Goal: Task Accomplishment & Management: Complete application form

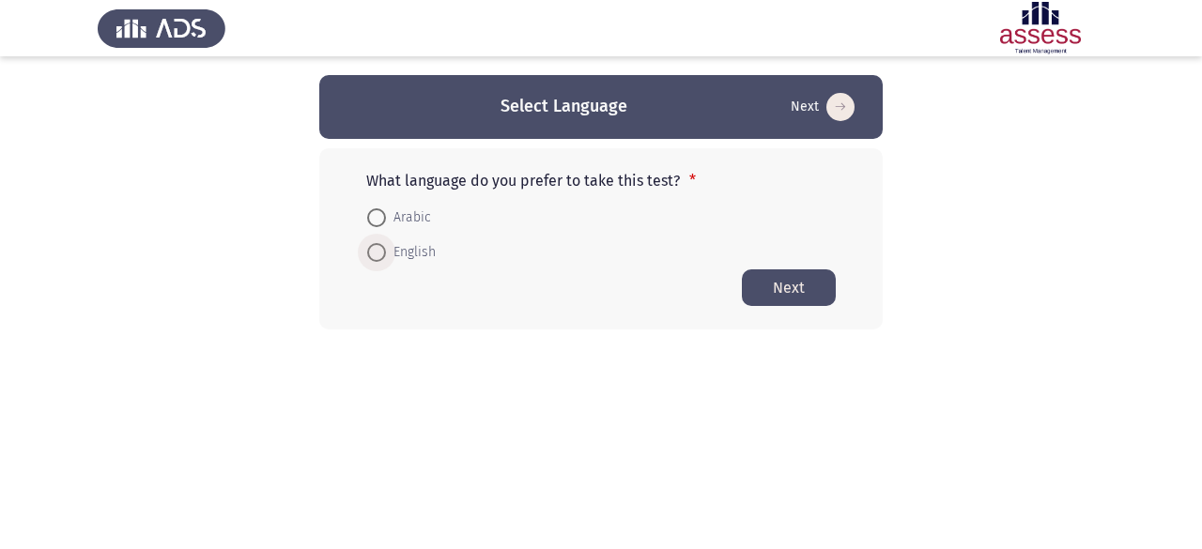
click at [386, 260] on span "English" at bounding box center [411, 252] width 50 height 23
click at [386, 260] on input "English" at bounding box center [376, 252] width 19 height 19
radio input "true"
click at [805, 288] on button "Next" at bounding box center [789, 286] width 94 height 37
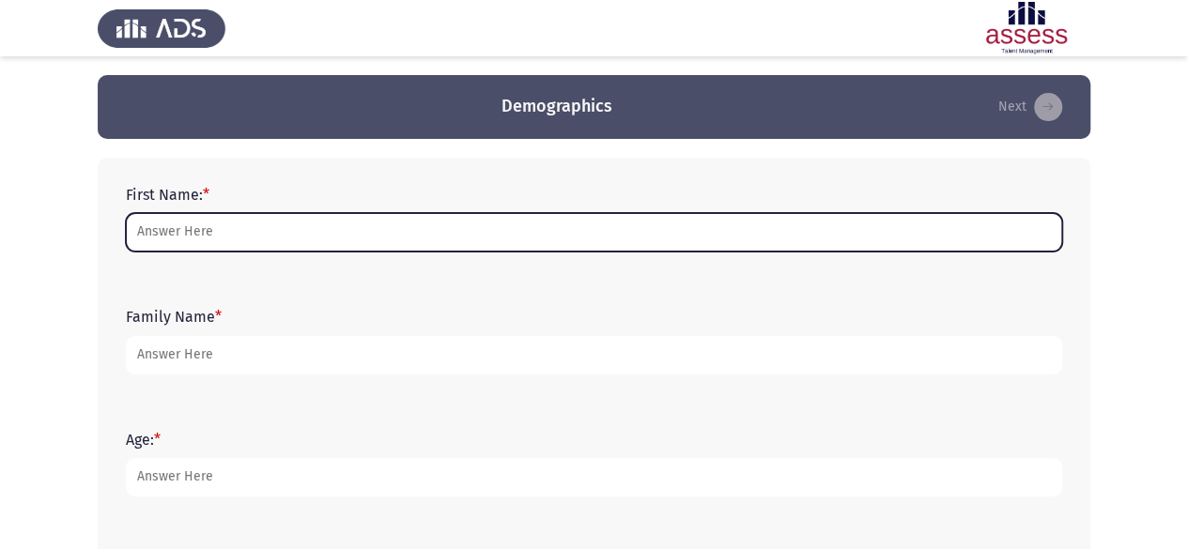
click at [412, 224] on input "First Name: *" at bounding box center [594, 232] width 936 height 38
type input "ة"
type input "m"
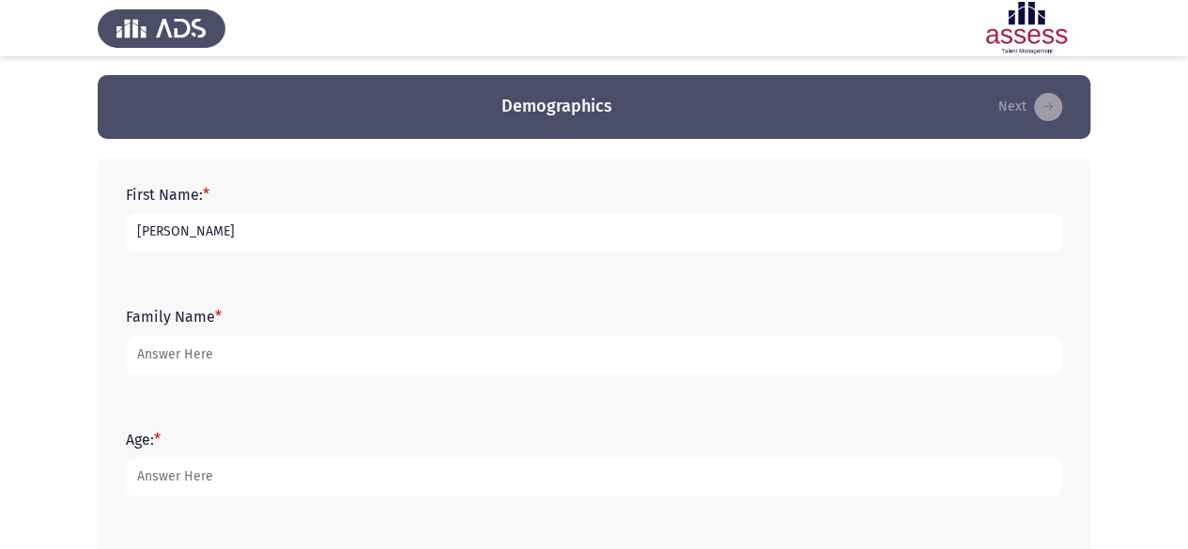
type input "Mina"
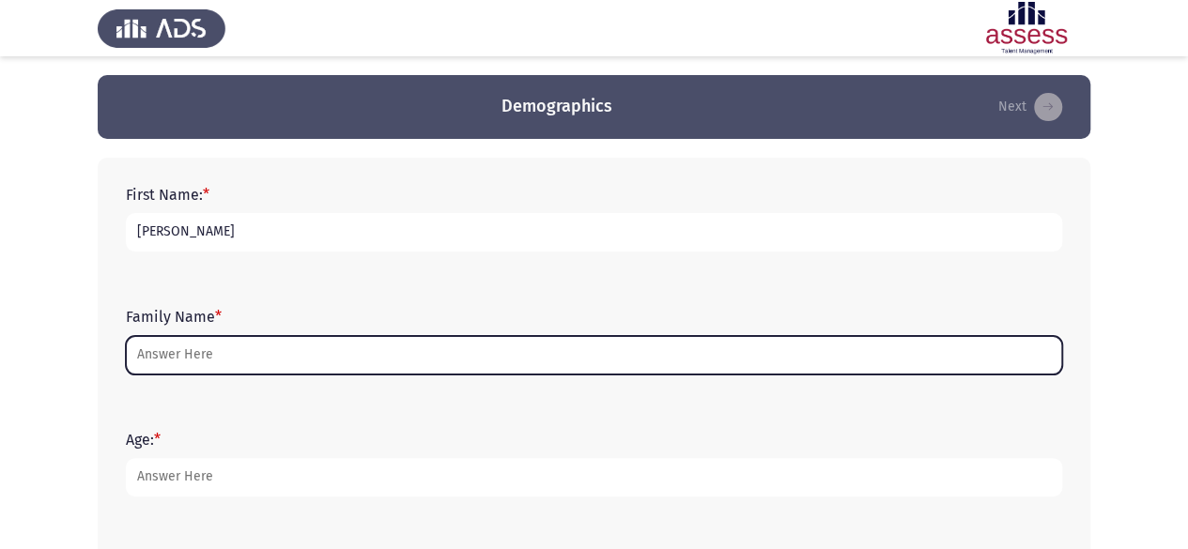
click at [272, 361] on input "Family Name *" at bounding box center [594, 355] width 936 height 38
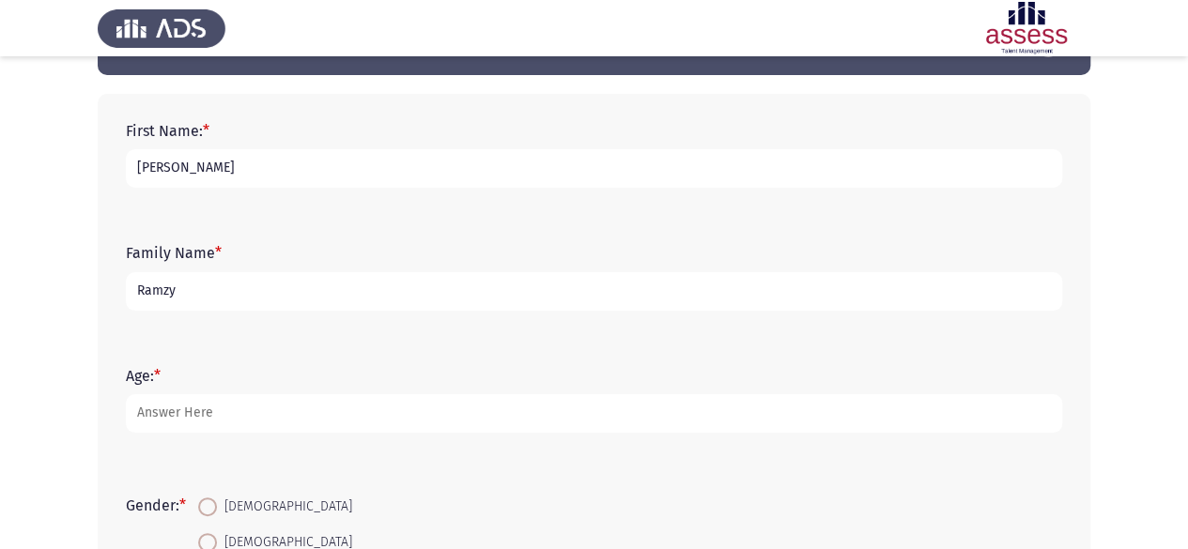
scroll to position [94, 0]
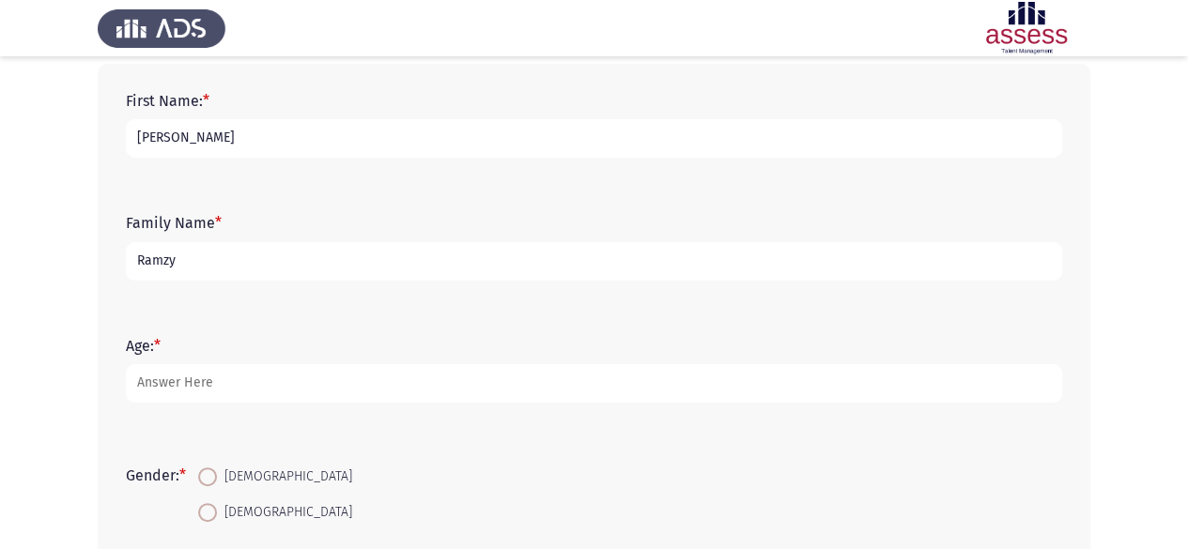
type input "Ramzy"
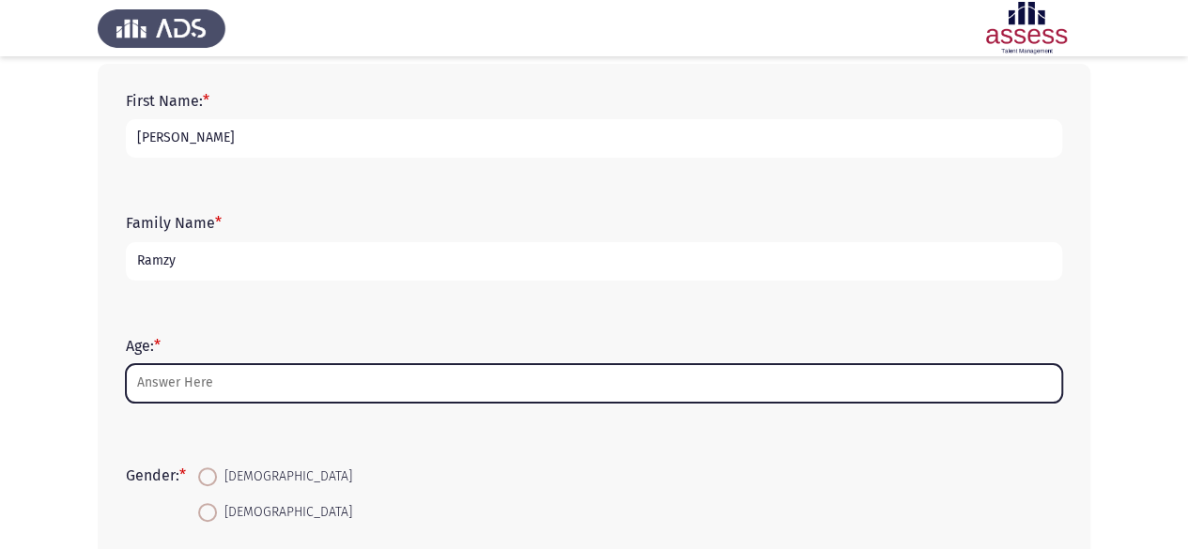
click at [300, 375] on input "Age: *" at bounding box center [594, 383] width 936 height 38
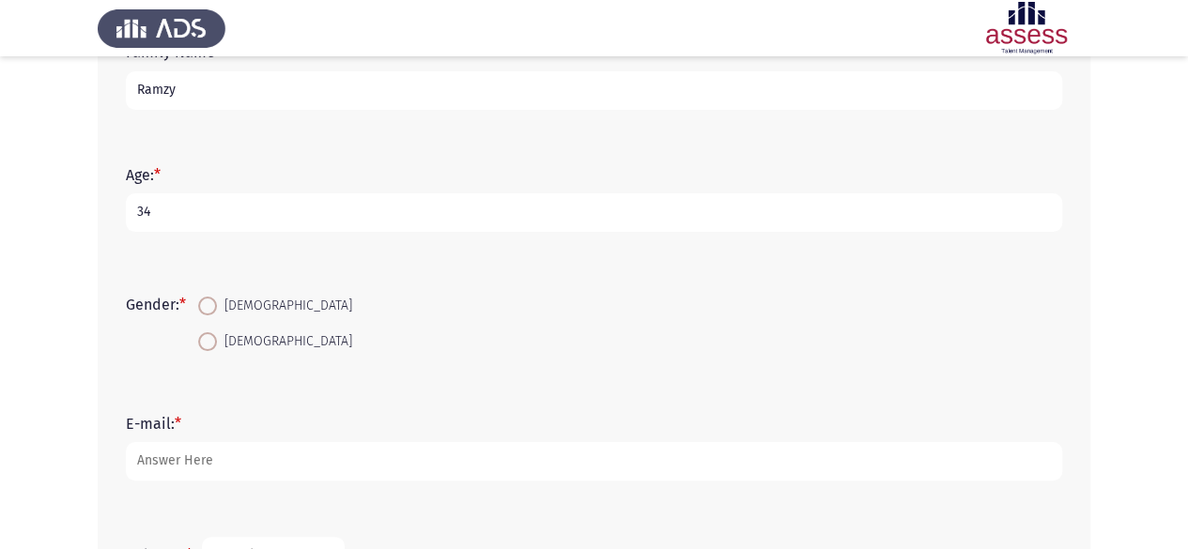
scroll to position [282, 0]
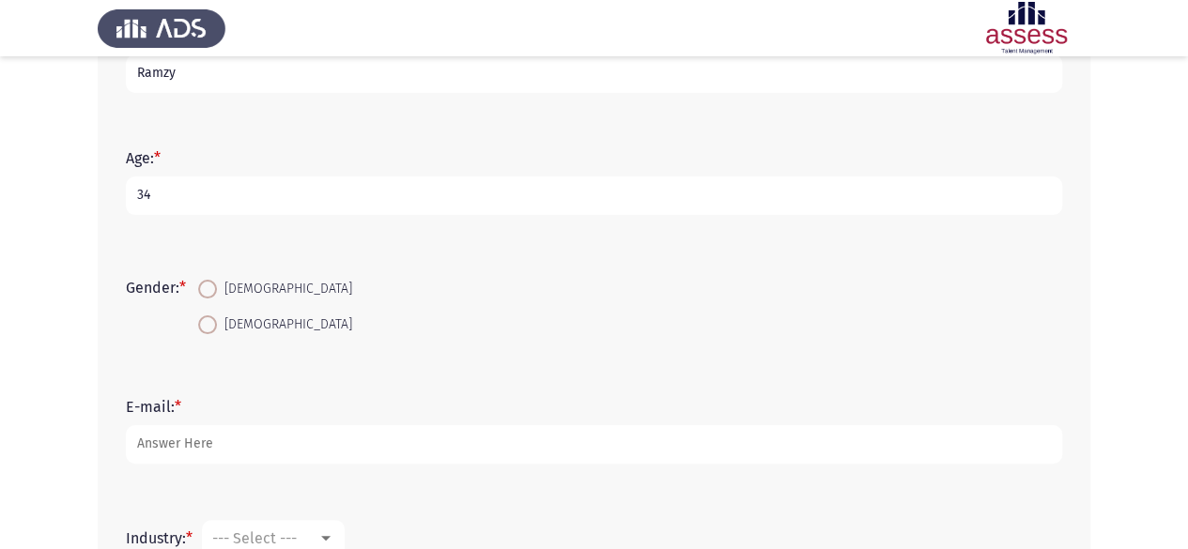
type input "34"
click at [233, 289] on span "Male" at bounding box center [284, 289] width 135 height 23
click at [217, 289] on input "Male" at bounding box center [207, 289] width 19 height 19
radio input "true"
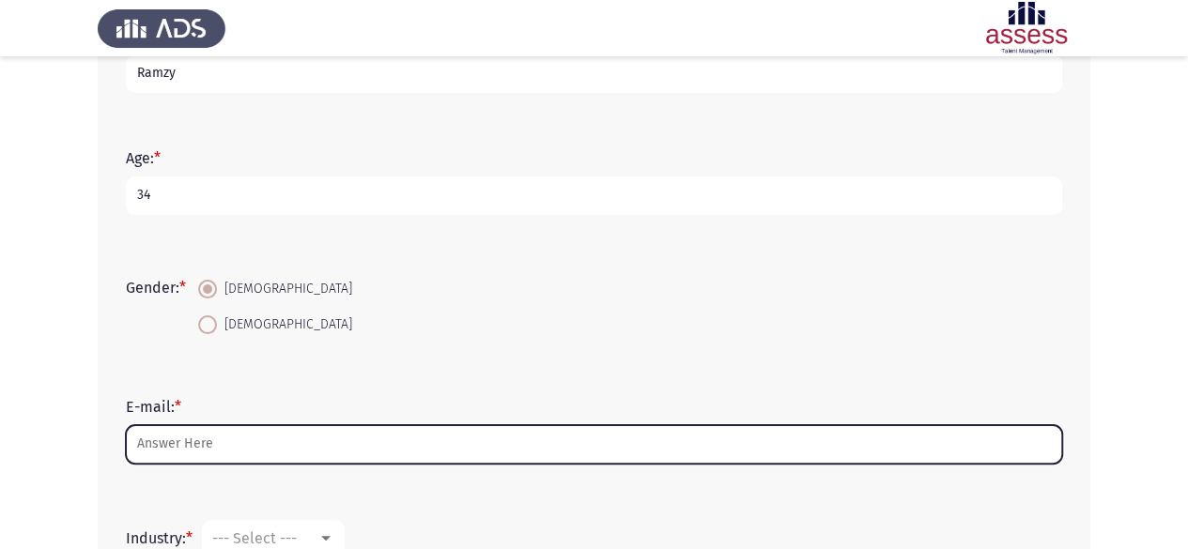
click at [240, 446] on input "E-mail: *" at bounding box center [594, 444] width 936 height 38
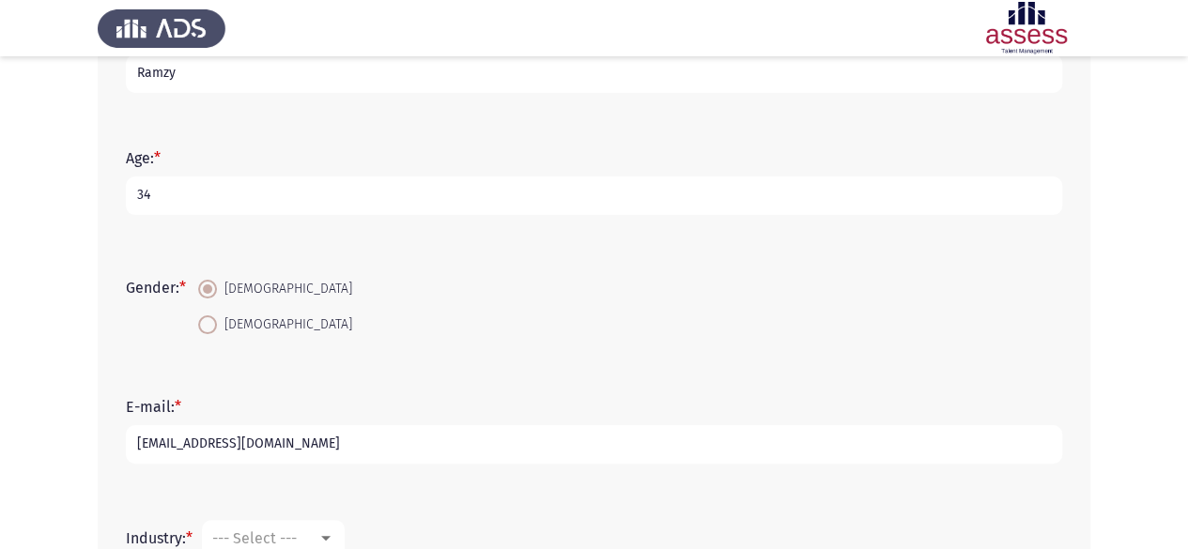
type input "mina.abdelmlek@evapharma.com"
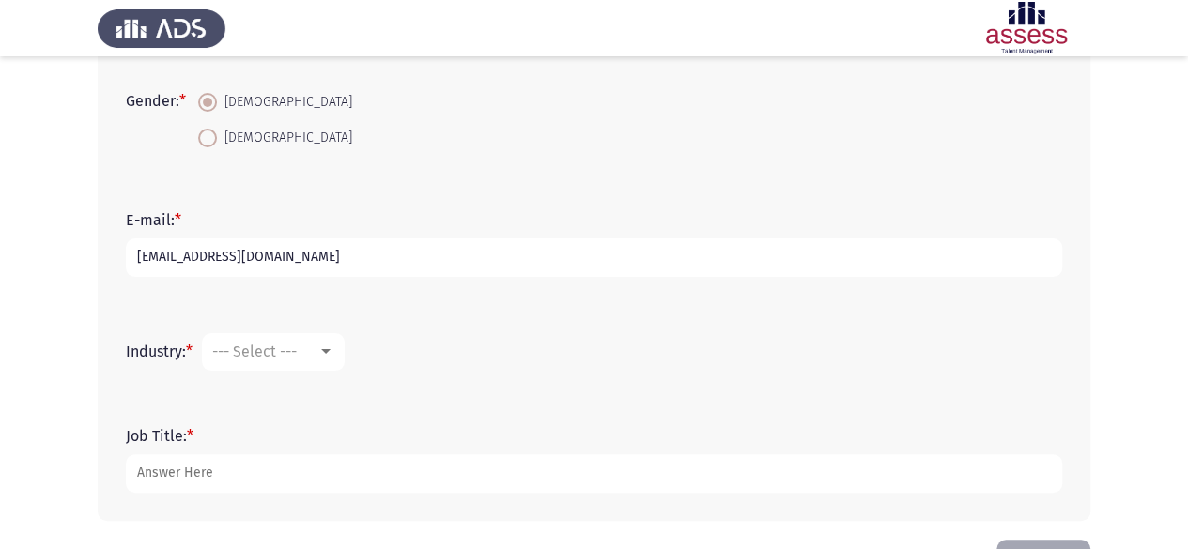
scroll to position [469, 0]
click at [317, 356] on div "--- Select ---" at bounding box center [264, 351] width 105 height 18
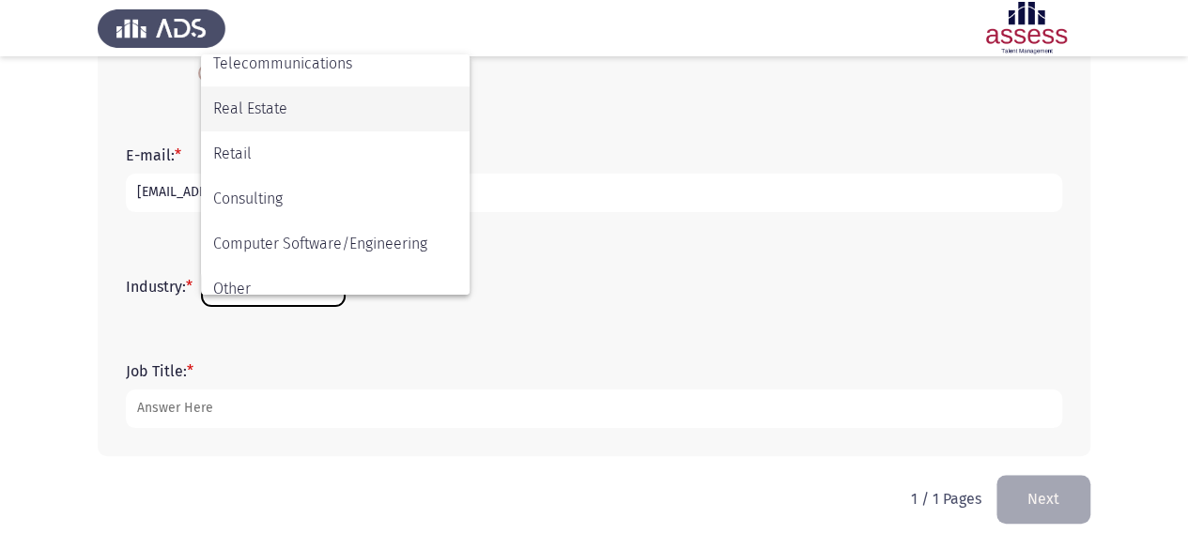
scroll to position [616, 0]
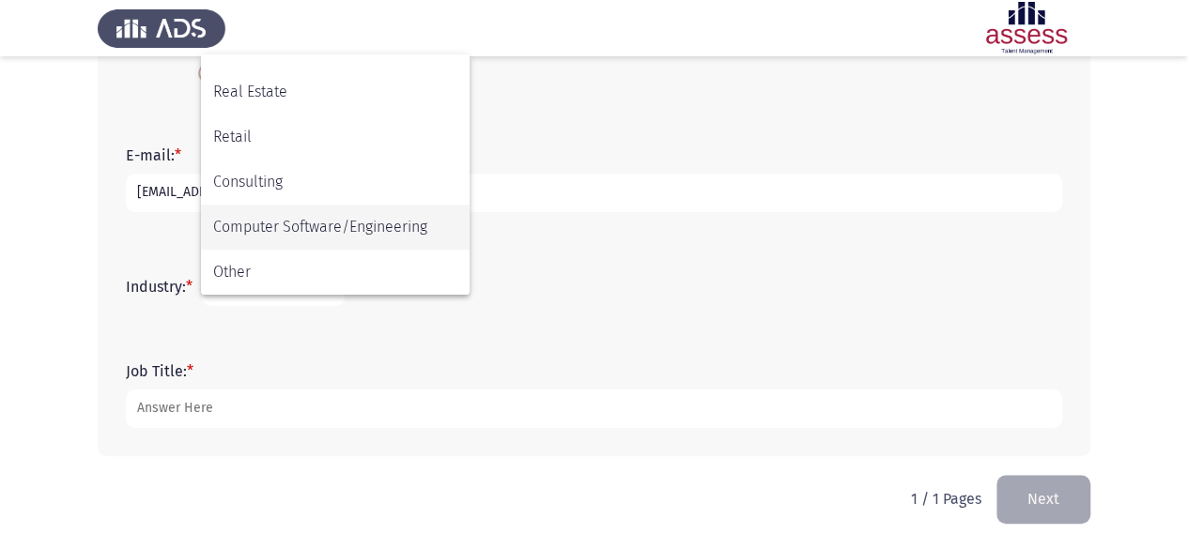
click at [408, 221] on span "Computer Software/Engineering" at bounding box center [335, 227] width 244 height 45
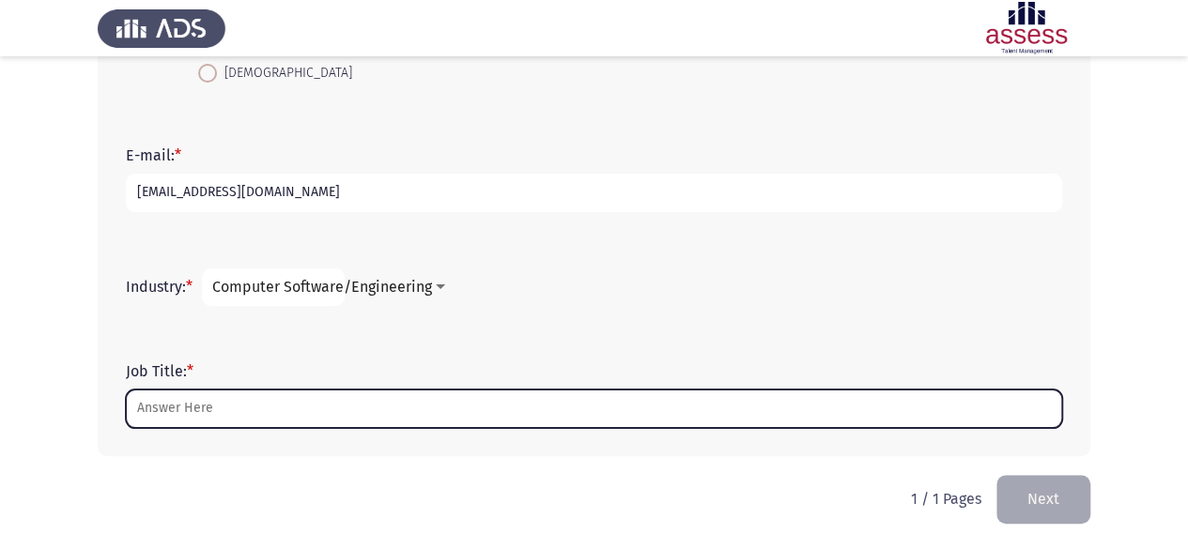
click at [303, 411] on input "Job Title: *" at bounding box center [594, 409] width 936 height 38
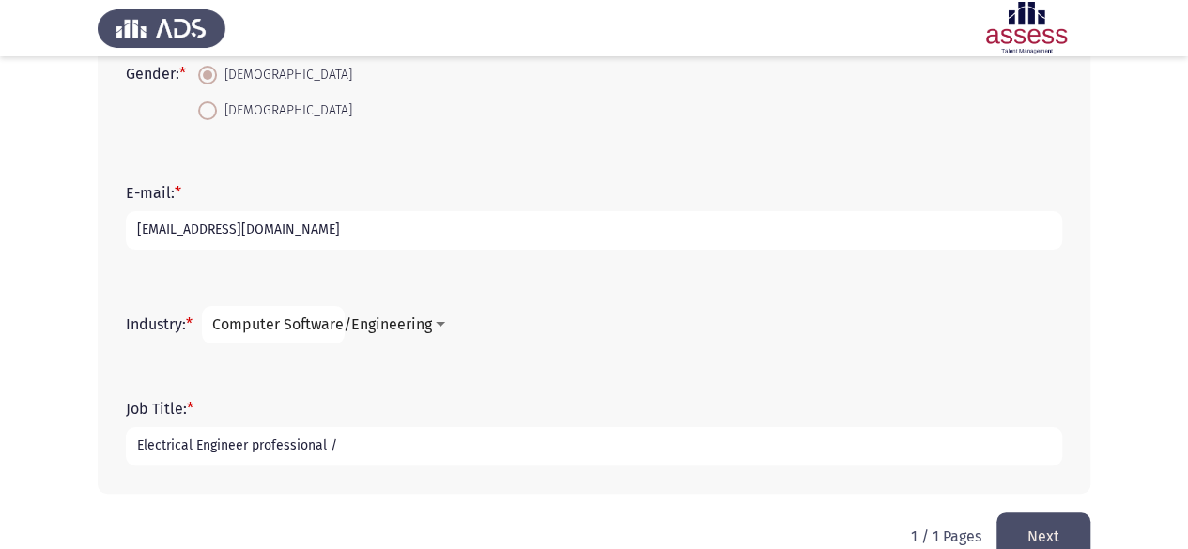
scroll to position [533, 0]
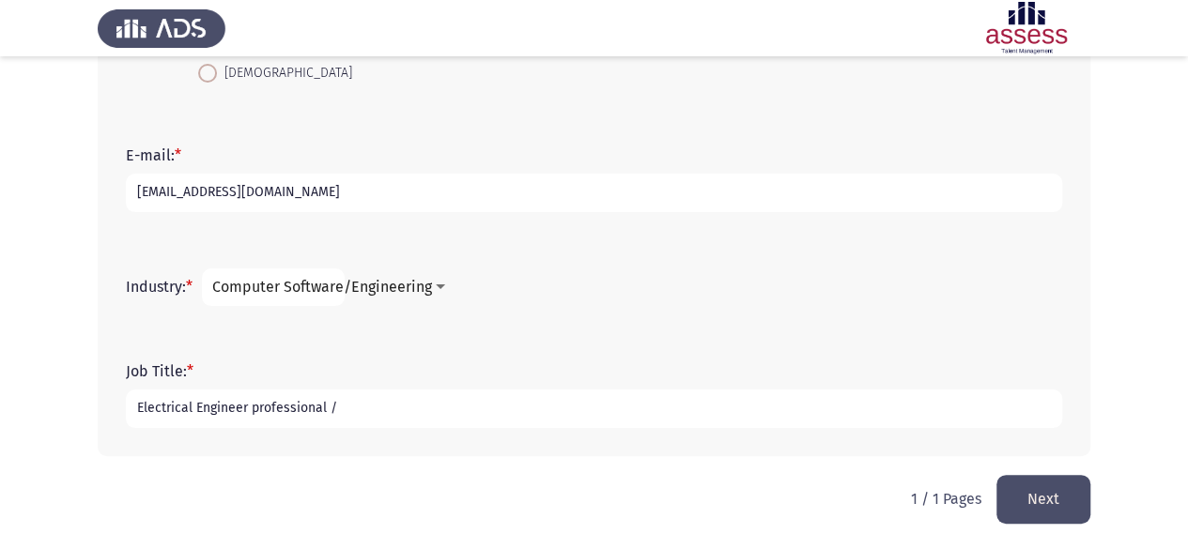
click at [398, 412] on input "Electrical Engineer professional /" at bounding box center [594, 409] width 936 height 38
click at [390, 406] on input "Electrical Engineer professional /" at bounding box center [594, 409] width 936 height 38
type input "Electrical Engineer professional / Electrical Engineering department"
click at [1028, 508] on button "Next" at bounding box center [1043, 499] width 94 height 48
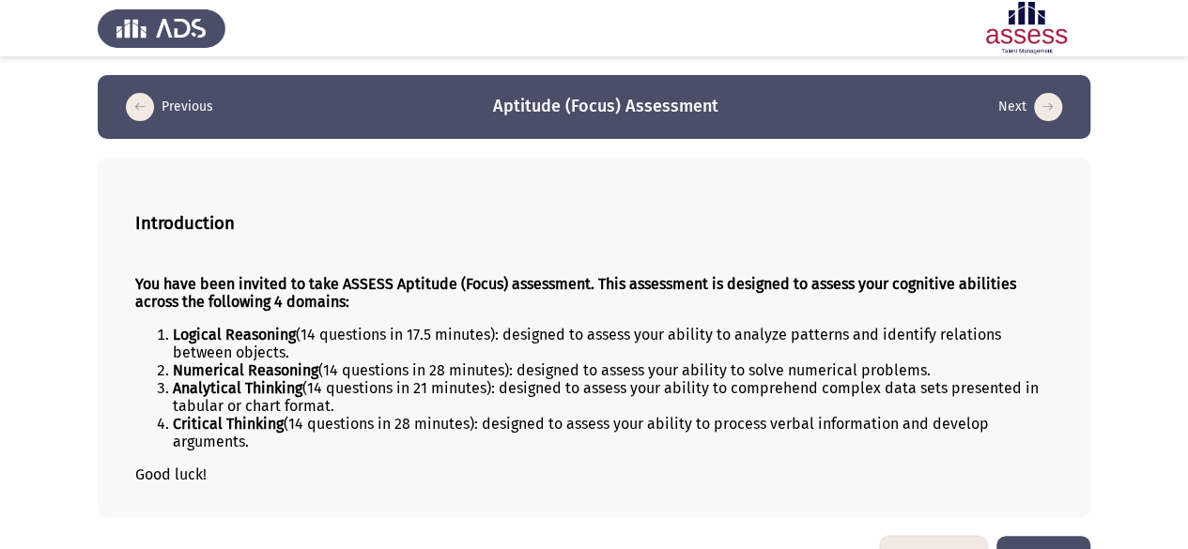
scroll to position [51, 0]
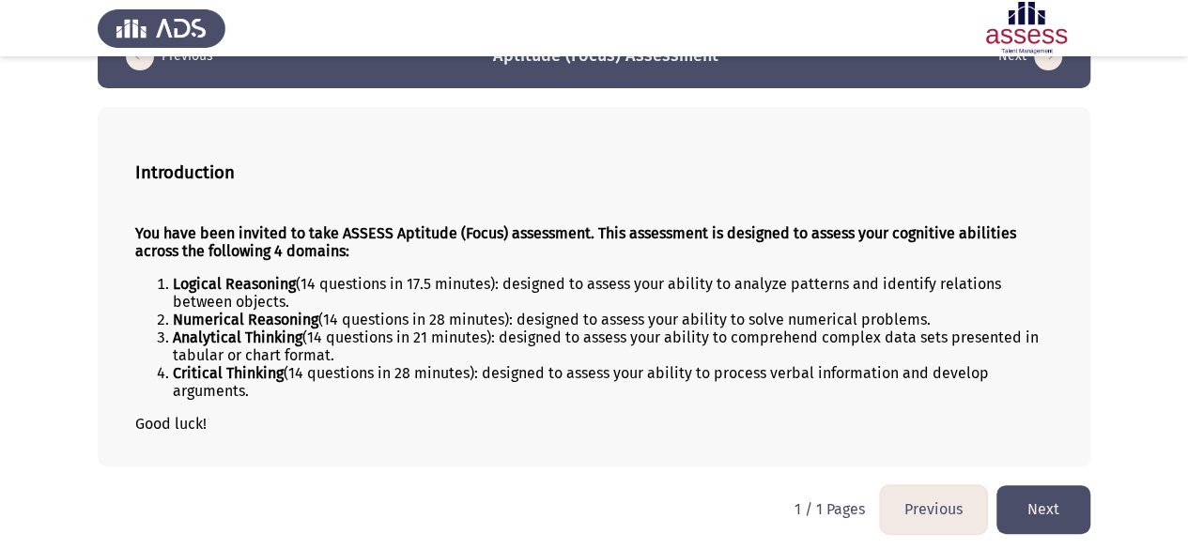
click at [1053, 508] on button "Next" at bounding box center [1043, 509] width 94 height 48
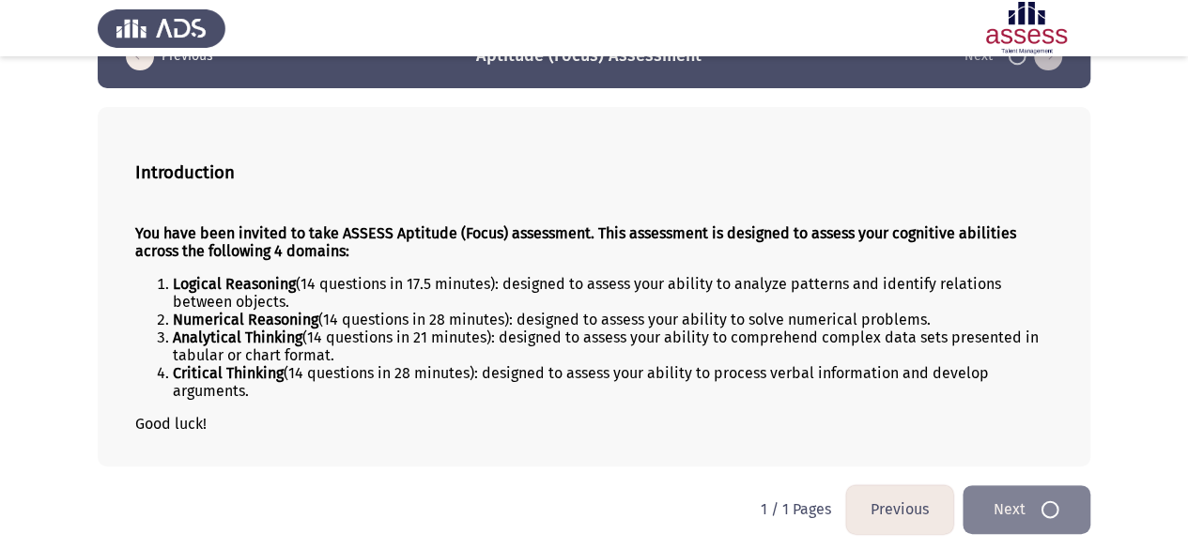
scroll to position [0, 0]
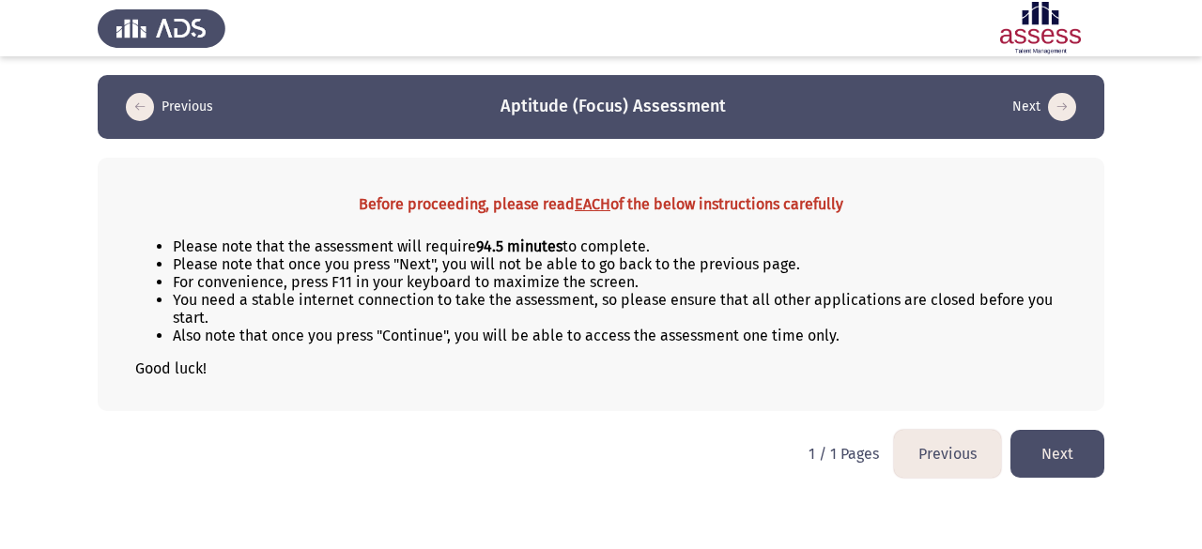
click at [1050, 446] on button "Next" at bounding box center [1057, 454] width 94 height 48
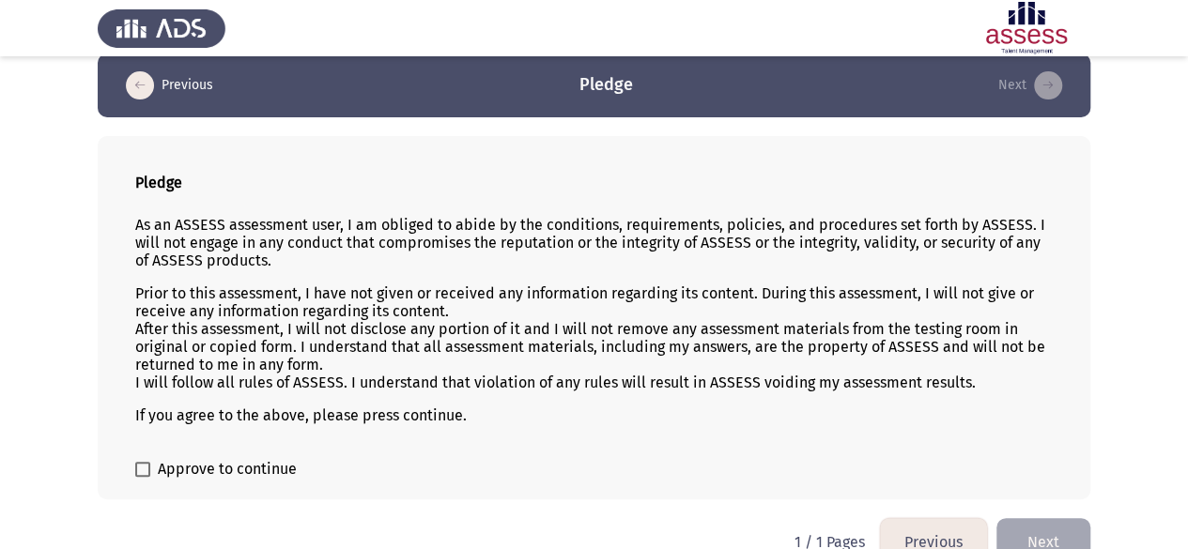
scroll to position [54, 0]
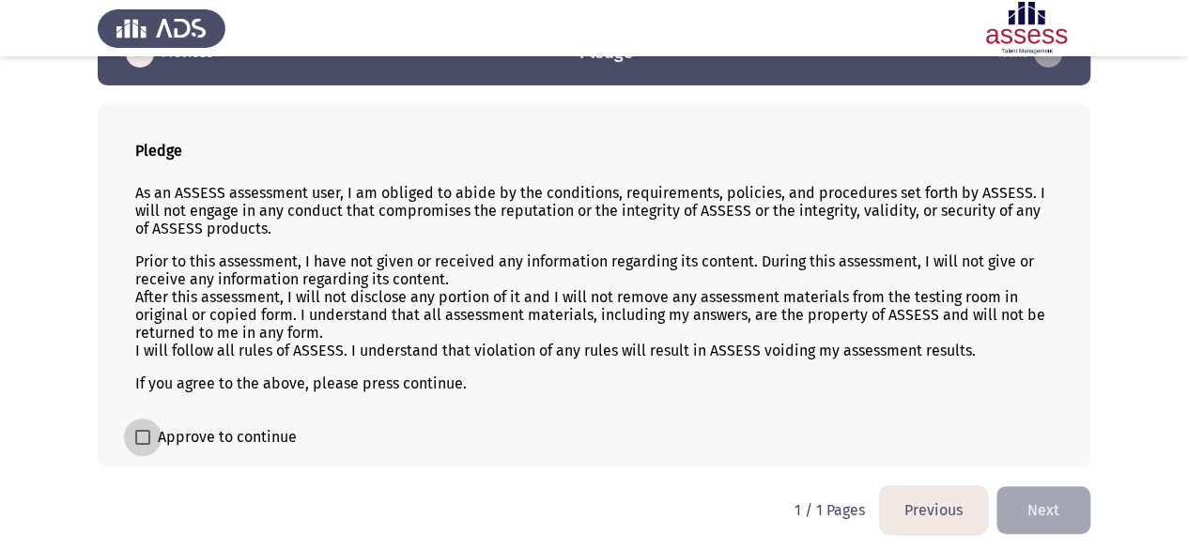
click at [150, 433] on label "Approve to continue" at bounding box center [215, 437] width 161 height 23
click at [143, 445] on input "Approve to continue" at bounding box center [142, 445] width 1 height 1
checkbox input "true"
click at [1025, 507] on button "Next" at bounding box center [1043, 510] width 94 height 48
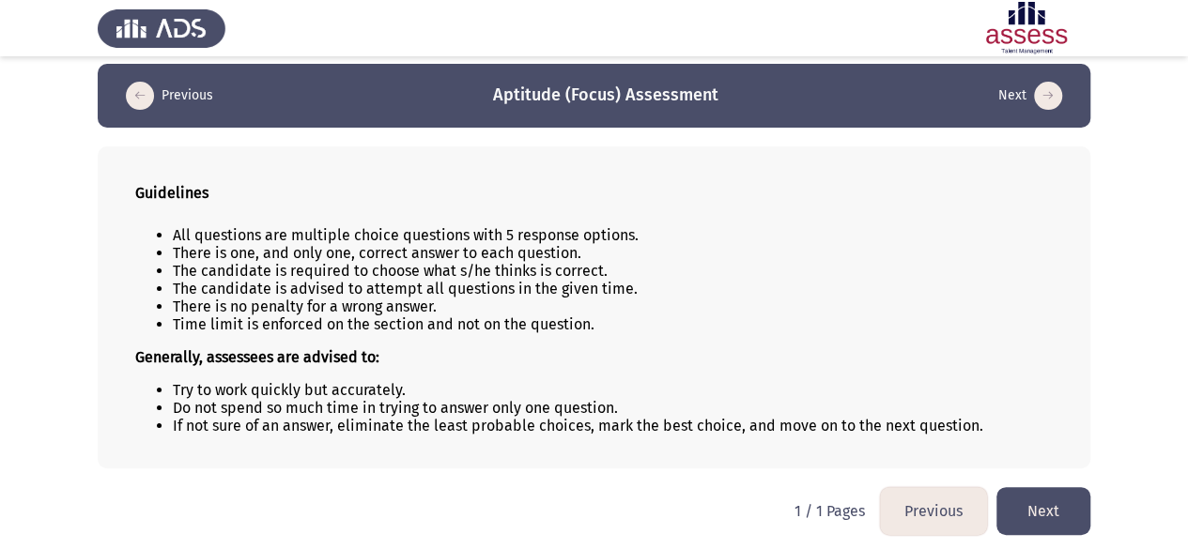
scroll to position [12, 0]
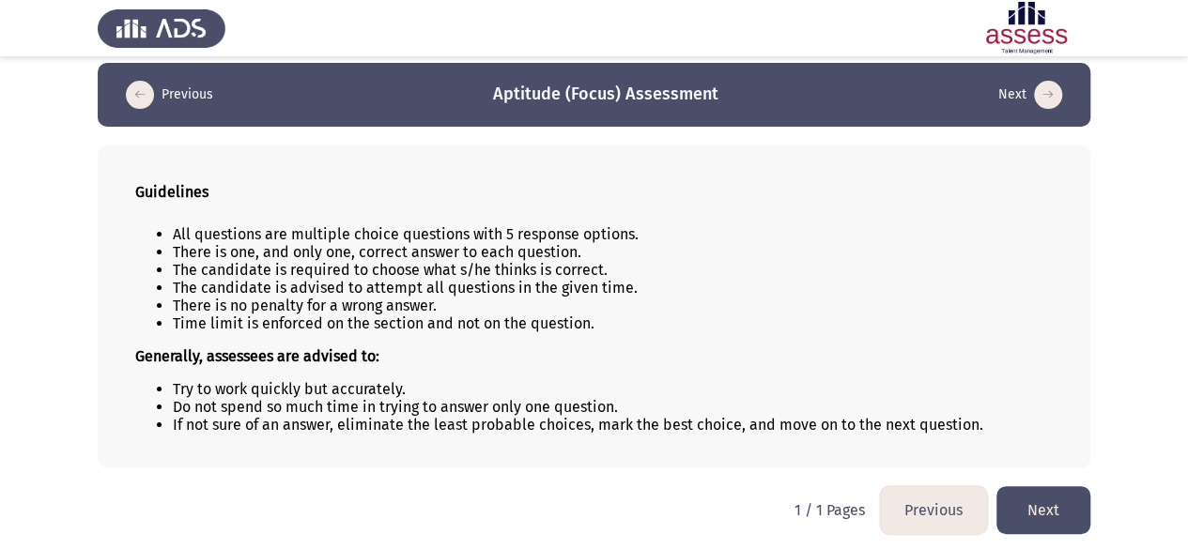
click at [1031, 505] on button "Next" at bounding box center [1043, 510] width 94 height 48
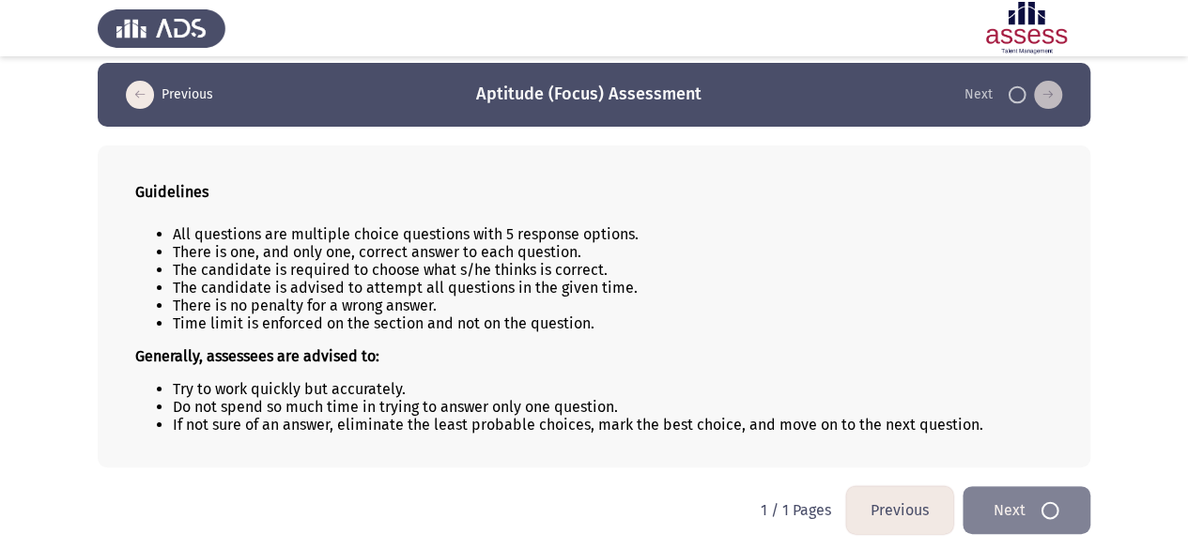
scroll to position [0, 0]
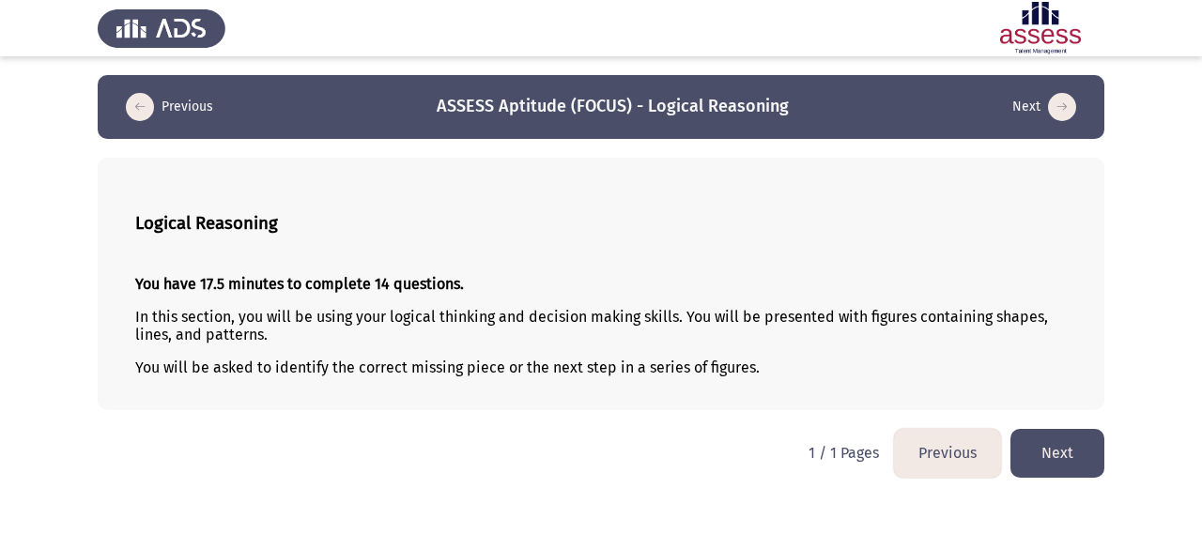
click at [1054, 454] on button "Next" at bounding box center [1057, 453] width 94 height 48
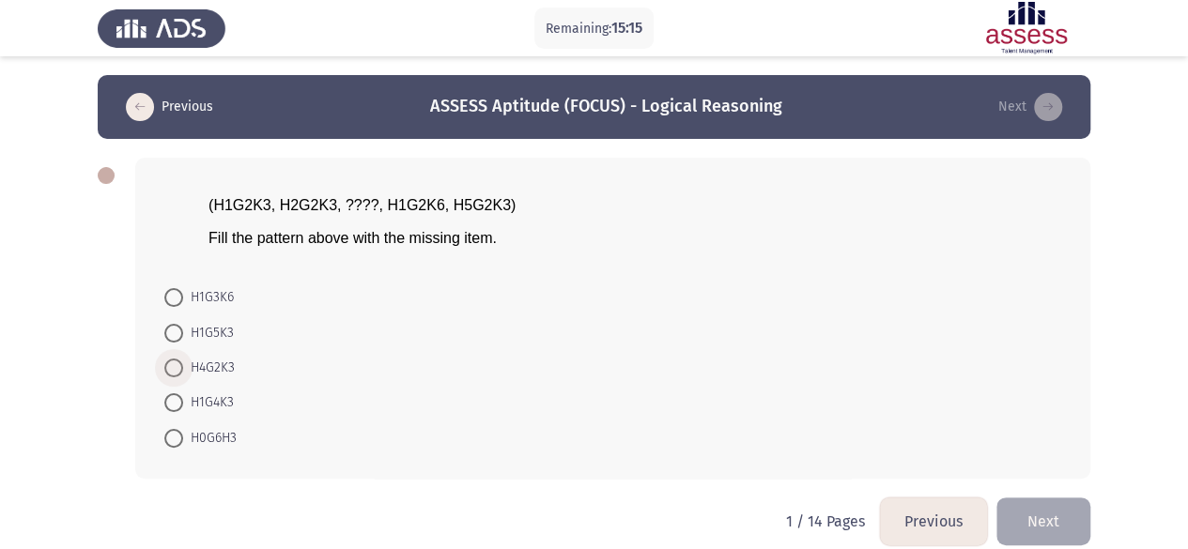
click at [190, 372] on span "H4G2K3" at bounding box center [209, 368] width 52 height 23
click at [183, 372] on input "H4G2K3" at bounding box center [173, 368] width 19 height 19
radio input "true"
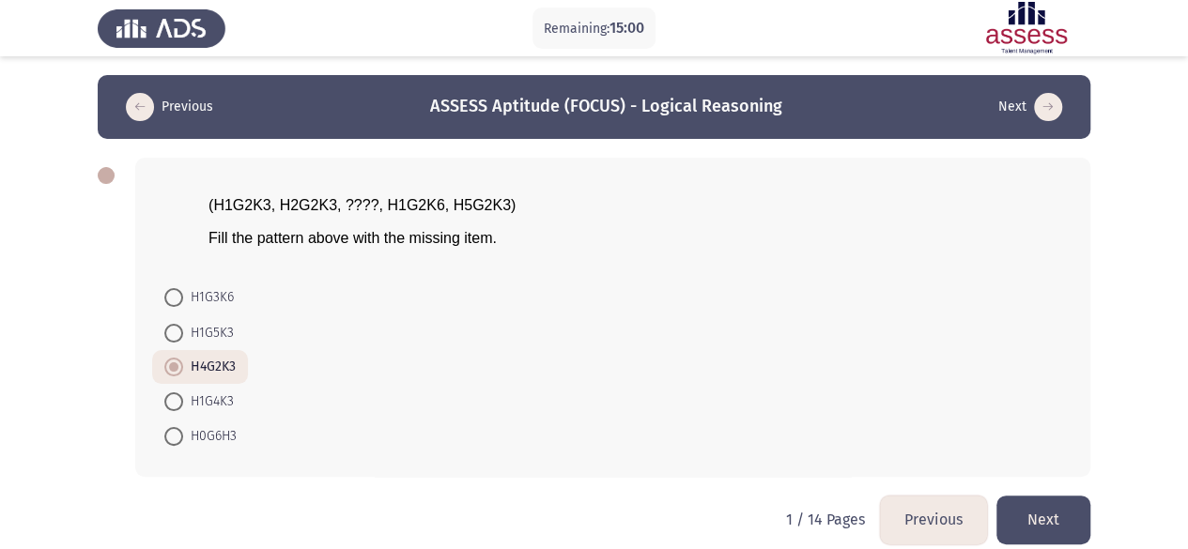
click at [1068, 527] on button "Next" at bounding box center [1043, 520] width 94 height 48
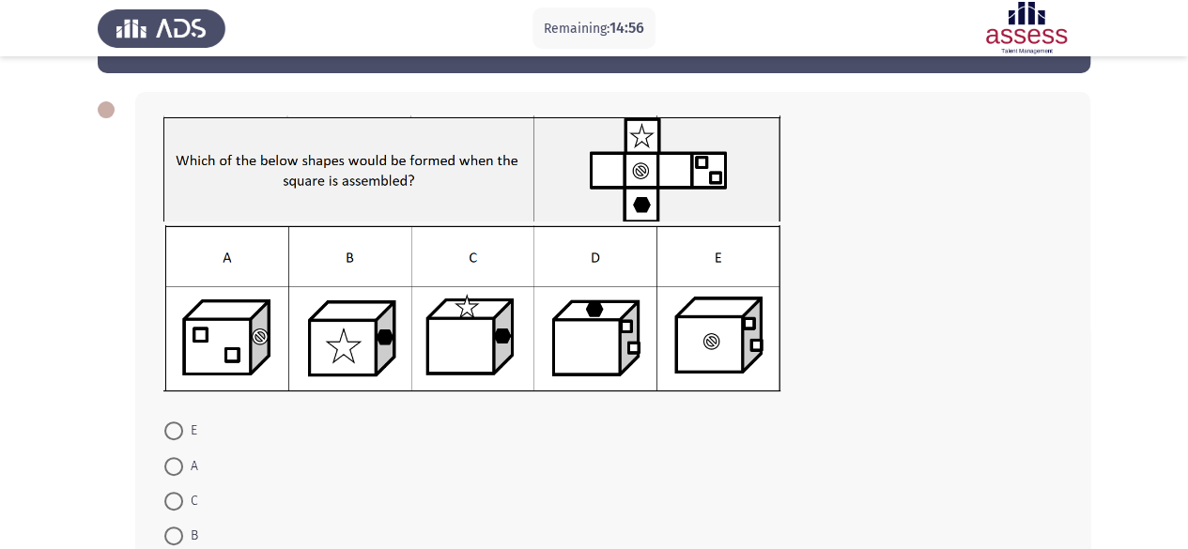
scroll to position [67, 0]
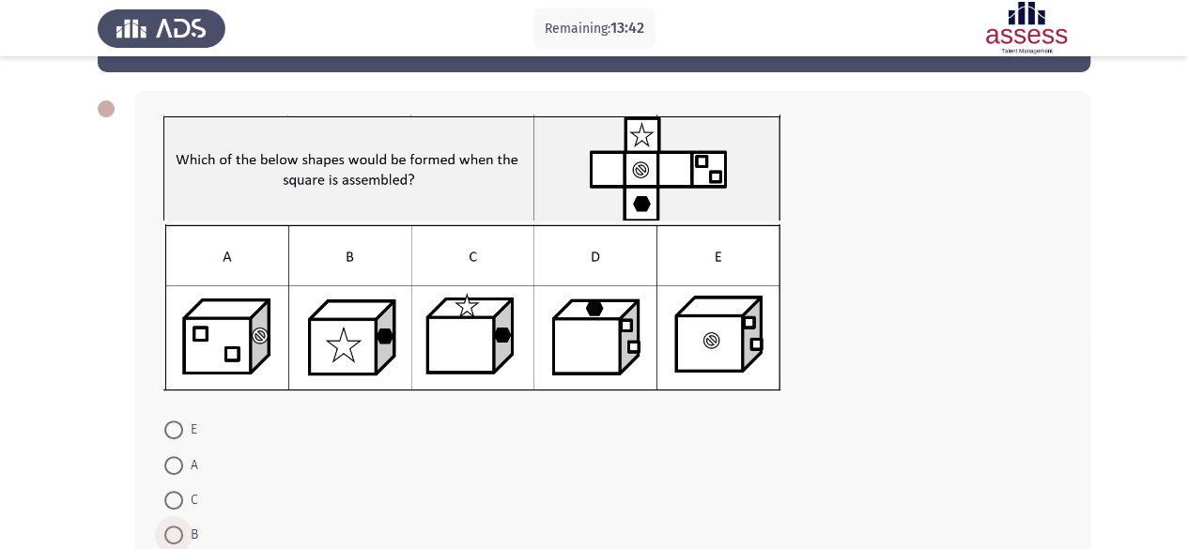
click at [175, 532] on span at bounding box center [173, 535] width 19 height 19
click at [175, 532] on input "B" at bounding box center [173, 535] width 19 height 19
radio input "true"
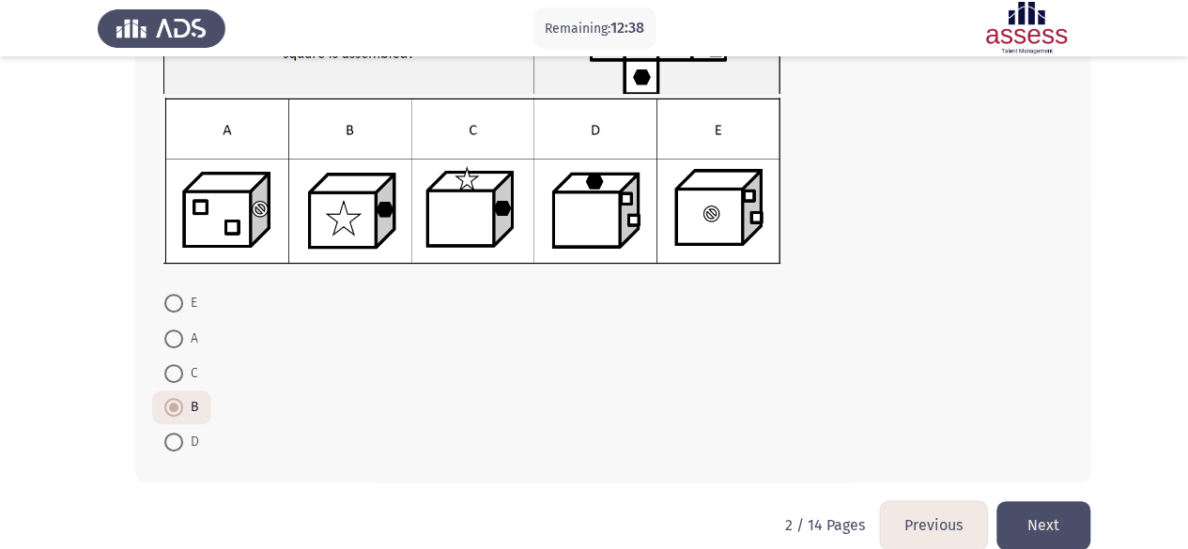
scroll to position [201, 0]
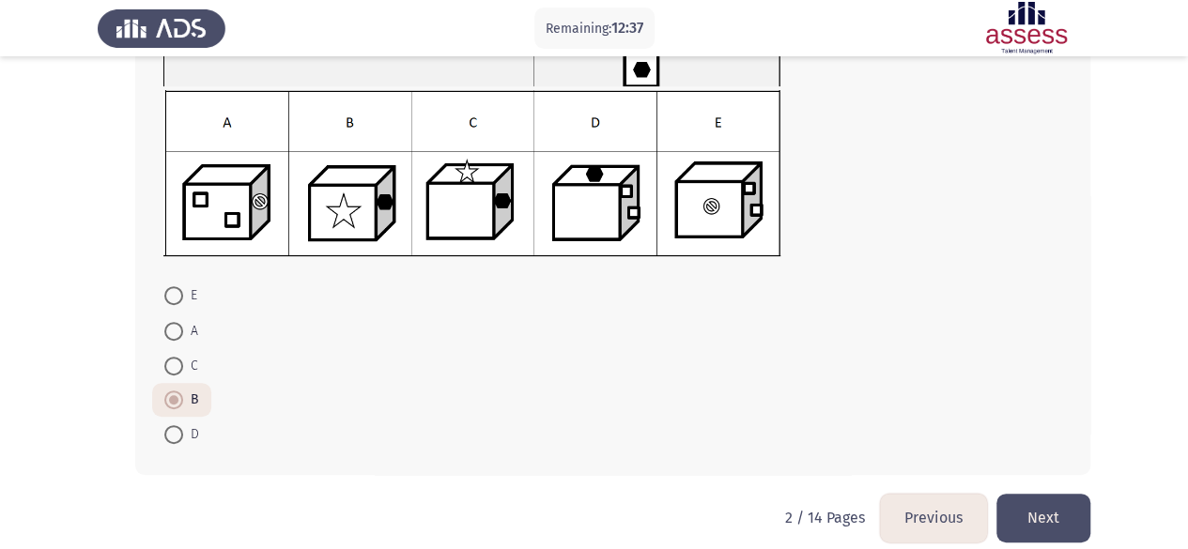
click at [180, 438] on span at bounding box center [173, 434] width 19 height 19
click at [180, 438] on input "D" at bounding box center [173, 434] width 19 height 19
radio input "true"
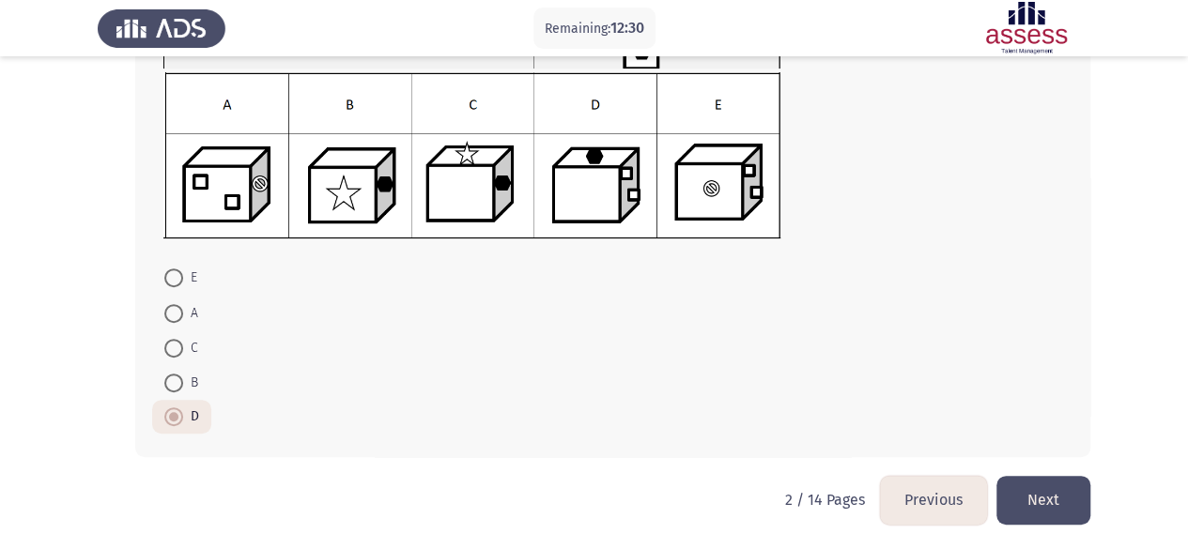
click at [1024, 487] on button "Next" at bounding box center [1043, 500] width 94 height 48
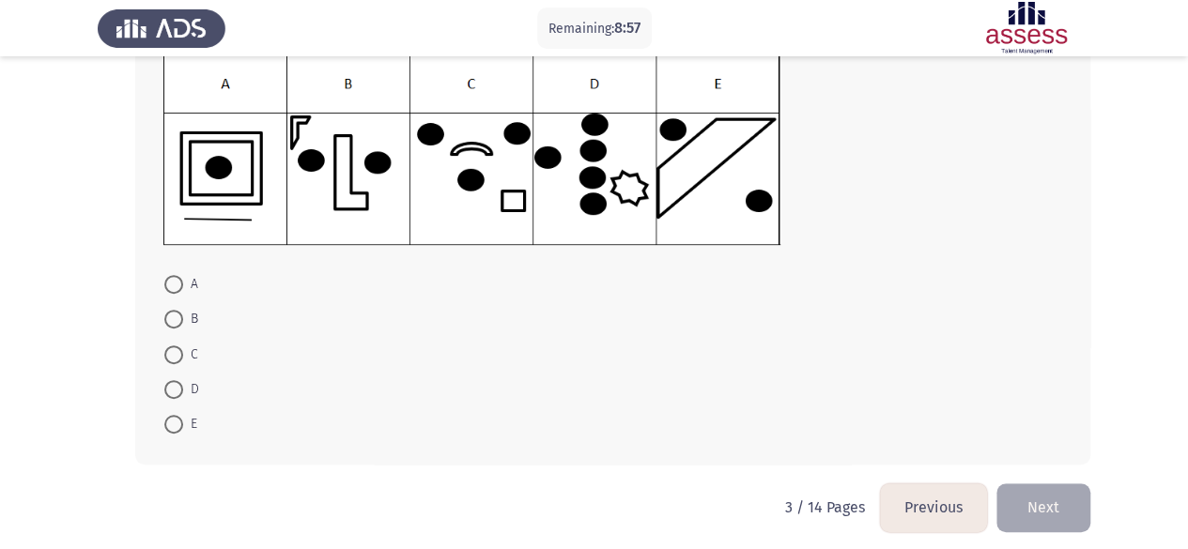
scroll to position [295, 0]
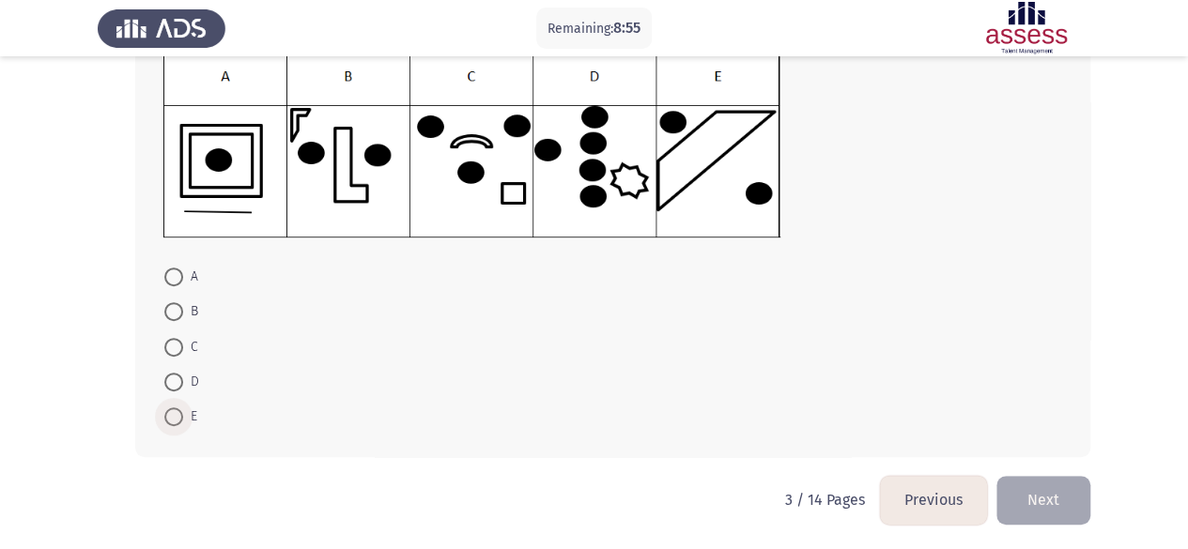
click at [174, 415] on span at bounding box center [173, 416] width 19 height 19
click at [174, 415] on input "E" at bounding box center [173, 416] width 19 height 19
radio input "true"
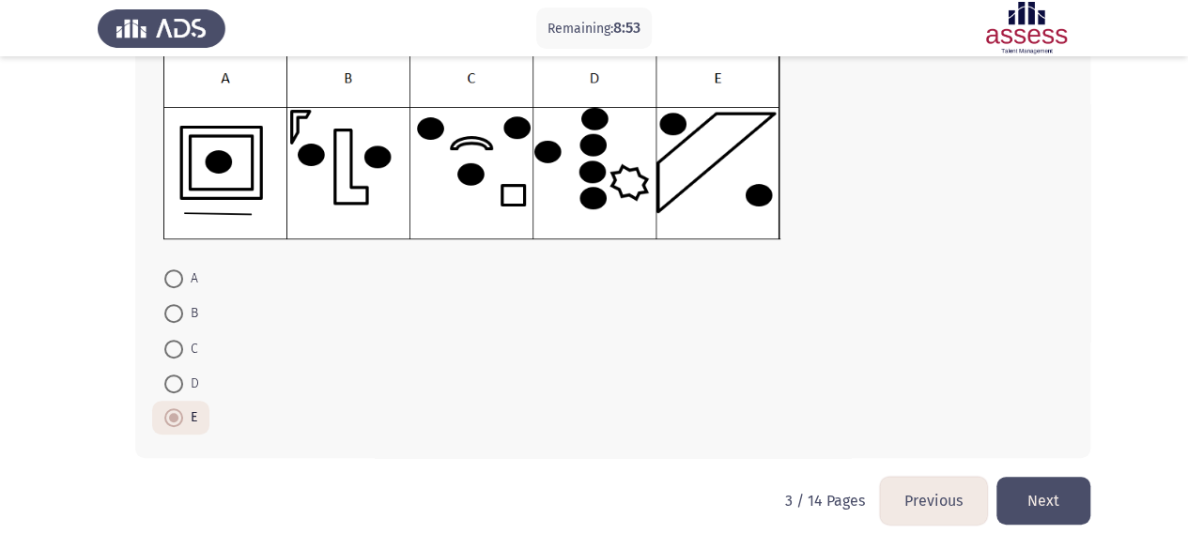
click at [1028, 497] on button "Next" at bounding box center [1043, 501] width 94 height 48
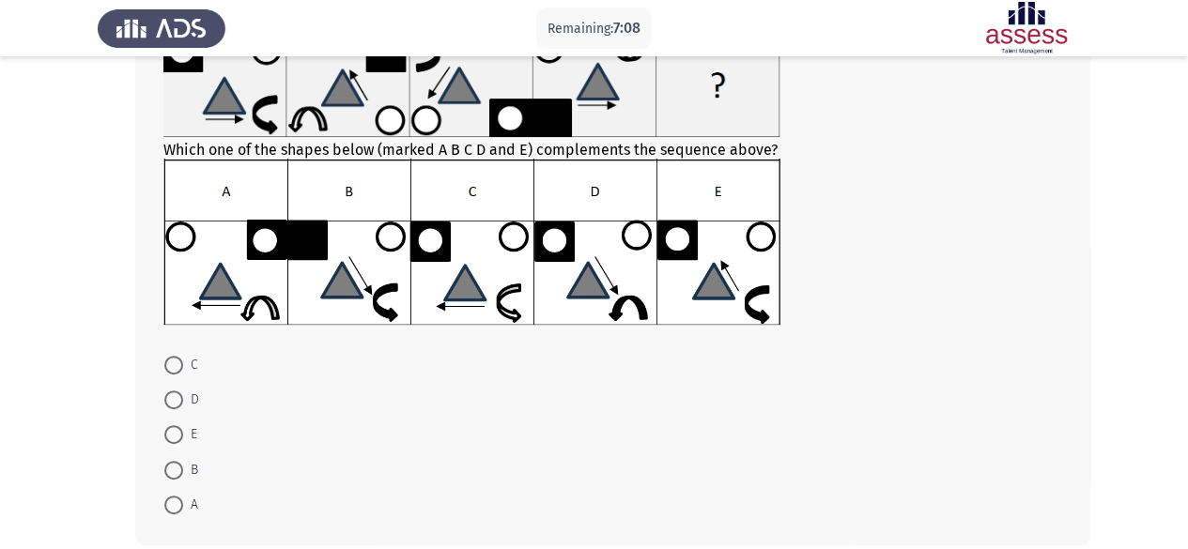
scroll to position [151, 0]
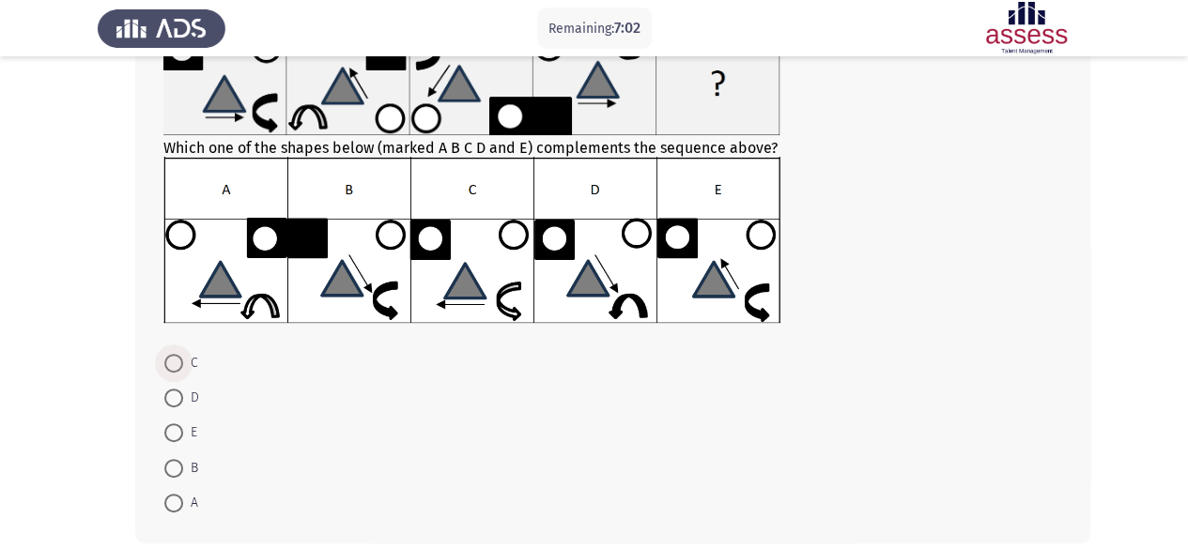
click at [180, 356] on span at bounding box center [173, 363] width 19 height 19
click at [180, 356] on input "C" at bounding box center [173, 363] width 19 height 19
radio input "true"
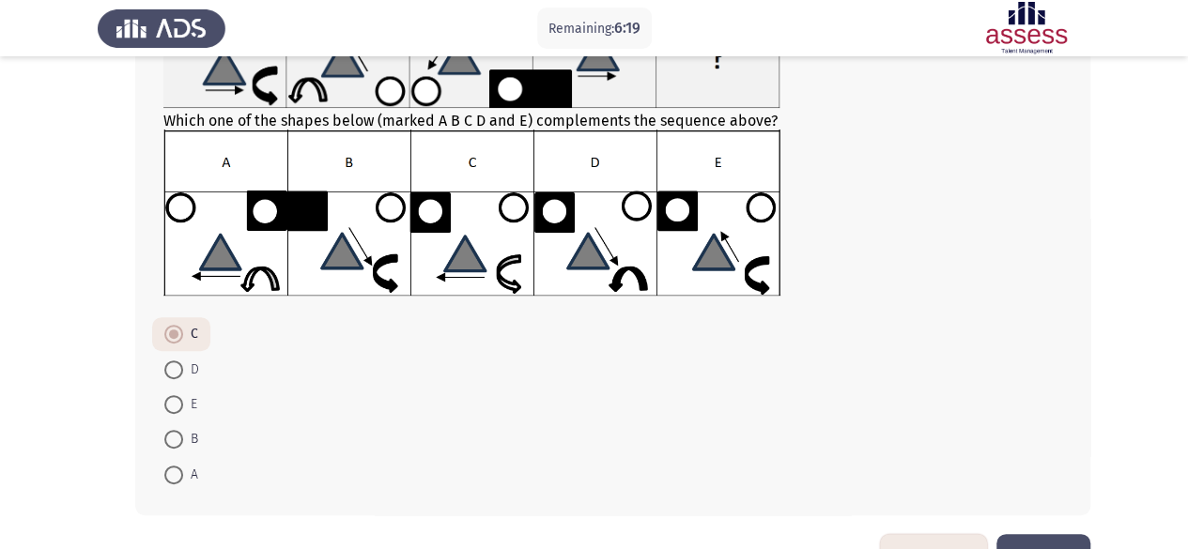
scroll to position [236, 0]
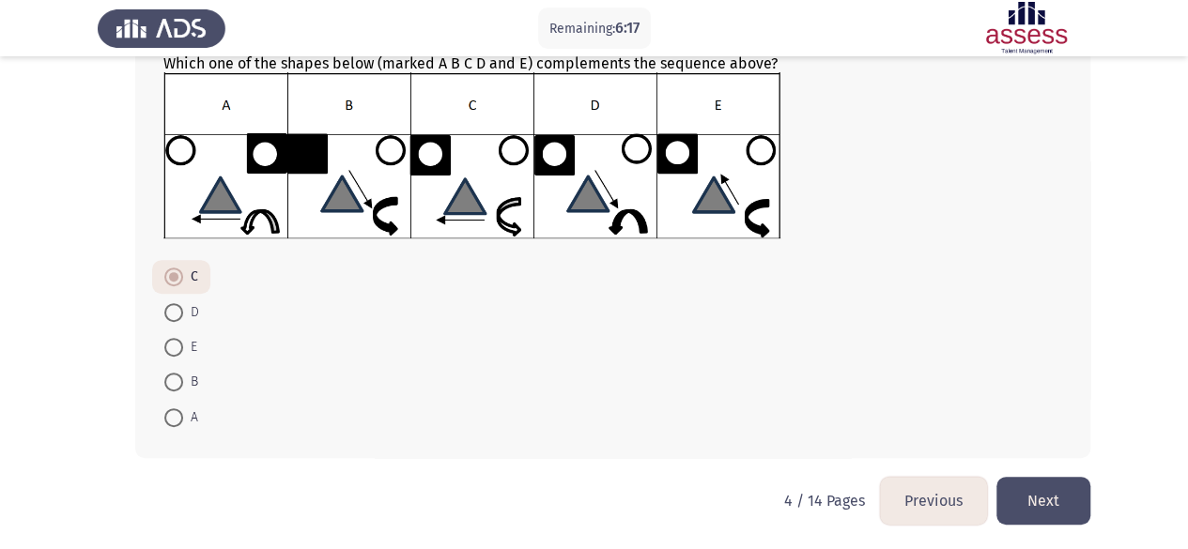
click at [1055, 498] on button "Next" at bounding box center [1043, 501] width 94 height 48
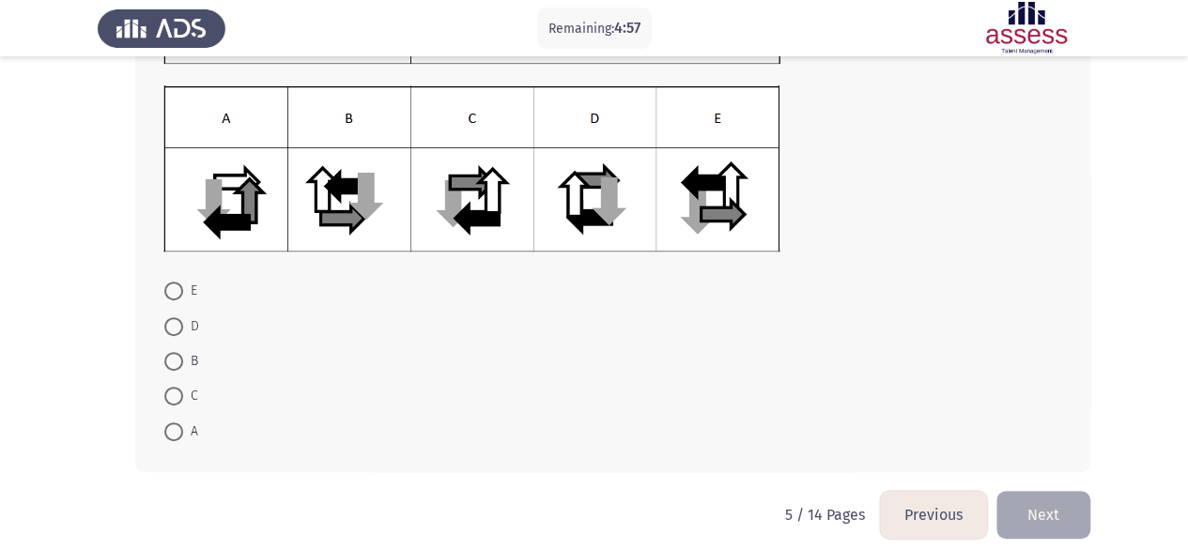
scroll to position [233, 0]
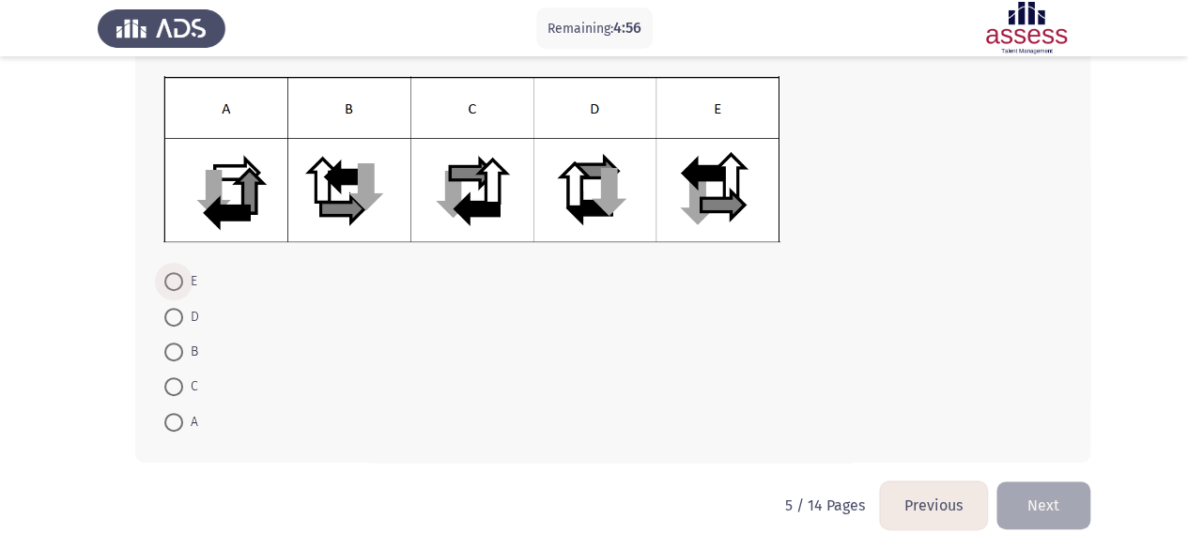
click at [182, 287] on span at bounding box center [173, 281] width 19 height 19
click at [182, 287] on input "E" at bounding box center [173, 281] width 19 height 19
radio input "true"
click at [1075, 491] on button "Next" at bounding box center [1043, 504] width 94 height 48
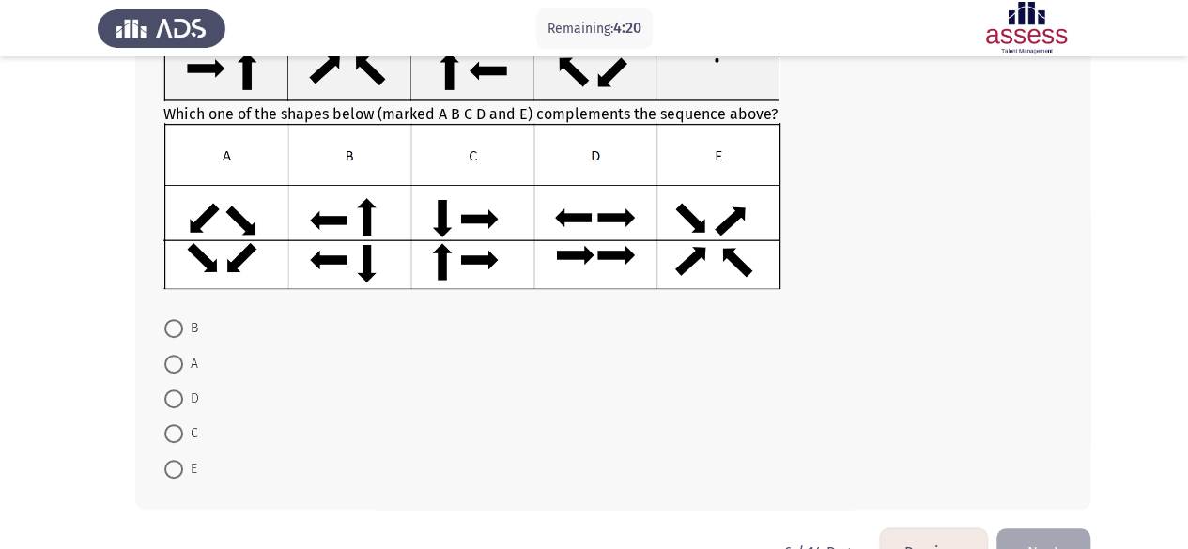
scroll to position [201, 0]
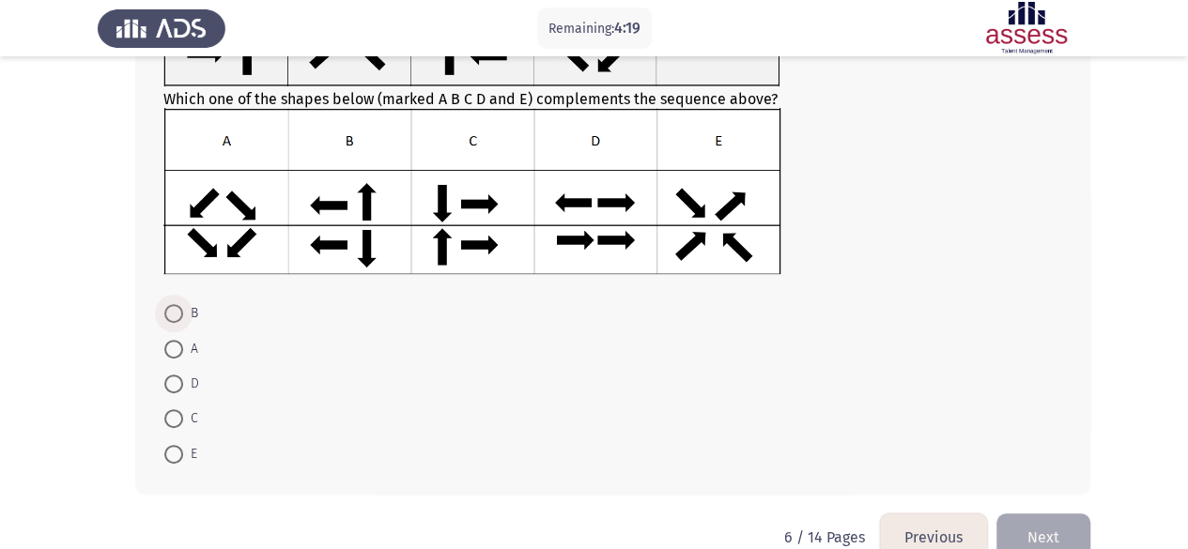
click at [178, 316] on span at bounding box center [173, 313] width 19 height 19
click at [178, 316] on input "B" at bounding box center [173, 313] width 19 height 19
radio input "true"
click at [1046, 529] on button "Next" at bounding box center [1043, 536] width 94 height 48
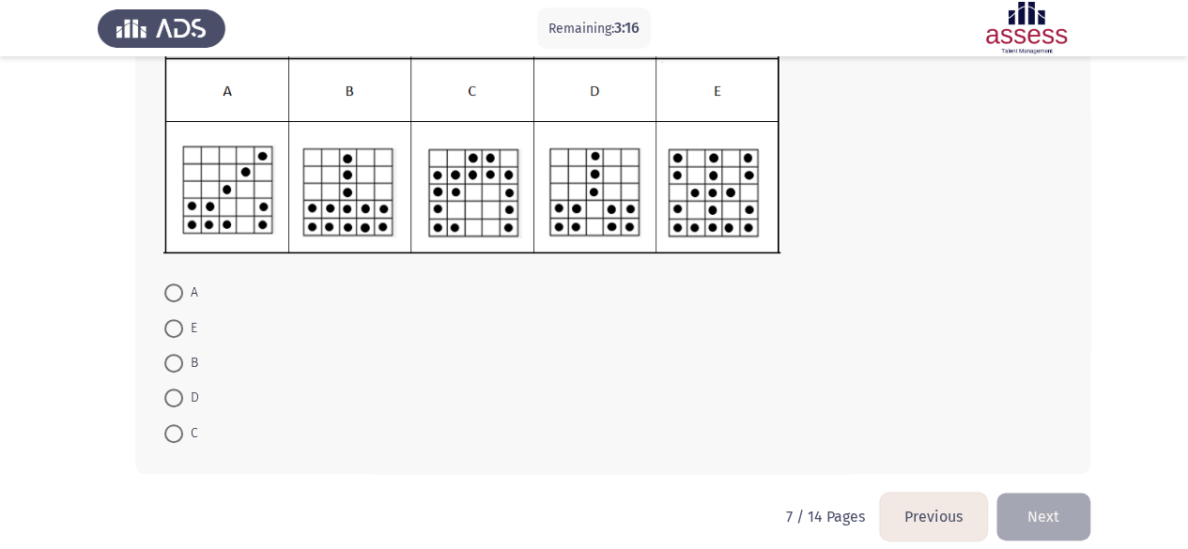
scroll to position [291, 0]
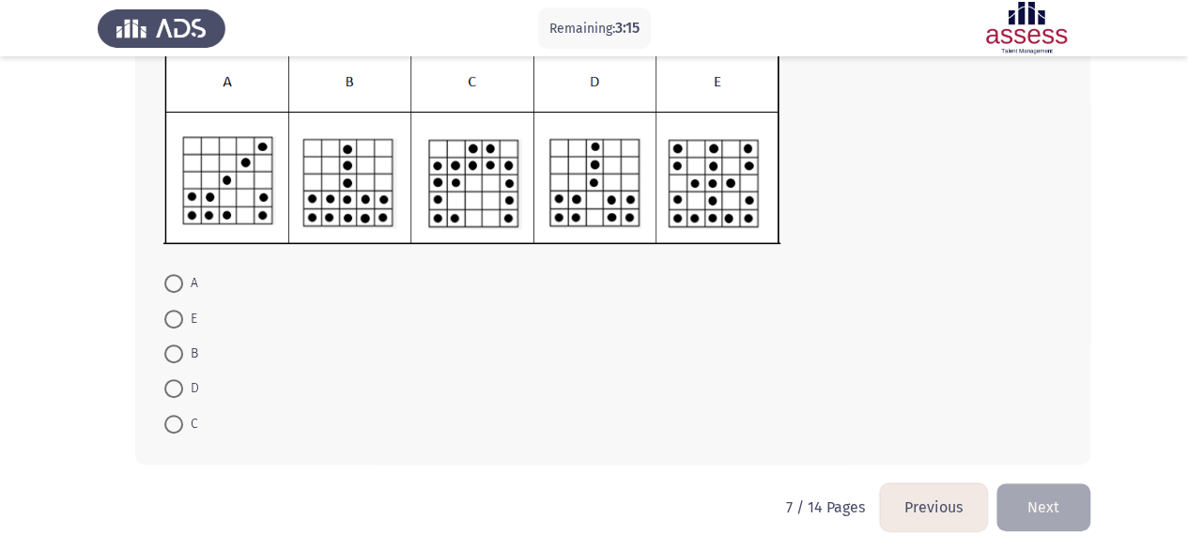
click at [184, 380] on span "D" at bounding box center [191, 388] width 16 height 23
click at [183, 380] on input "D" at bounding box center [173, 388] width 19 height 19
radio input "true"
click at [1049, 504] on button "Next" at bounding box center [1043, 506] width 94 height 48
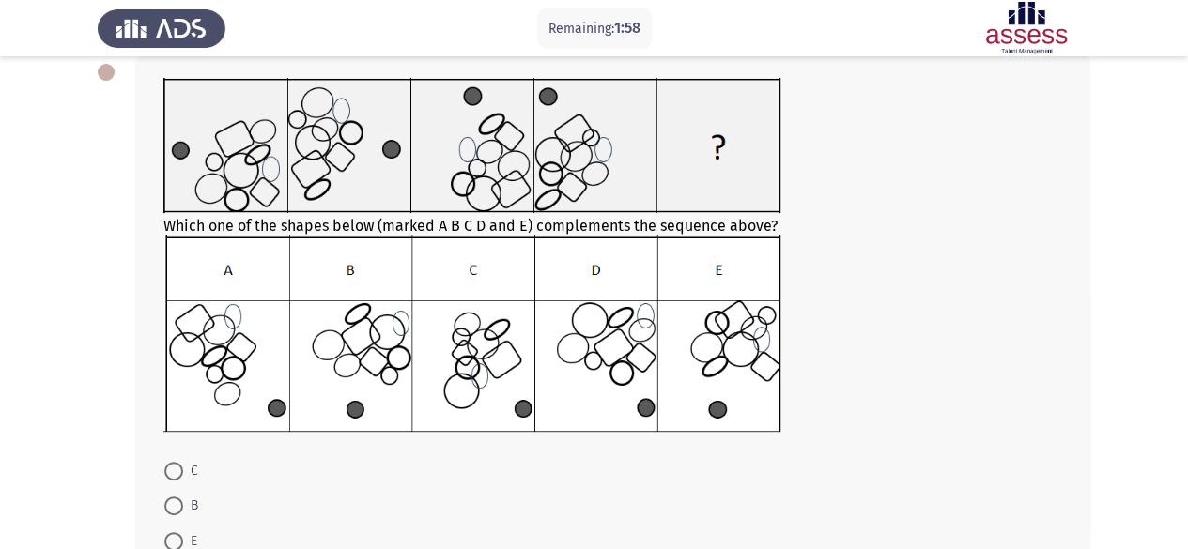
scroll to position [104, 0]
click at [167, 496] on span at bounding box center [173, 505] width 19 height 19
click at [167, 496] on input "B" at bounding box center [173, 505] width 19 height 19
radio input "true"
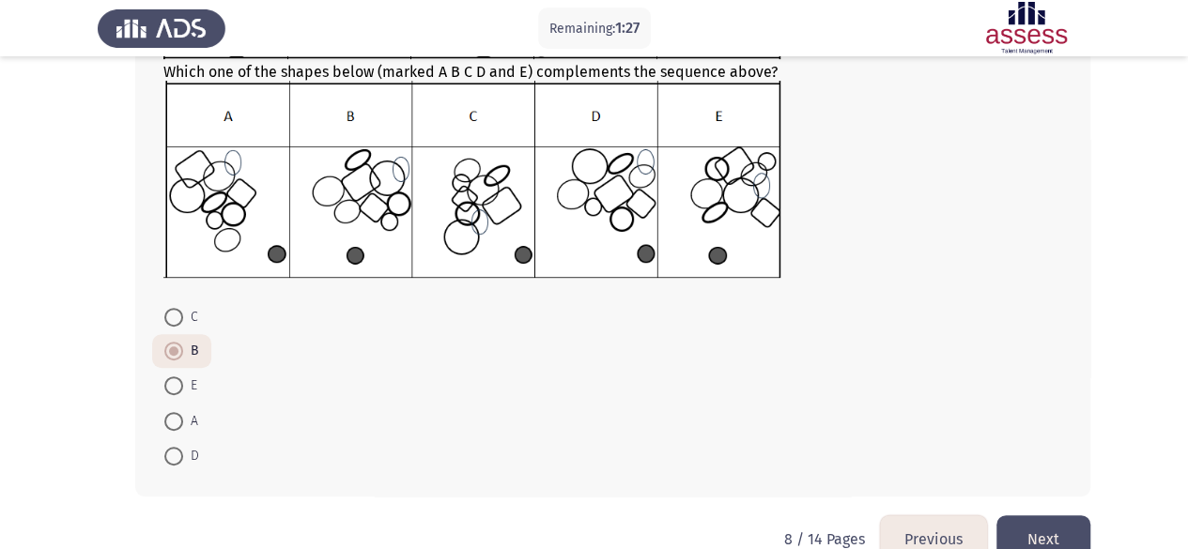
scroll to position [297, 0]
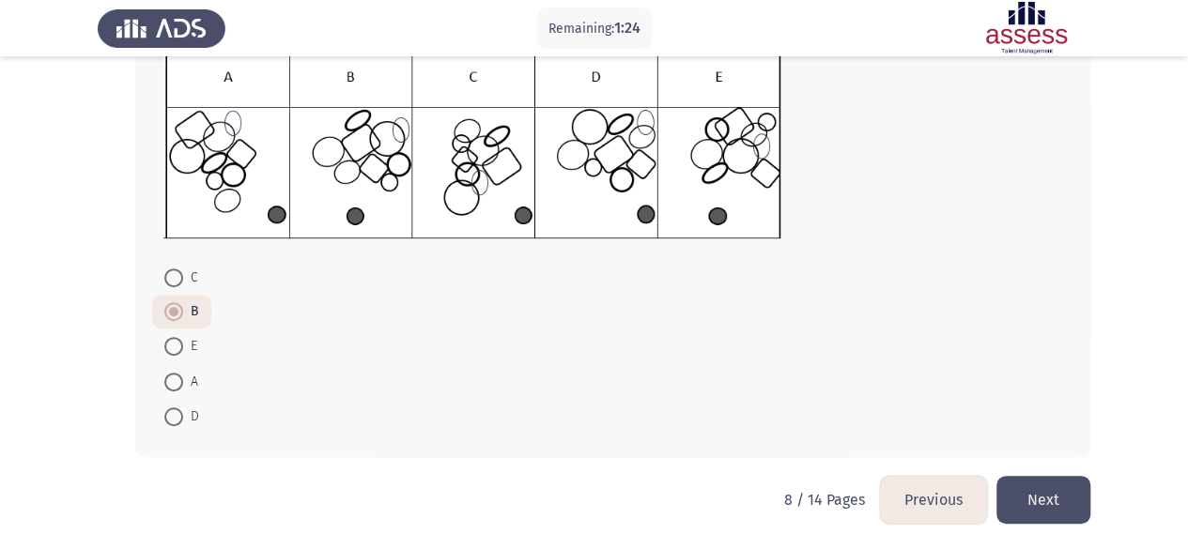
click at [1052, 491] on button "Next" at bounding box center [1043, 500] width 94 height 48
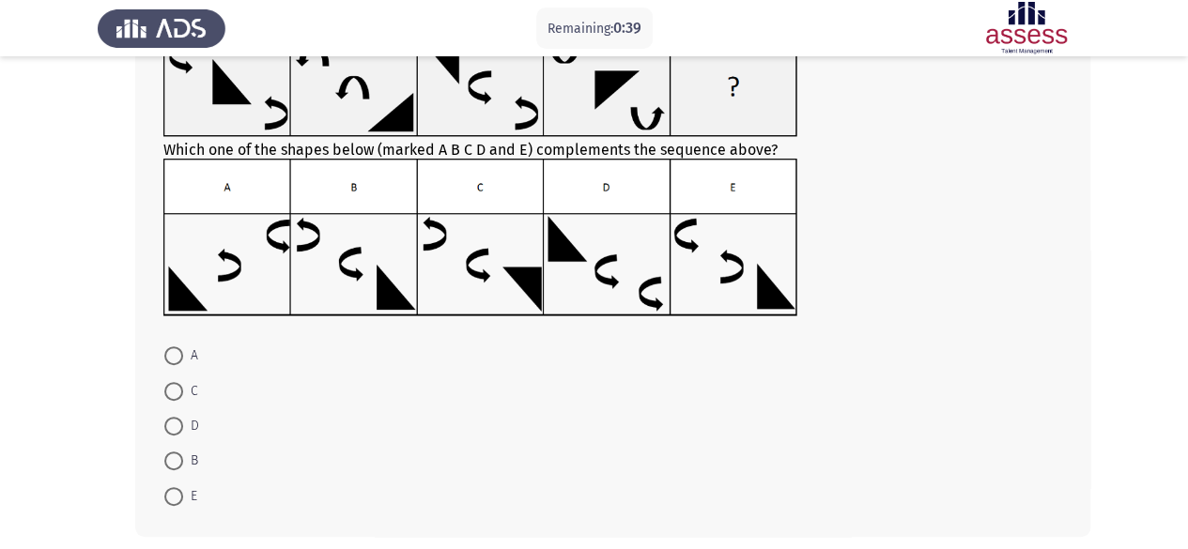
scroll to position [147, 0]
click at [177, 427] on span at bounding box center [173, 425] width 19 height 19
click at [177, 427] on input "D" at bounding box center [173, 425] width 19 height 19
radio input "true"
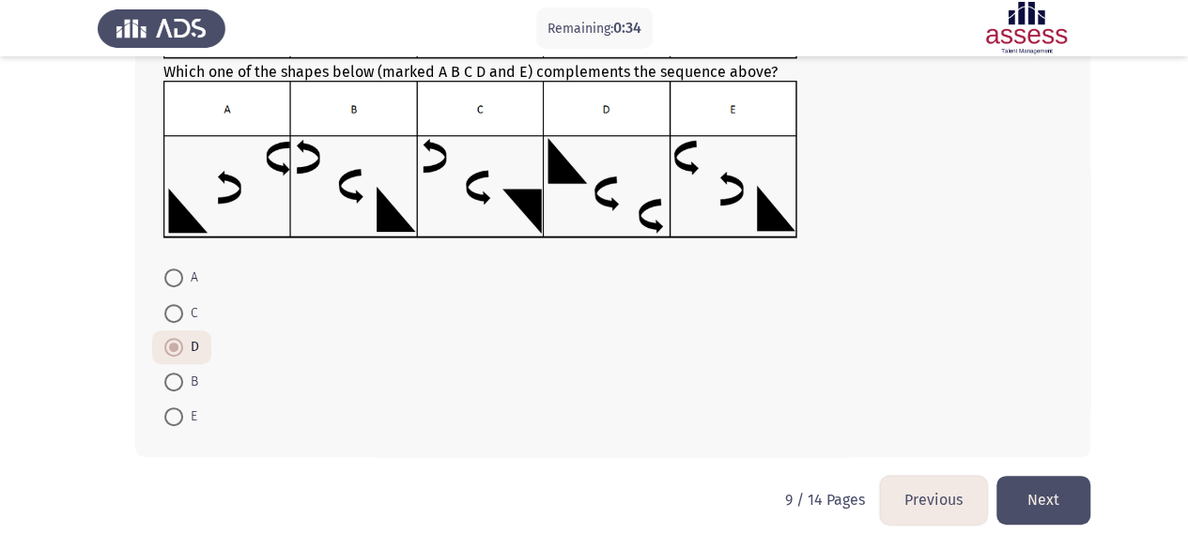
click at [1052, 491] on button "Next" at bounding box center [1043, 500] width 94 height 48
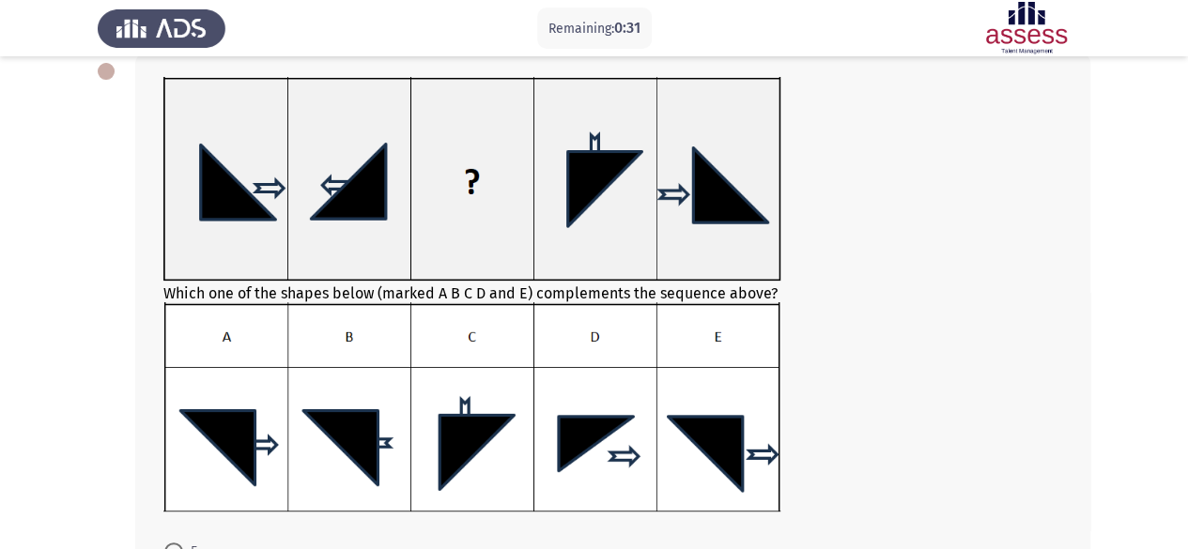
scroll to position [107, 0]
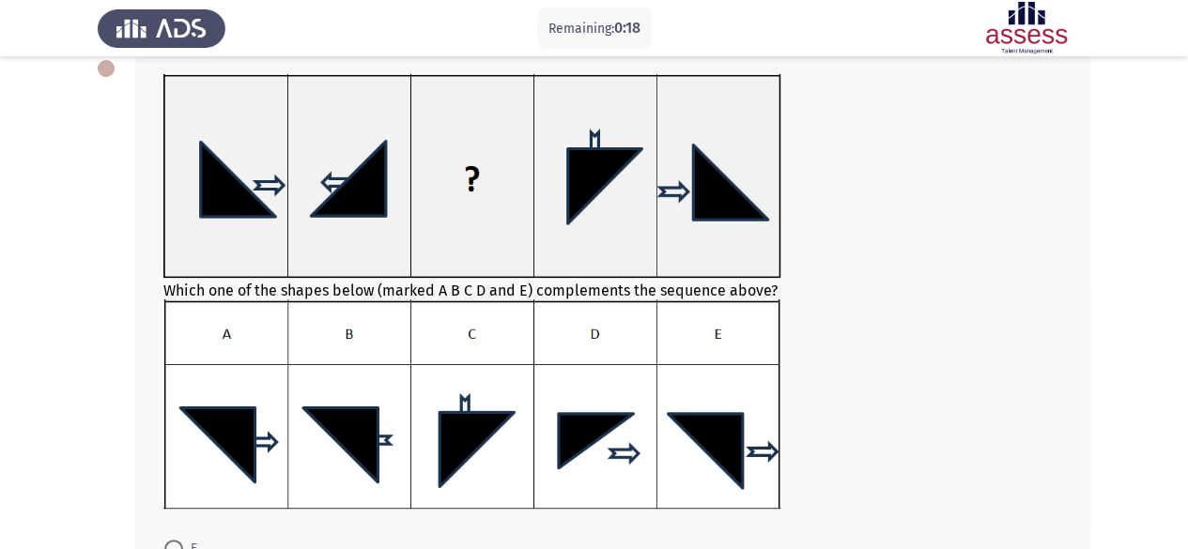
click at [751, 440] on img at bounding box center [471, 403] width 617 height 209
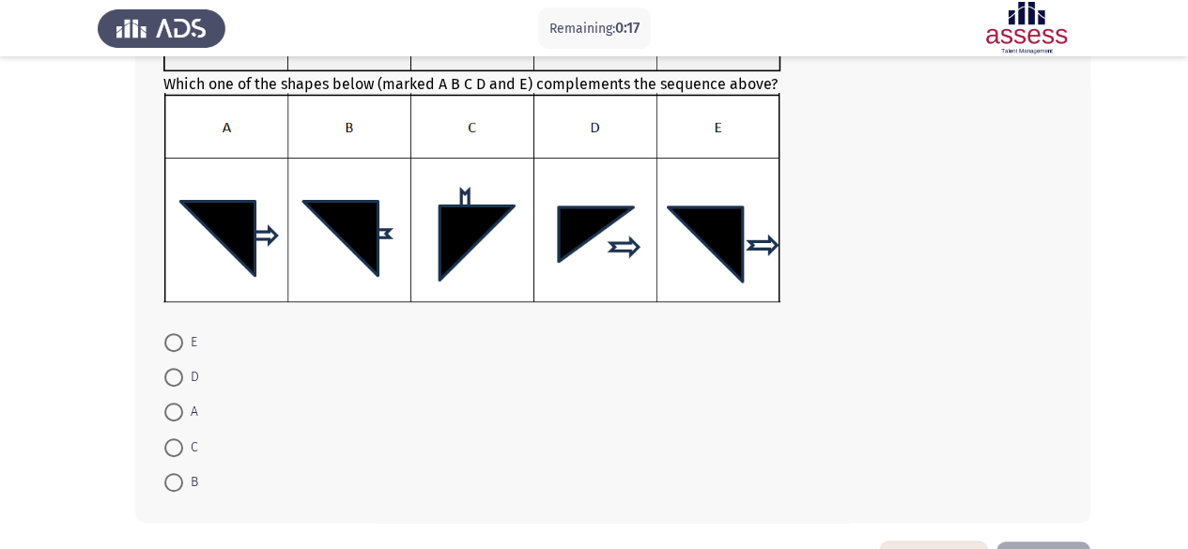
scroll to position [321, 0]
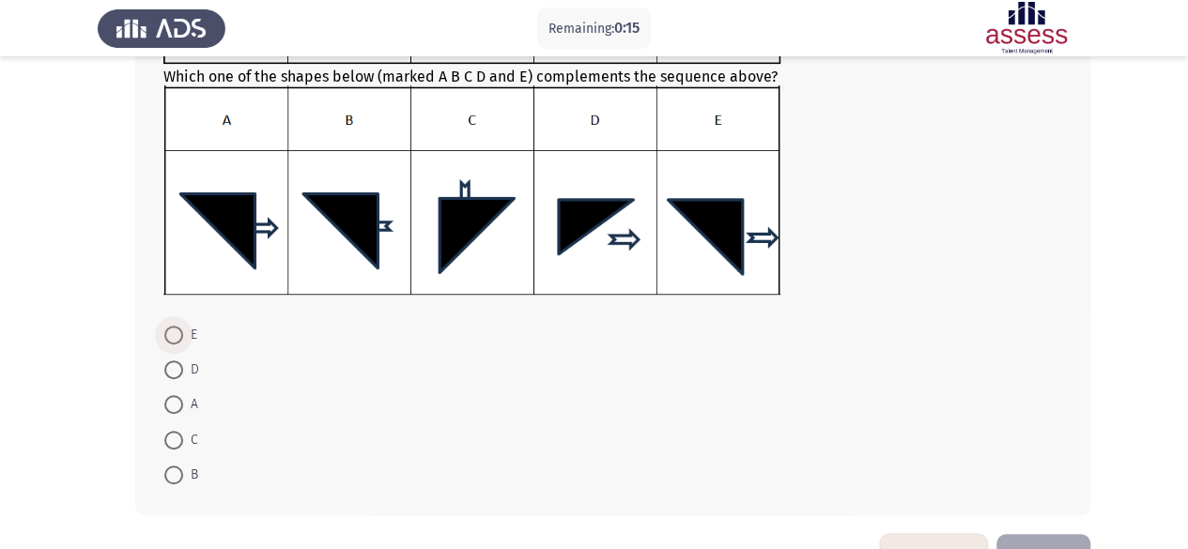
click at [175, 341] on span at bounding box center [173, 335] width 19 height 19
click at [175, 341] on input "E" at bounding box center [173, 335] width 19 height 19
radio input "true"
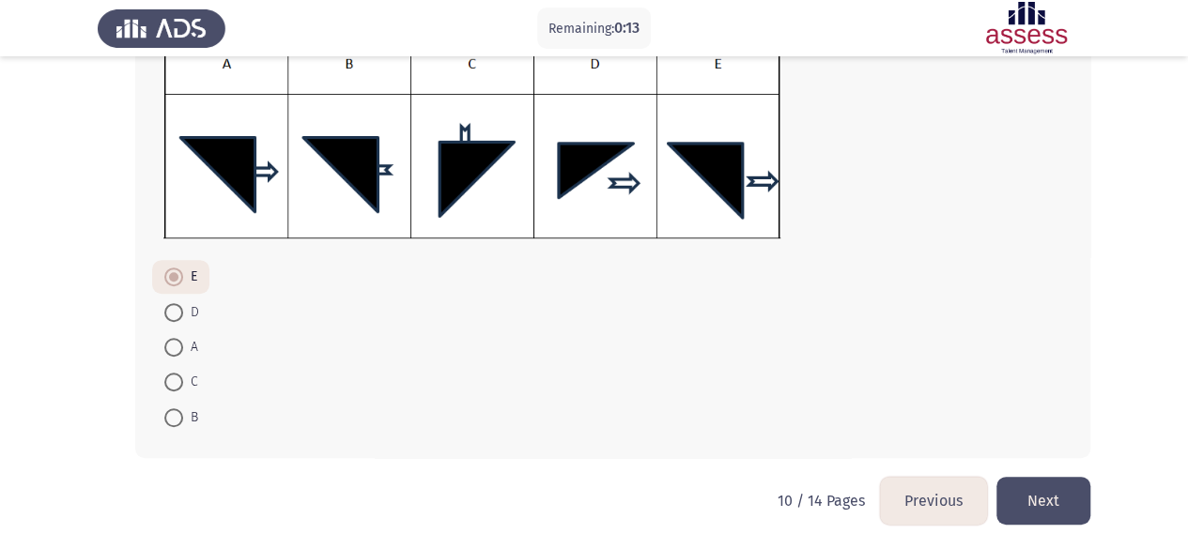
click at [1067, 510] on button "Next" at bounding box center [1043, 501] width 94 height 48
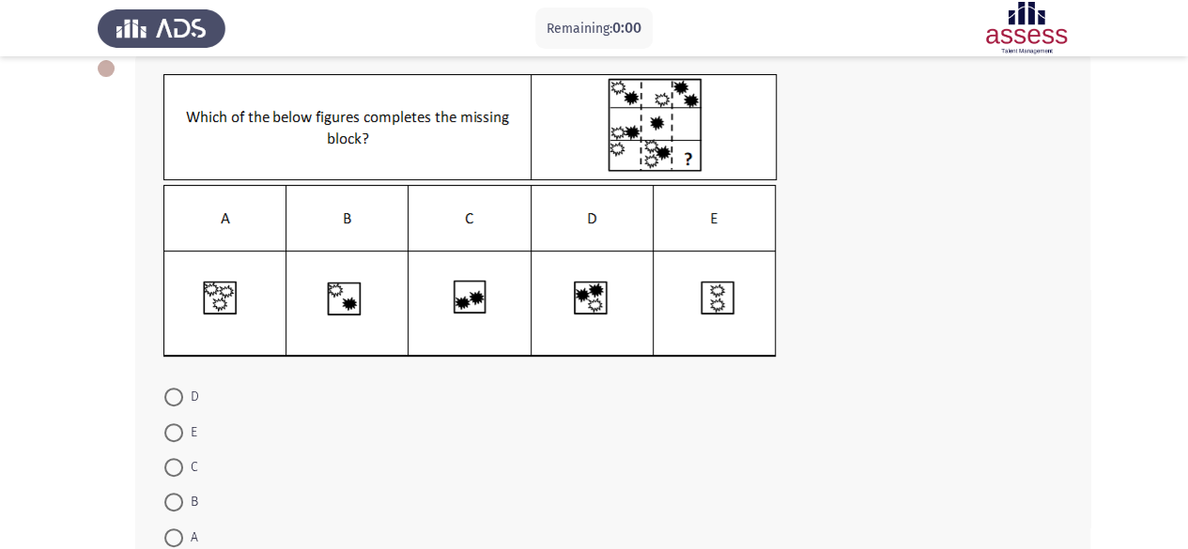
scroll to position [0, 0]
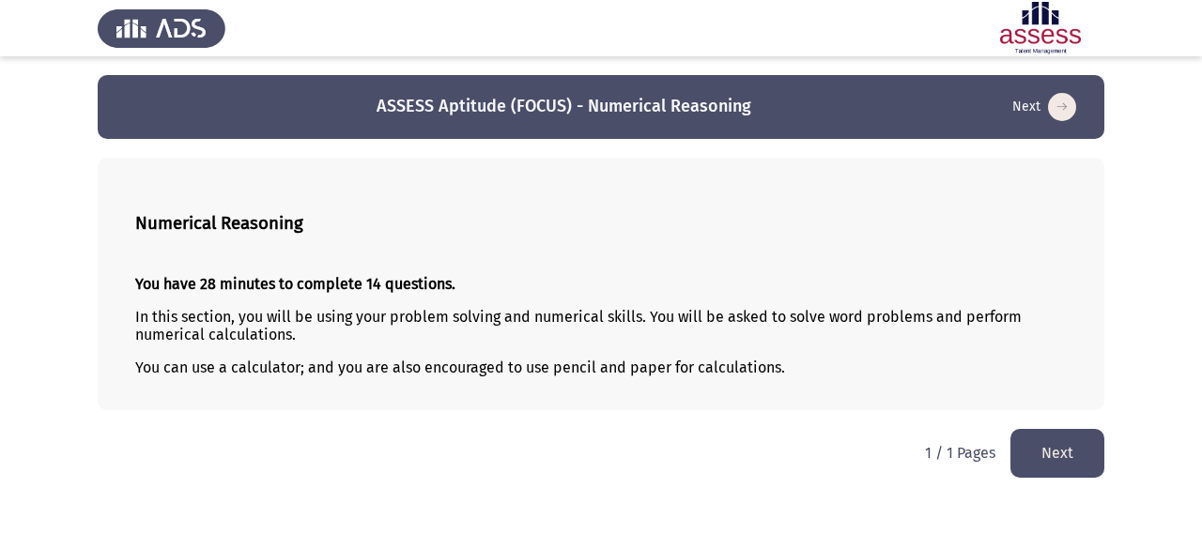
click at [1020, 441] on button "Next" at bounding box center [1057, 453] width 94 height 48
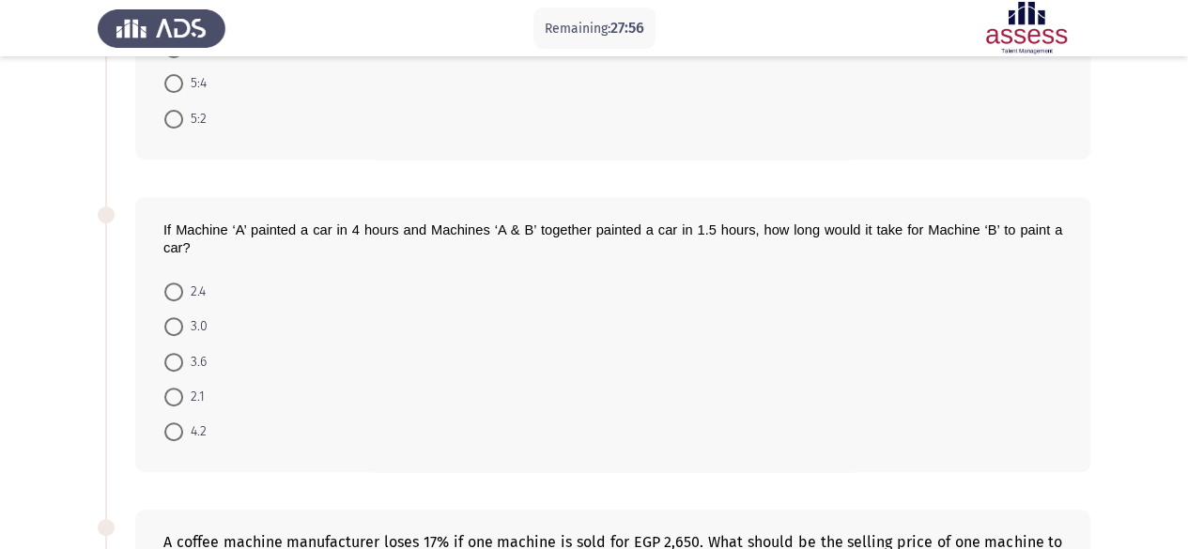
scroll to position [94, 0]
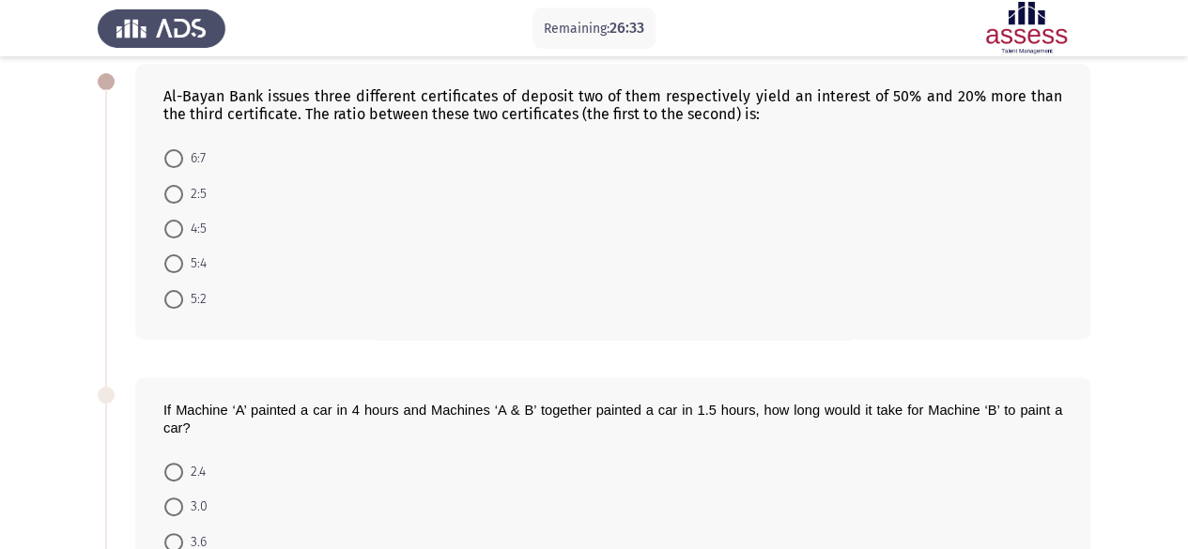
click at [180, 297] on span at bounding box center [173, 299] width 19 height 19
click at [180, 297] on input "5:2" at bounding box center [173, 299] width 19 height 19
radio input "true"
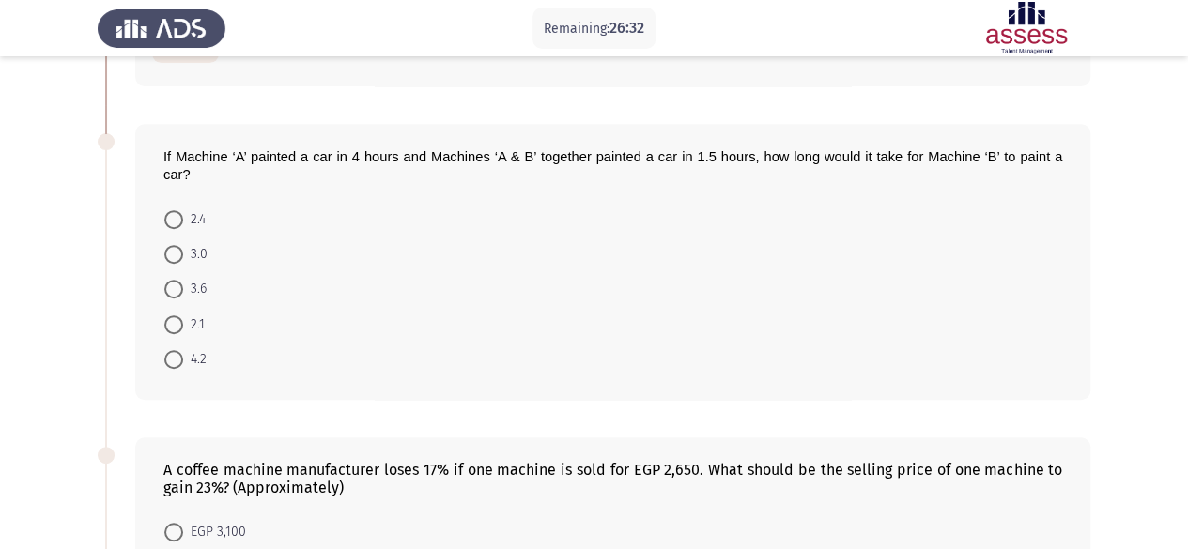
scroll to position [375, 0]
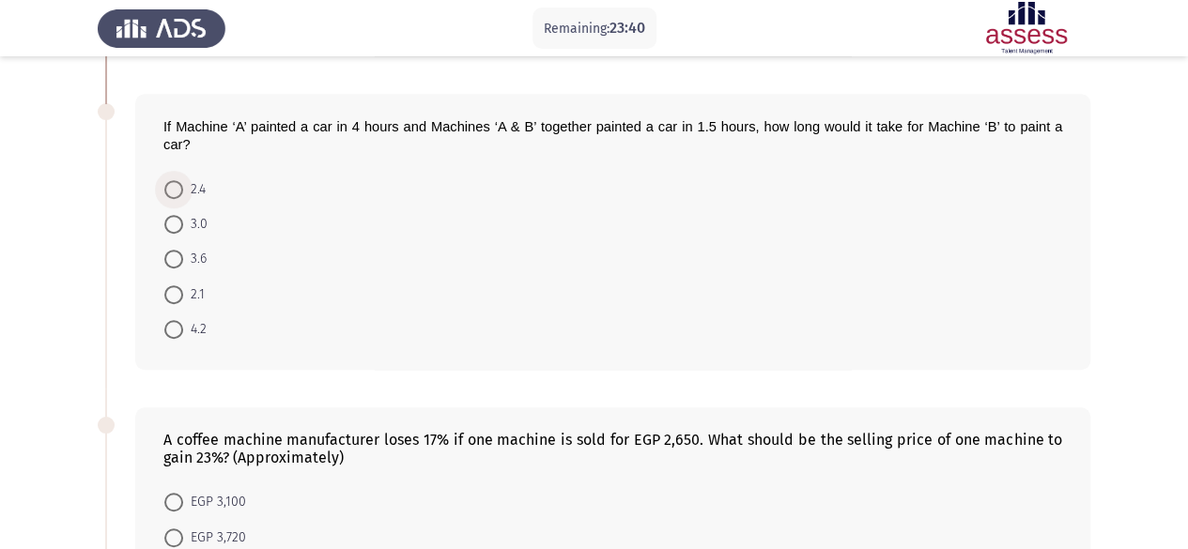
click at [167, 189] on span at bounding box center [173, 189] width 19 height 19
click at [167, 189] on input "2.4" at bounding box center [173, 189] width 19 height 19
radio input "true"
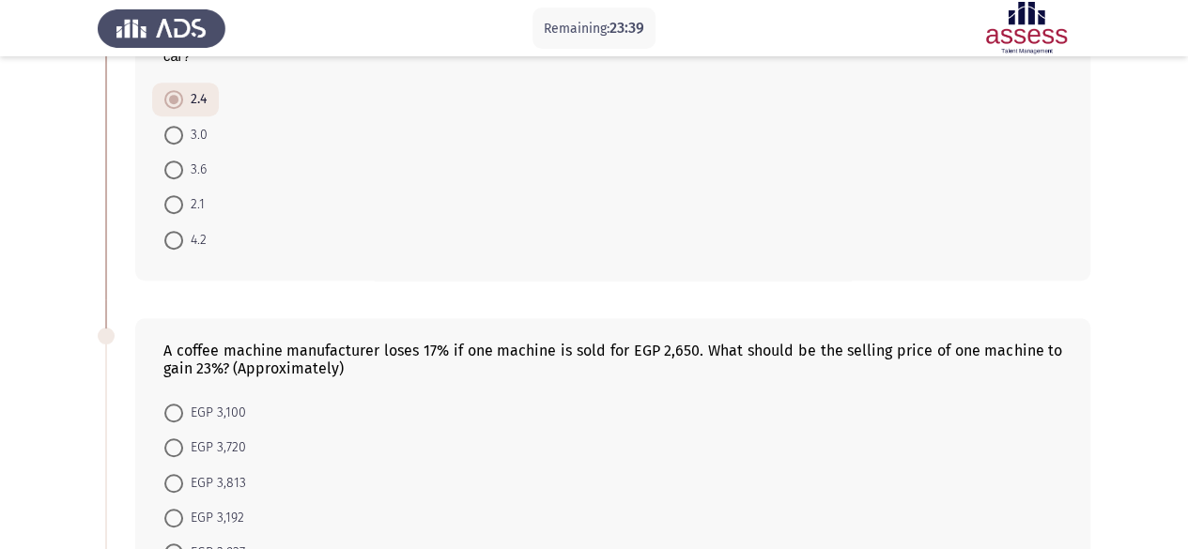
scroll to position [563, 0]
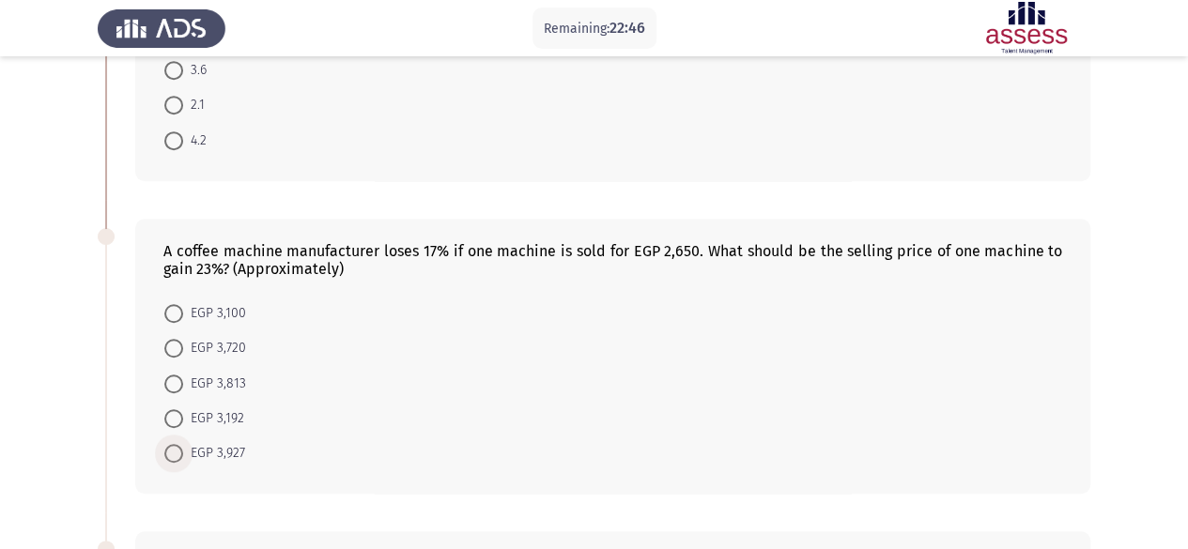
click at [178, 451] on span at bounding box center [173, 453] width 19 height 19
click at [178, 451] on input "EGP 3,927" at bounding box center [173, 453] width 19 height 19
radio input "true"
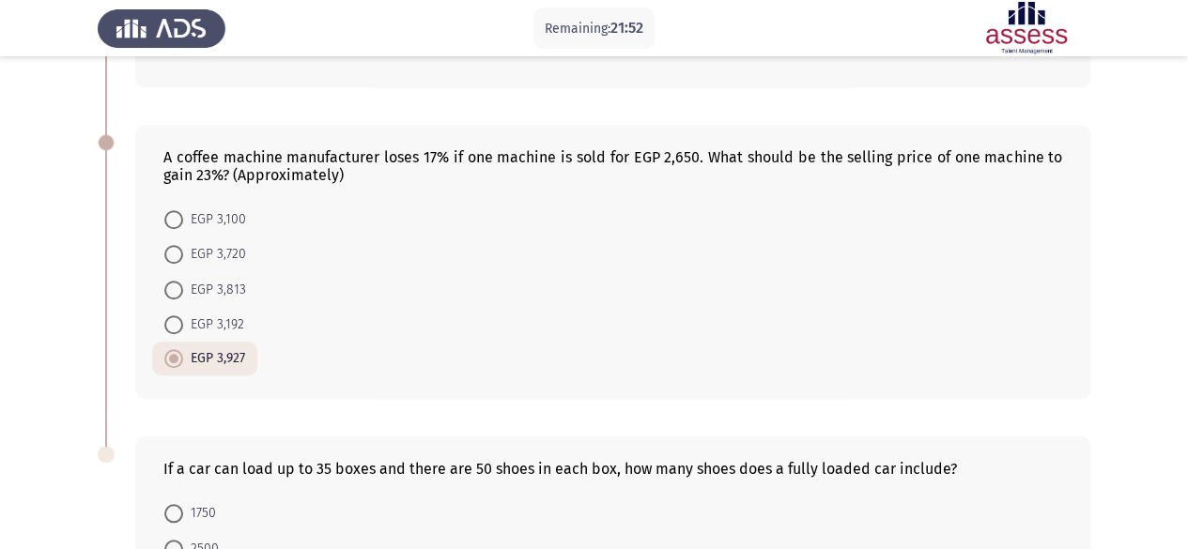
scroll to position [845, 0]
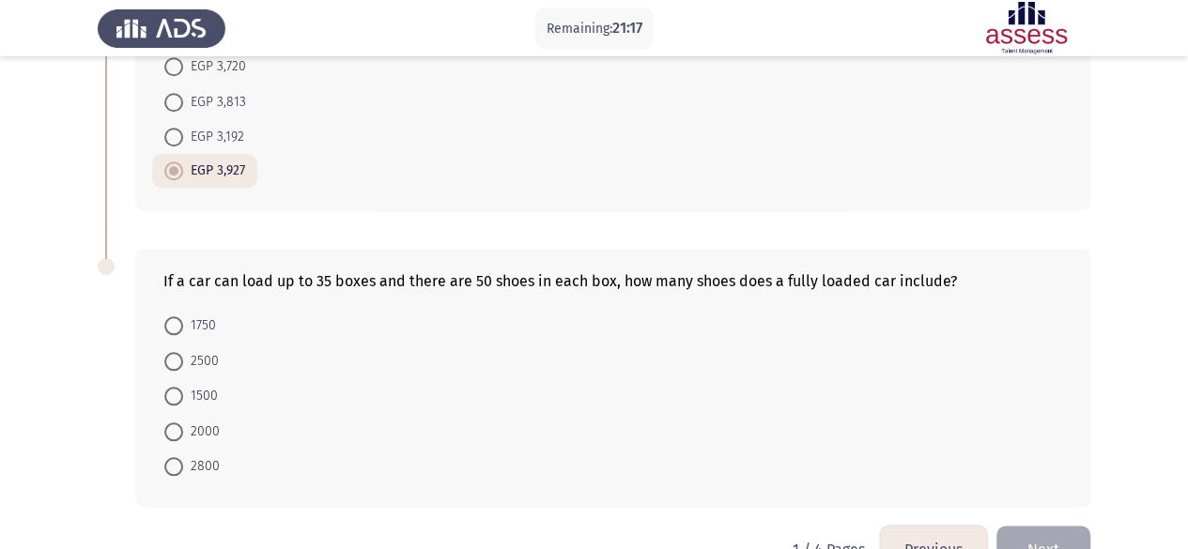
click at [192, 317] on span "1750" at bounding box center [199, 325] width 33 height 23
click at [183, 317] on input "1750" at bounding box center [173, 325] width 19 height 19
radio input "true"
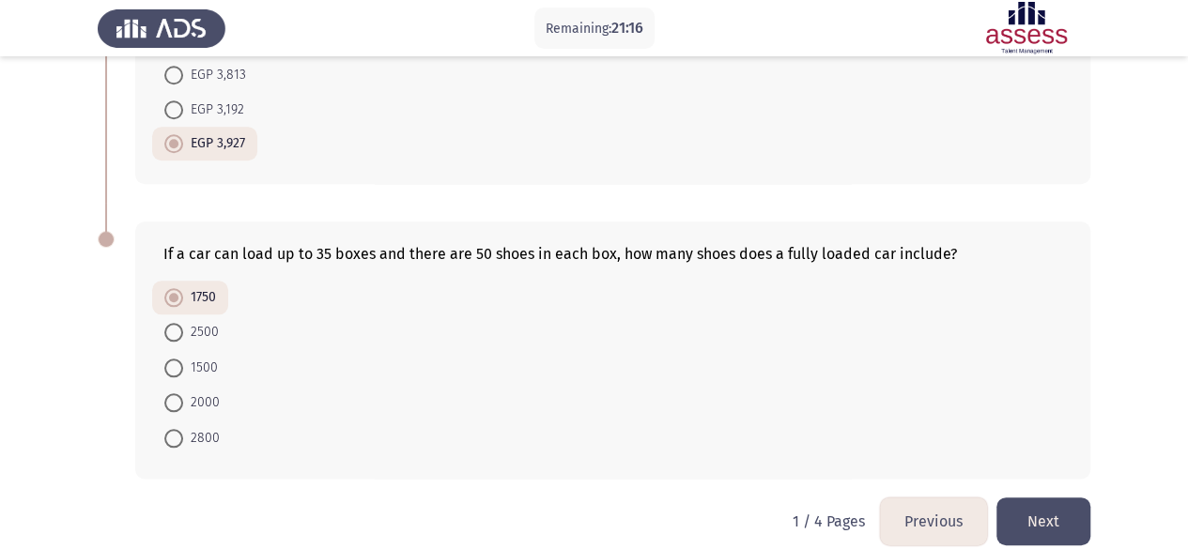
scroll to position [886, 0]
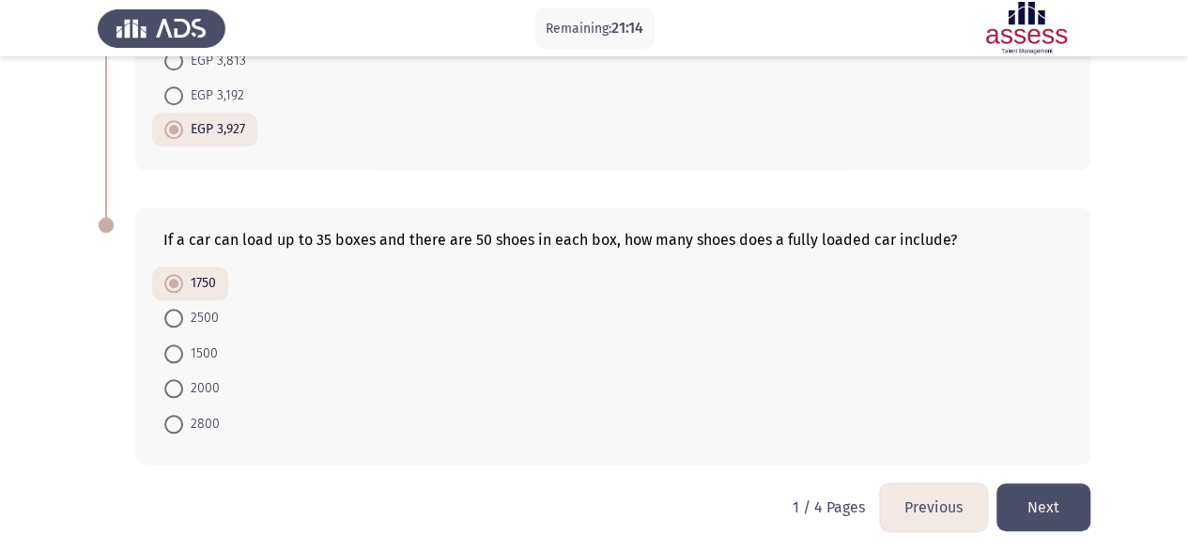
click at [1053, 496] on button "Next" at bounding box center [1043, 507] width 94 height 48
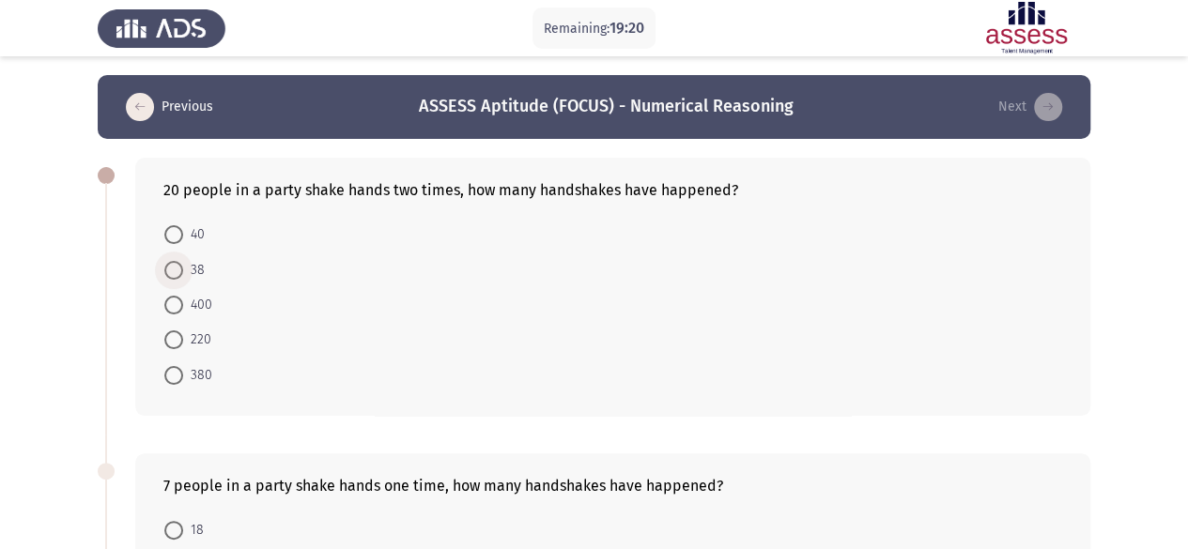
click at [167, 275] on span at bounding box center [173, 270] width 19 height 19
click at [167, 275] on input "38" at bounding box center [173, 270] width 19 height 19
radio input "true"
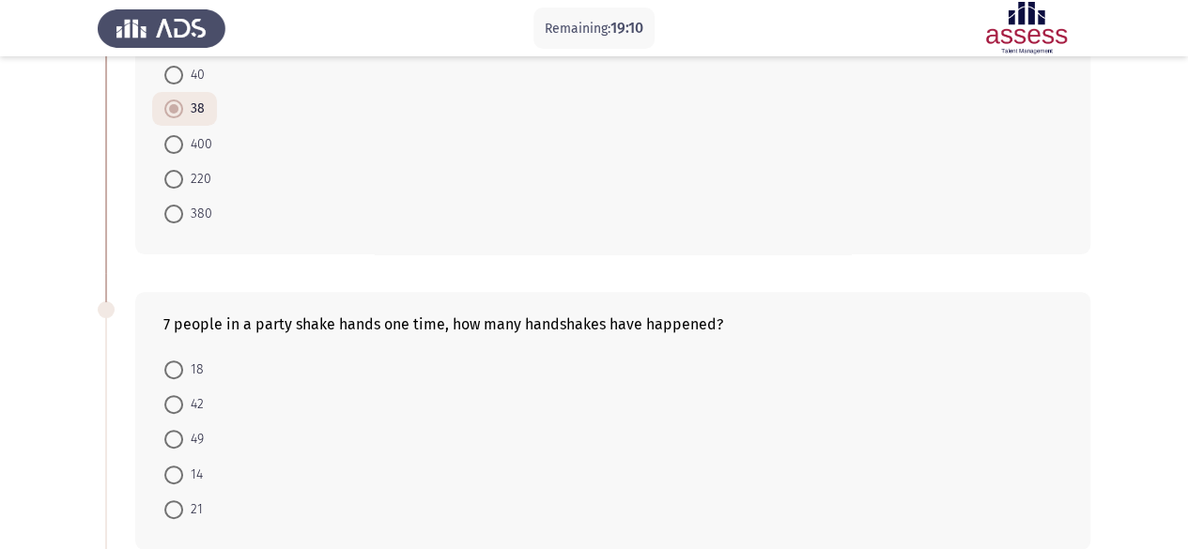
scroll to position [188, 0]
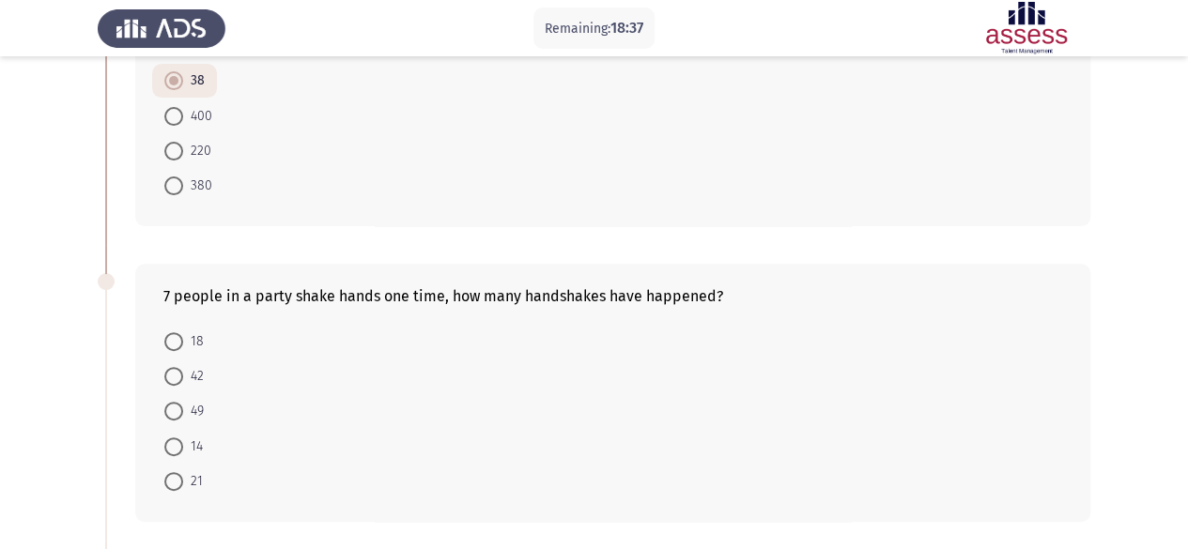
click at [175, 376] on span at bounding box center [173, 376] width 19 height 19
click at [175, 376] on input "42" at bounding box center [173, 376] width 19 height 19
radio input "true"
click at [194, 475] on span "21" at bounding box center [193, 480] width 20 height 23
click at [183, 475] on input "21" at bounding box center [173, 480] width 19 height 19
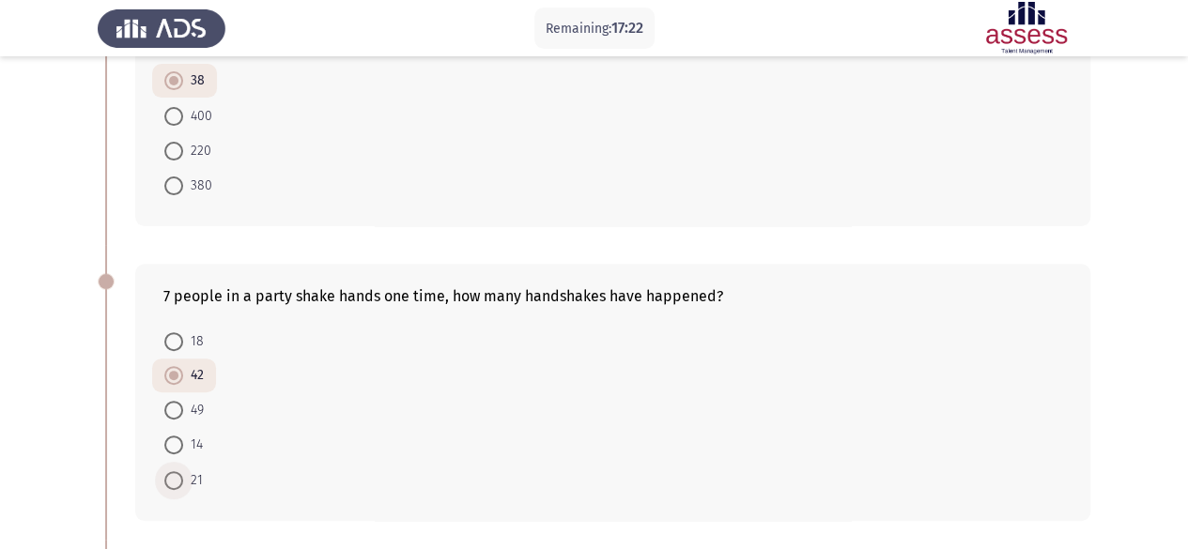
radio input "true"
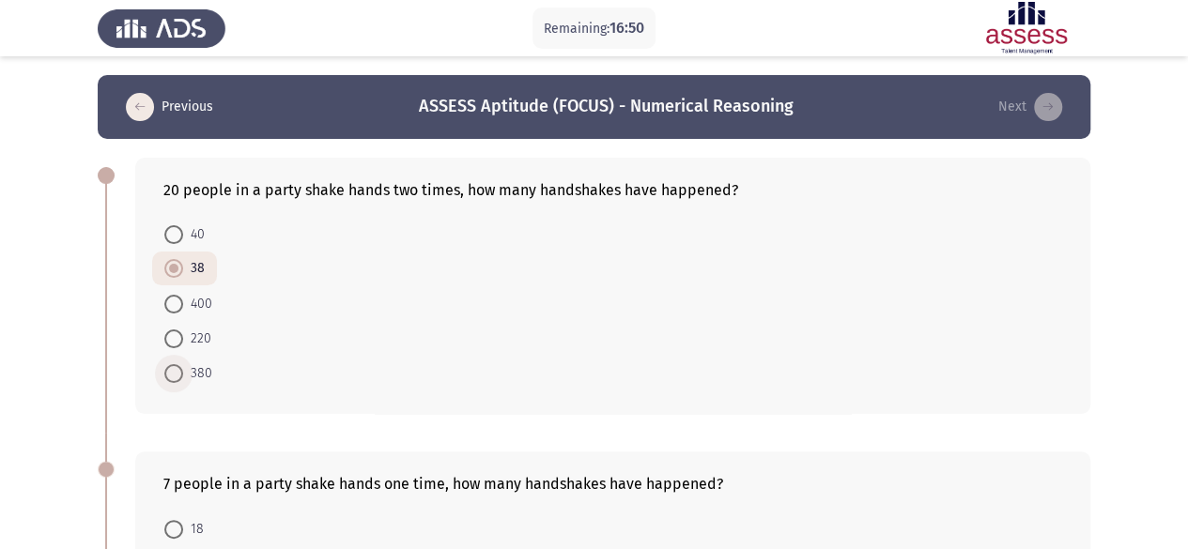
click at [201, 374] on span "380" at bounding box center [197, 373] width 29 height 23
click at [183, 374] on input "380" at bounding box center [173, 373] width 19 height 19
radio input "true"
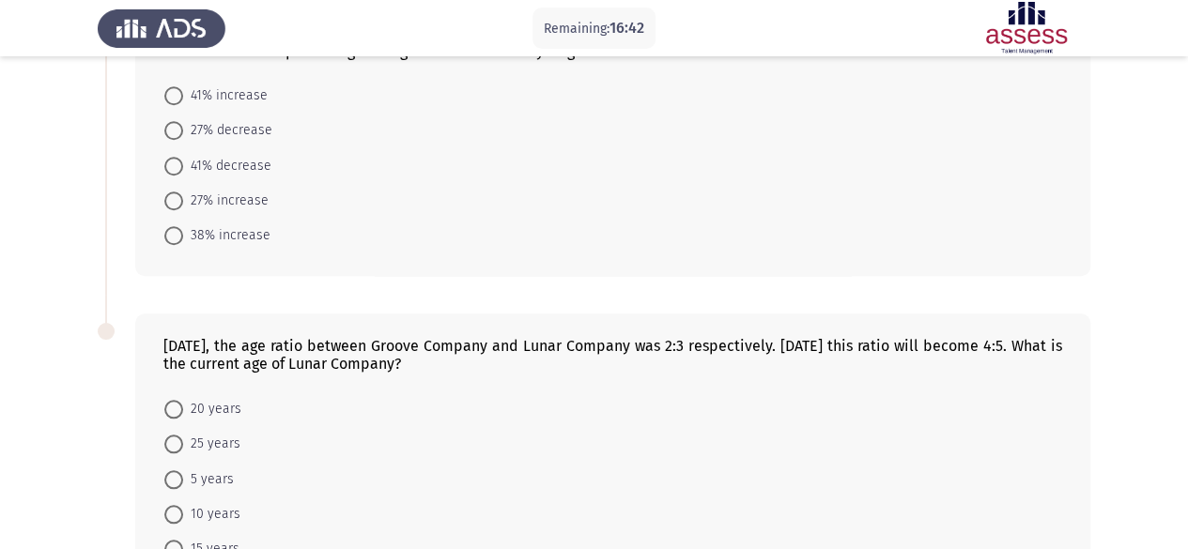
scroll to position [496, 0]
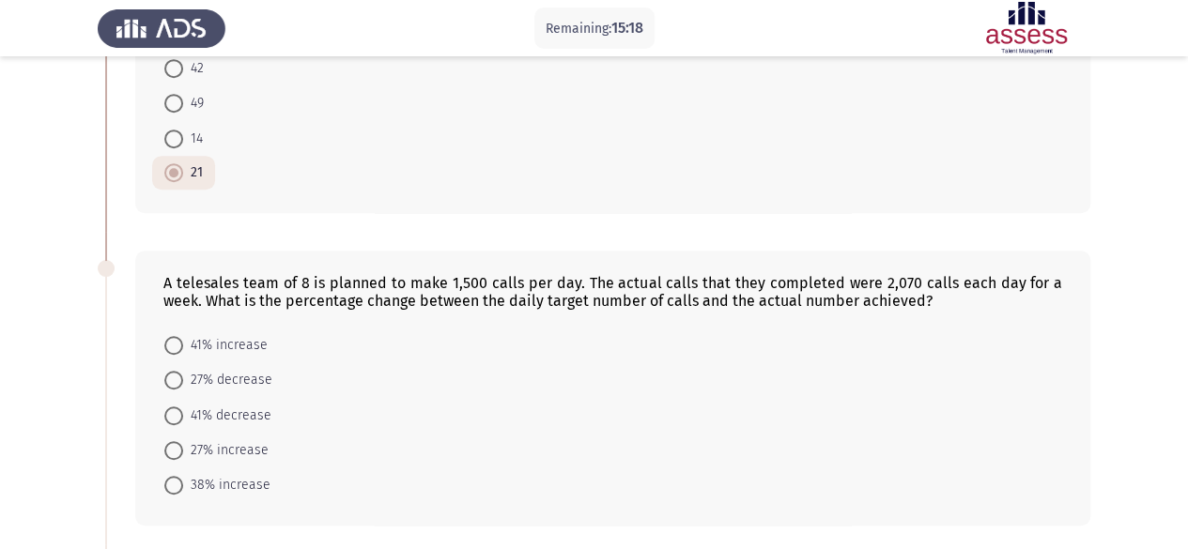
click at [241, 474] on span "38% increase" at bounding box center [226, 485] width 87 height 23
click at [183, 476] on input "38% increase" at bounding box center [173, 485] width 19 height 19
radio input "true"
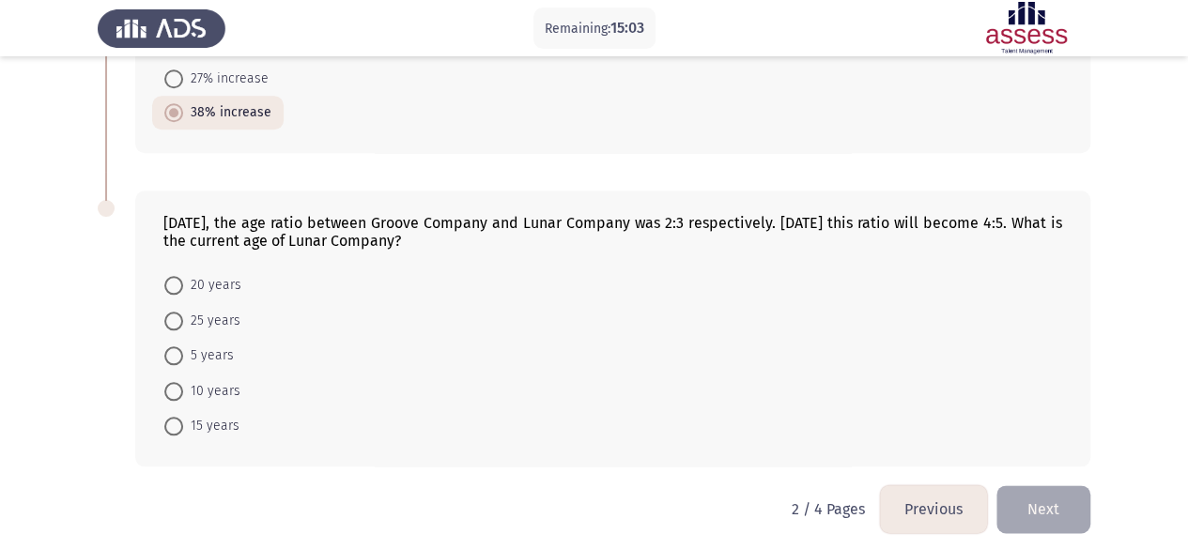
scroll to position [870, 0]
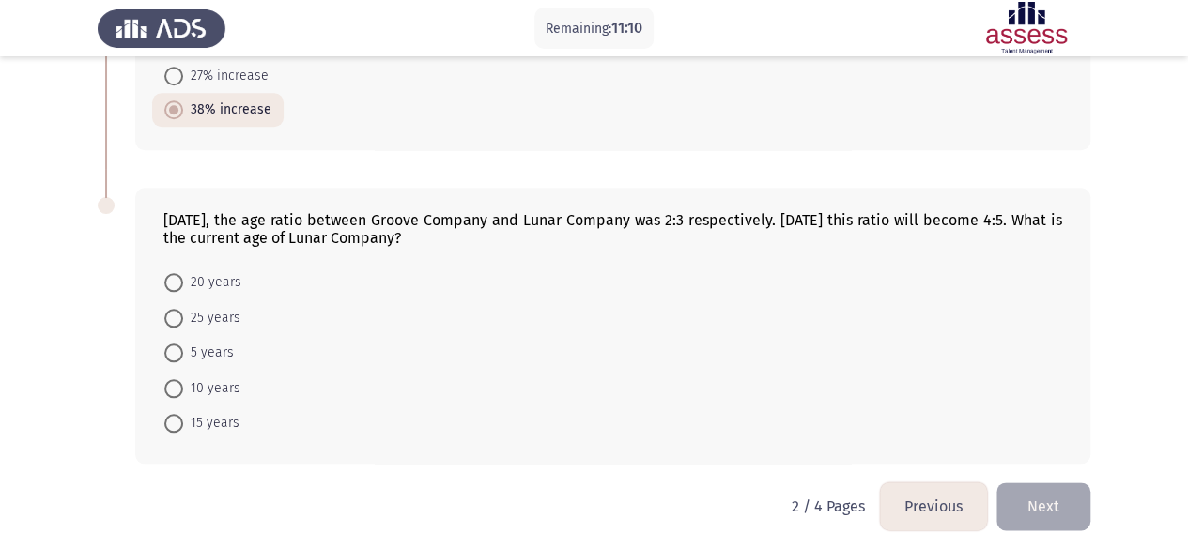
click at [195, 307] on span "25 years" at bounding box center [211, 318] width 57 height 23
click at [183, 309] on input "25 years" at bounding box center [173, 318] width 19 height 19
radio input "true"
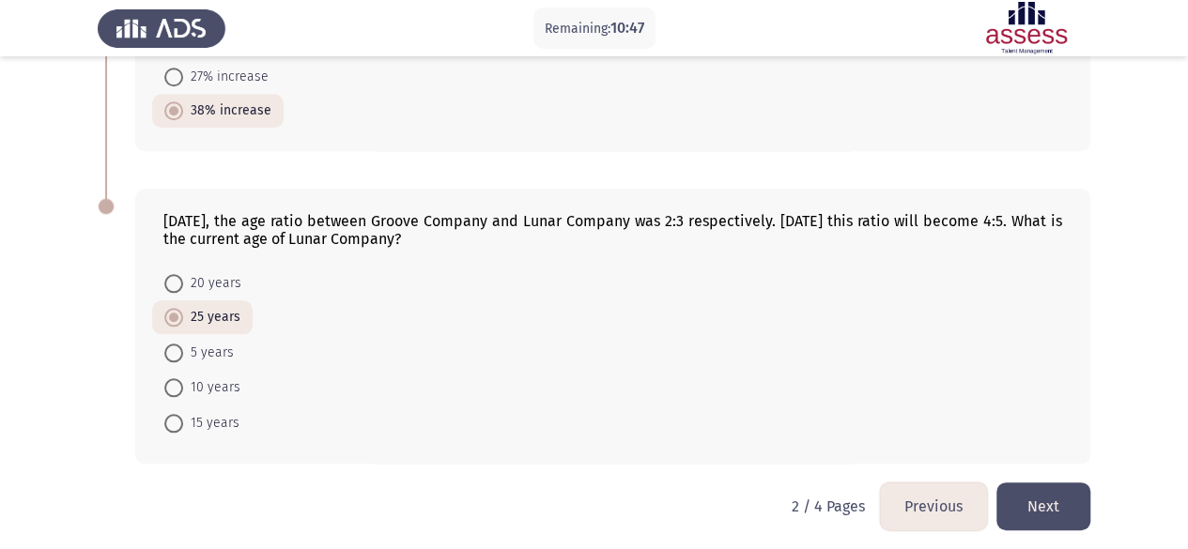
click at [246, 271] on mat-radio-button "20 years" at bounding box center [202, 283] width 101 height 35
click at [231, 272] on span "20 years" at bounding box center [212, 283] width 58 height 23
click at [183, 274] on input "20 years" at bounding box center [173, 283] width 19 height 19
radio input "true"
click at [225, 412] on span "15 years" at bounding box center [211, 423] width 56 height 23
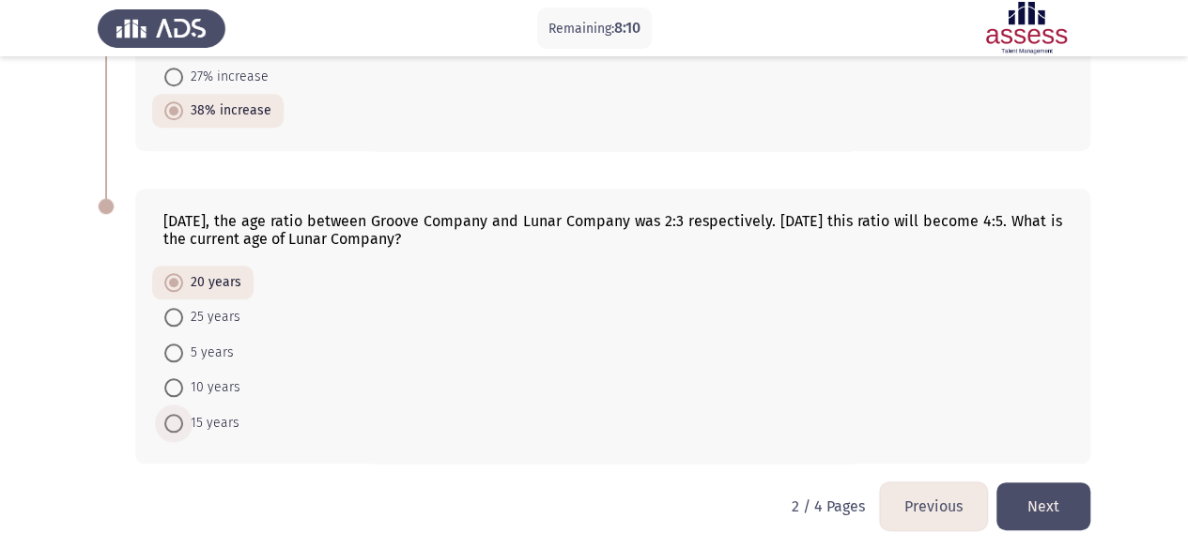
click at [183, 414] on input "15 years" at bounding box center [173, 423] width 19 height 19
radio input "true"
click at [217, 385] on span "10 years" at bounding box center [211, 389] width 57 height 23
click at [183, 385] on input "10 years" at bounding box center [173, 389] width 19 height 19
radio input "true"
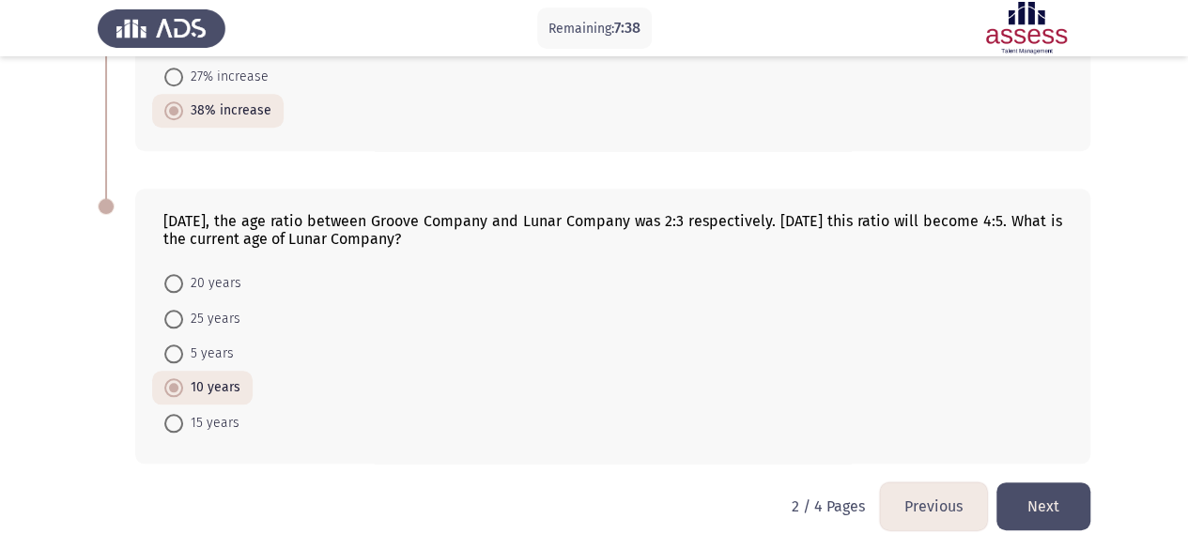
click at [1053, 491] on button "Next" at bounding box center [1043, 507] width 94 height 48
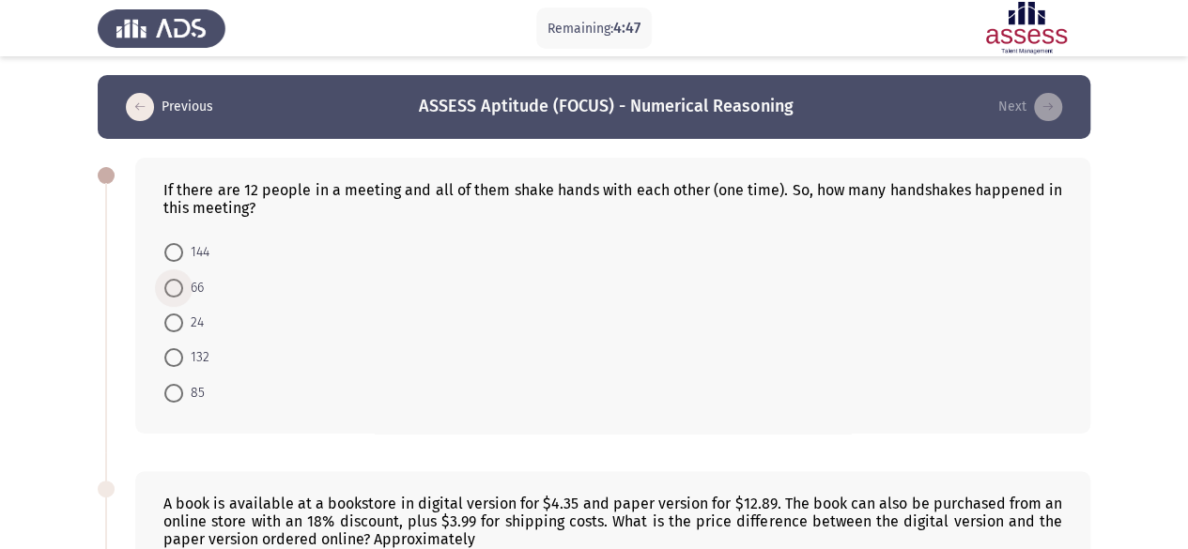
click at [184, 291] on span "66" at bounding box center [193, 288] width 21 height 23
click at [183, 291] on input "66" at bounding box center [173, 288] width 19 height 19
radio input "true"
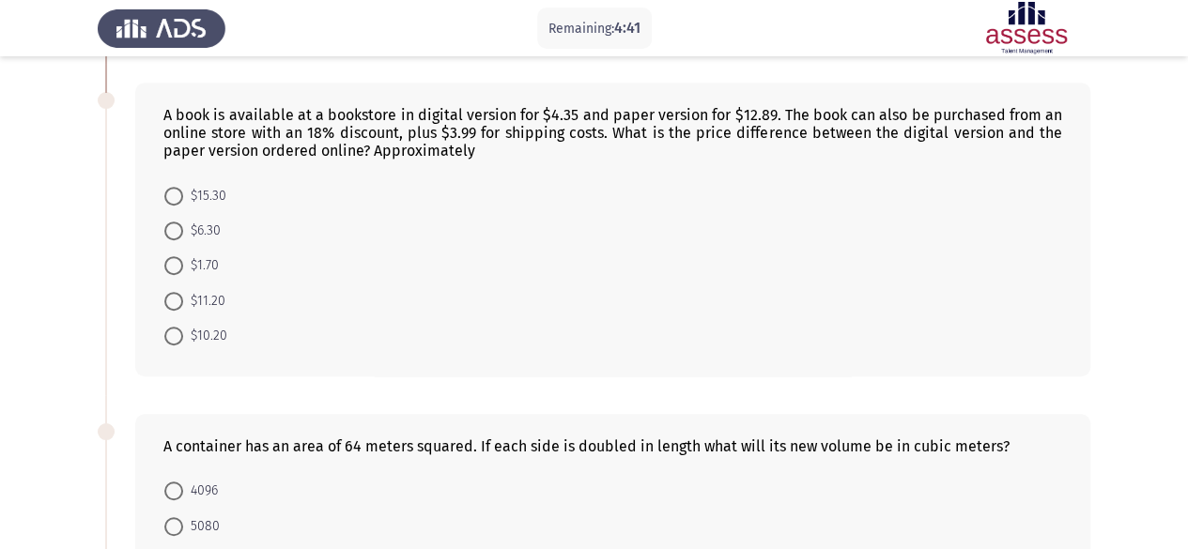
scroll to position [344, 0]
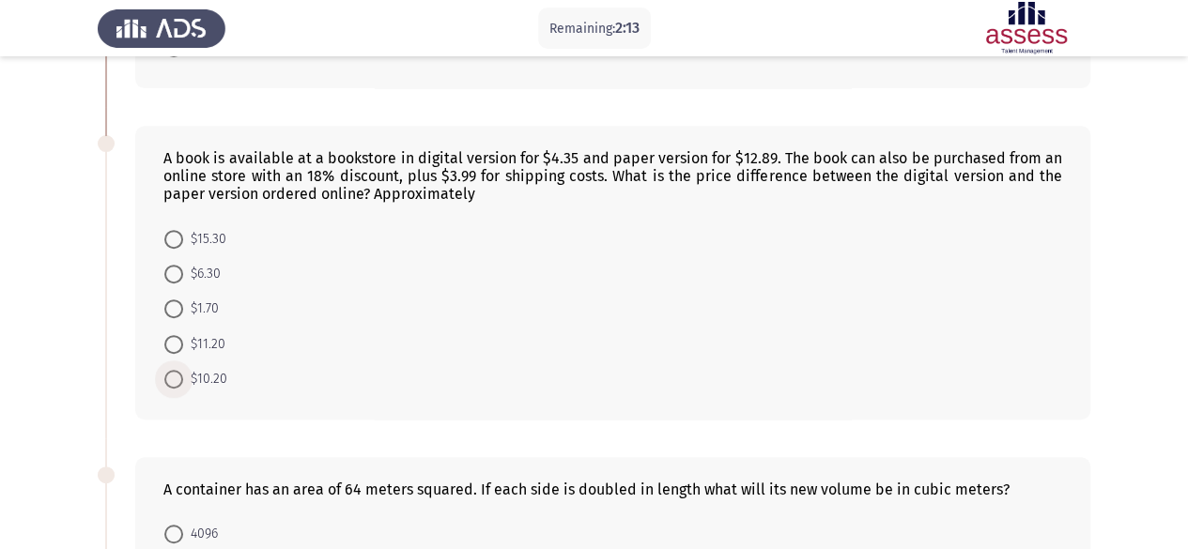
click at [179, 377] on span at bounding box center [173, 379] width 19 height 19
click at [179, 377] on input "$10.20" at bounding box center [173, 379] width 19 height 19
radio input "true"
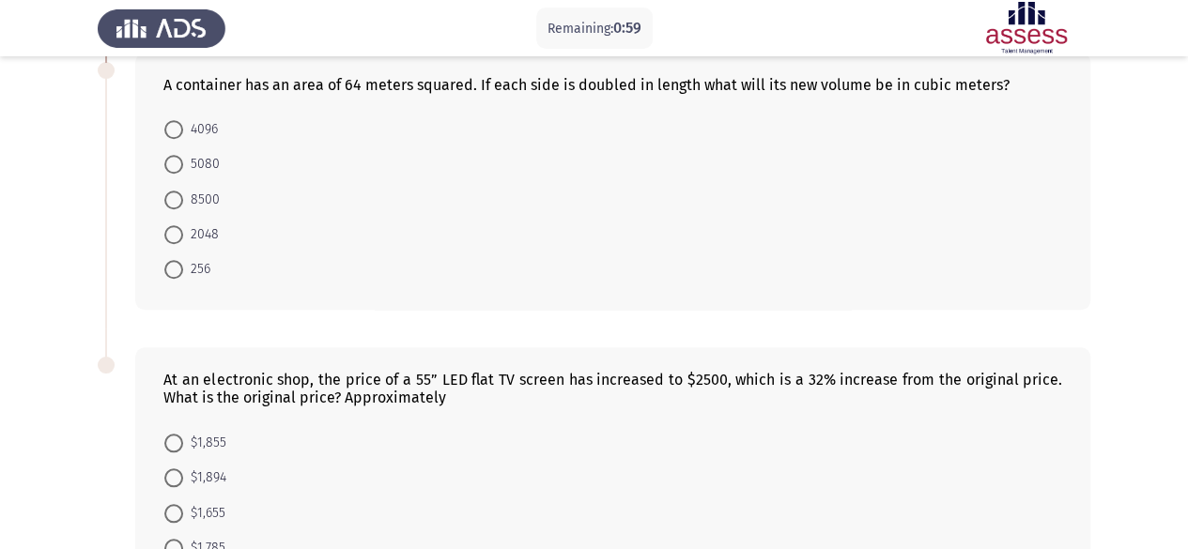
scroll to position [719, 0]
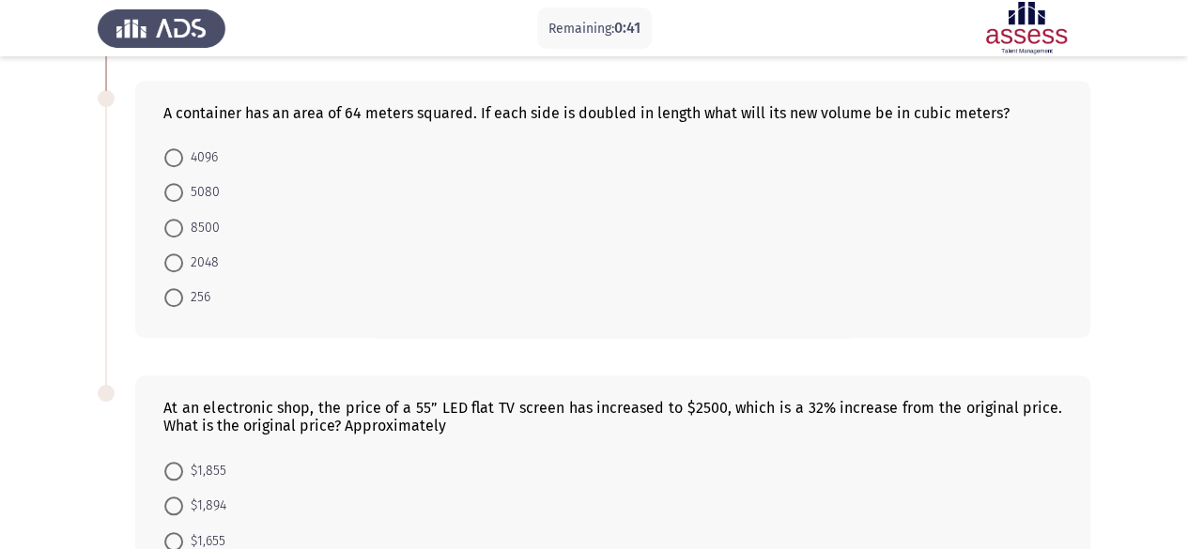
click at [205, 161] on span "4096" at bounding box center [200, 157] width 35 height 23
click at [183, 161] on input "4096" at bounding box center [173, 157] width 19 height 19
radio input "true"
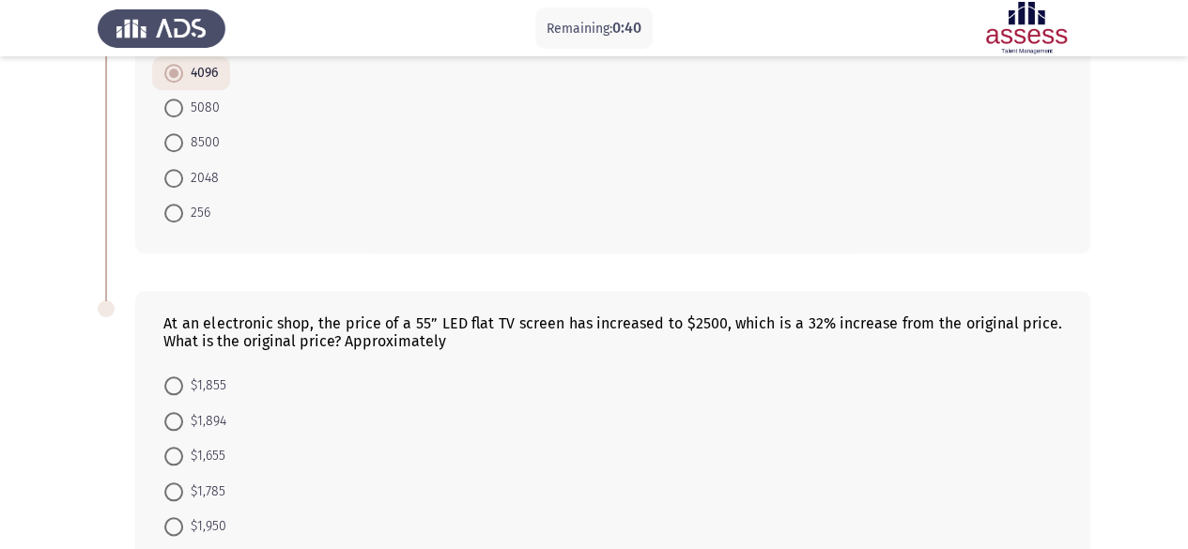
scroll to position [905, 0]
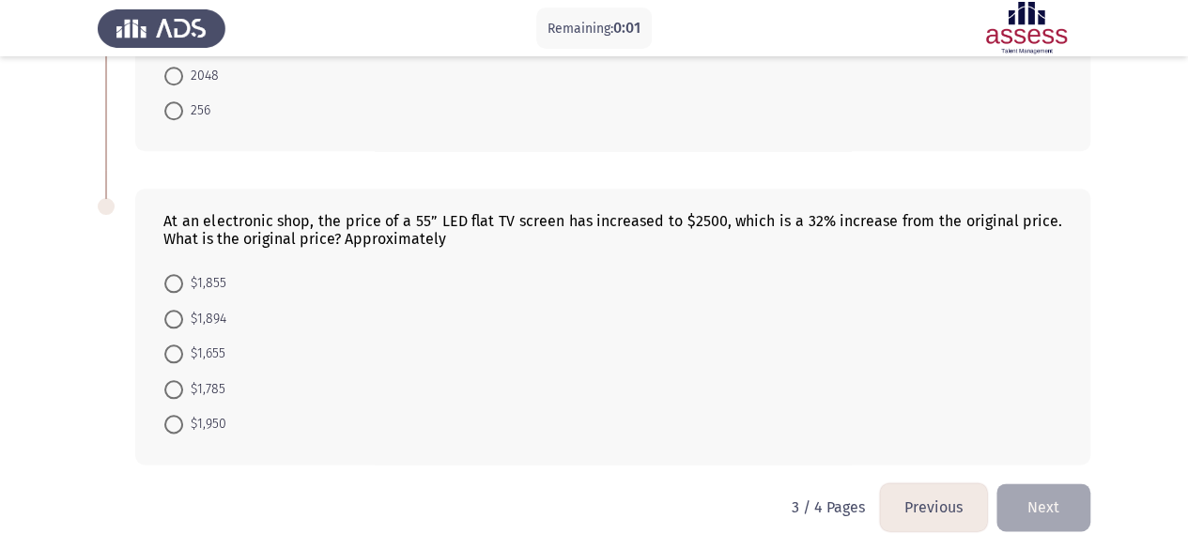
click at [210, 308] on span "$1,894" at bounding box center [204, 319] width 43 height 23
click at [183, 310] on input "$1,894" at bounding box center [173, 319] width 19 height 19
radio input "true"
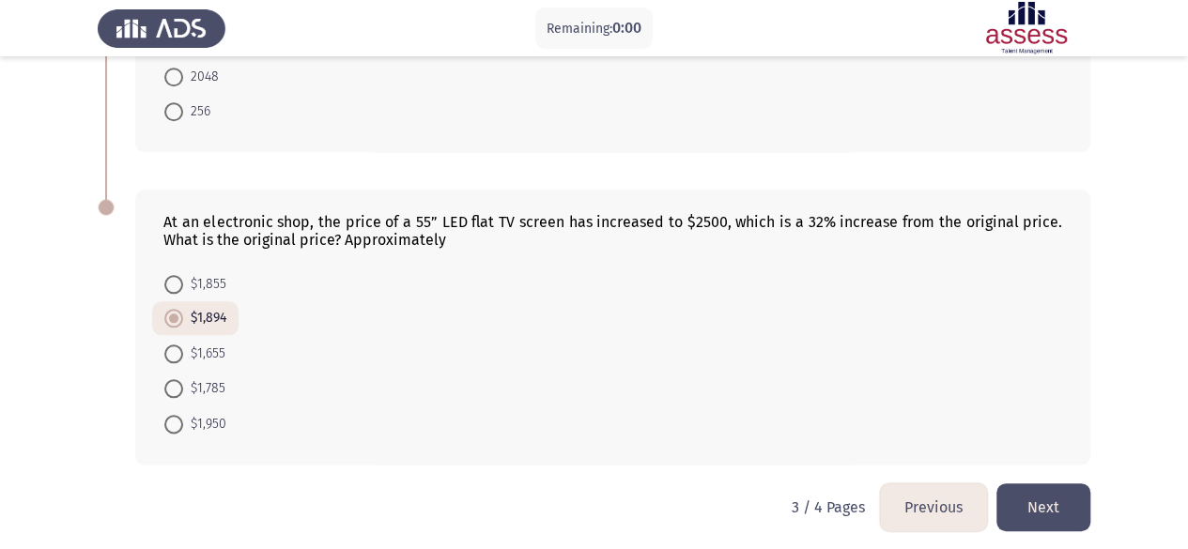
click at [1059, 510] on button "Next" at bounding box center [1043, 507] width 94 height 48
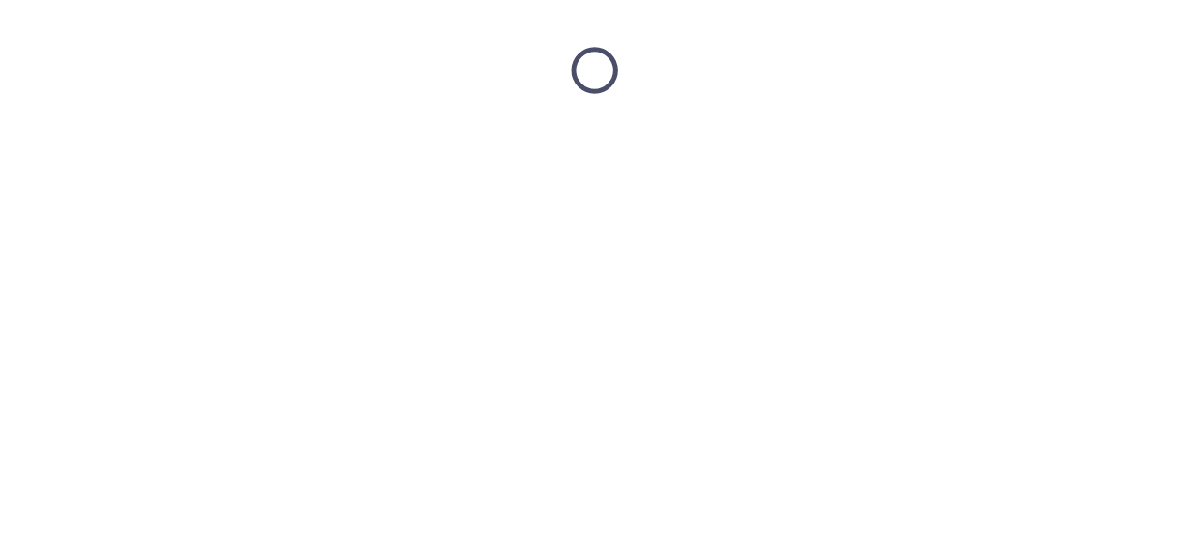
scroll to position [0, 0]
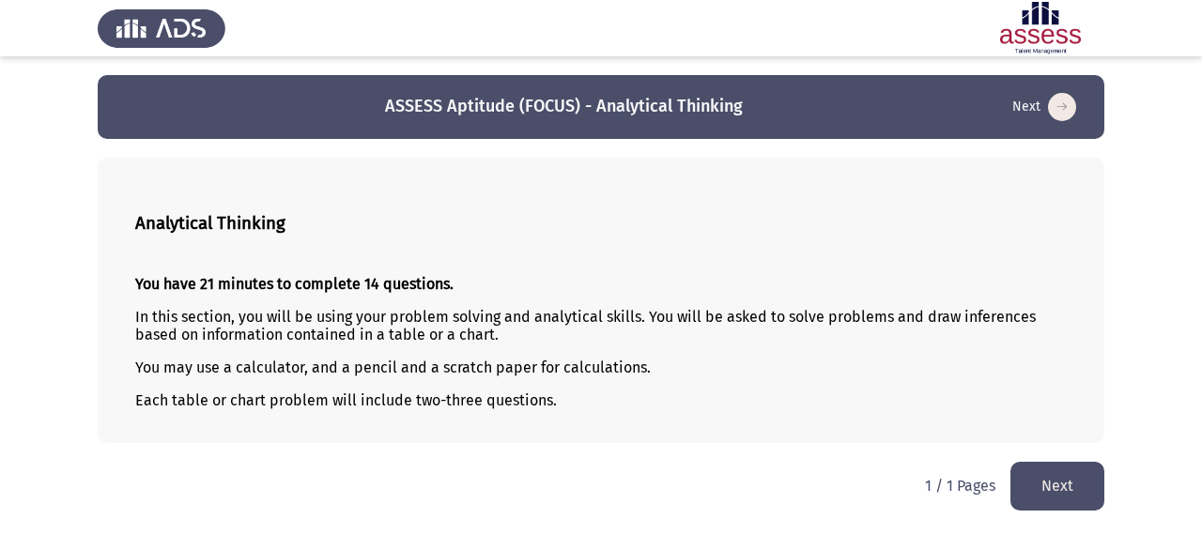
click at [1034, 498] on button "Next" at bounding box center [1057, 486] width 94 height 48
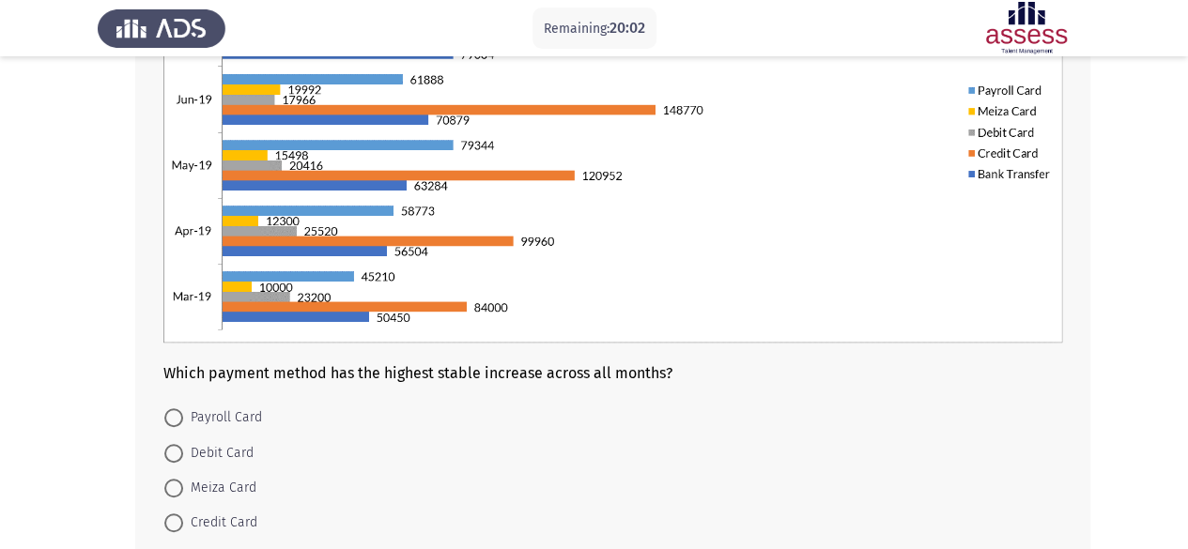
scroll to position [436, 0]
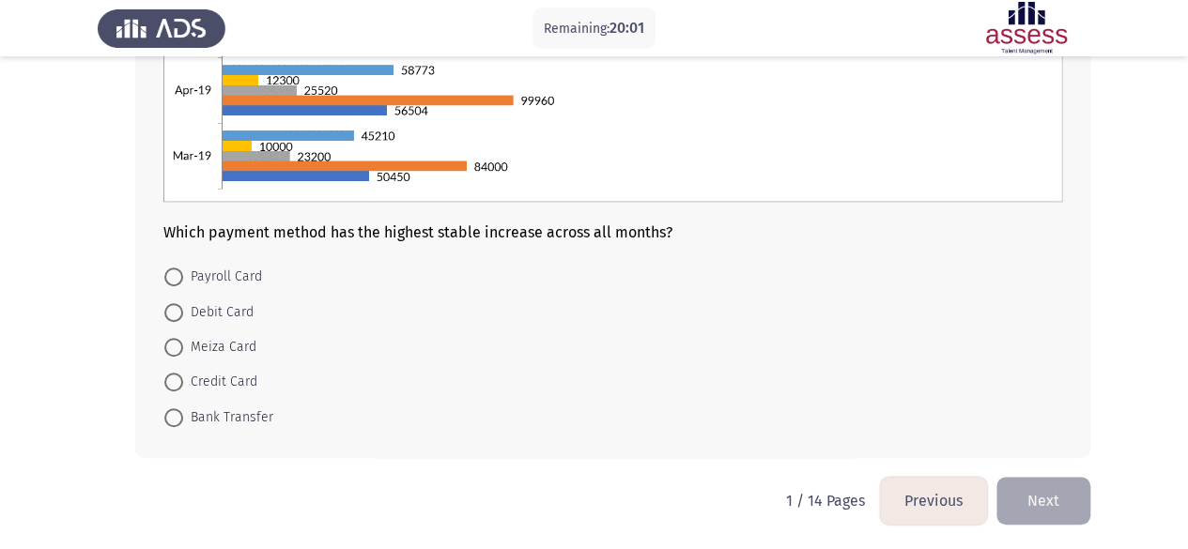
click at [210, 394] on mat-radio-button "Credit Card" at bounding box center [210, 381] width 117 height 35
click at [212, 382] on span "Credit Card" at bounding box center [220, 382] width 74 height 23
click at [183, 382] on input "Credit Card" at bounding box center [173, 382] width 19 height 19
radio input "true"
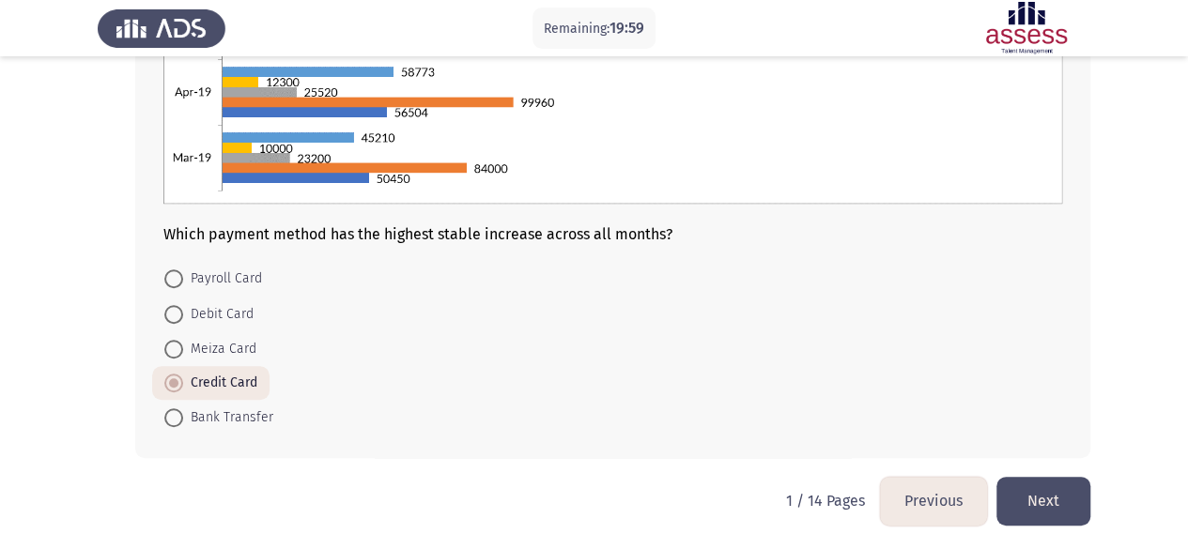
click at [1012, 483] on button "Next" at bounding box center [1043, 501] width 94 height 48
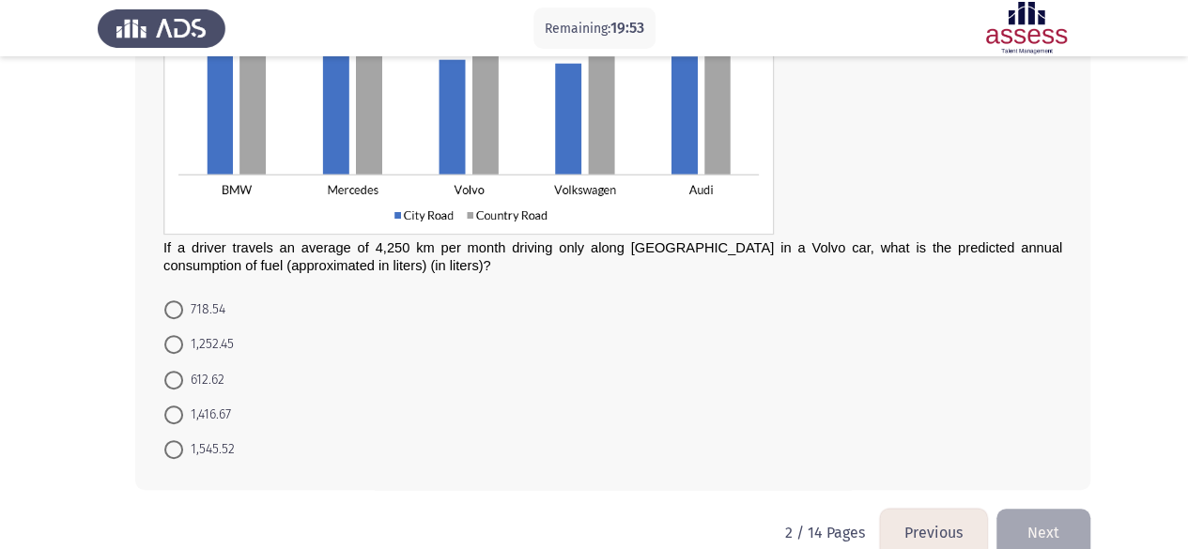
scroll to position [261, 0]
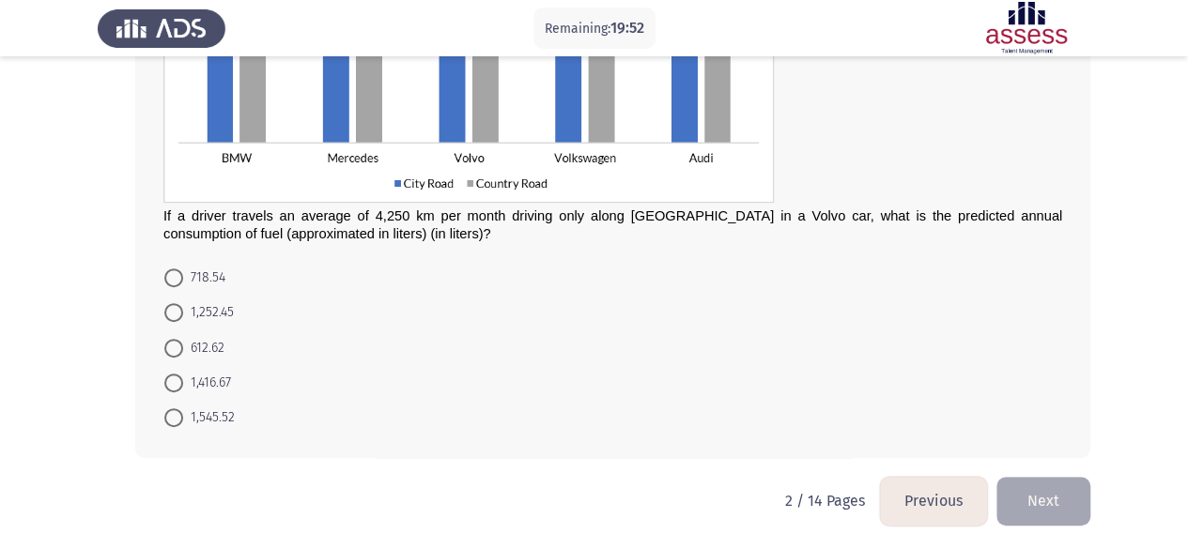
click at [935, 513] on button "Previous" at bounding box center [933, 501] width 107 height 48
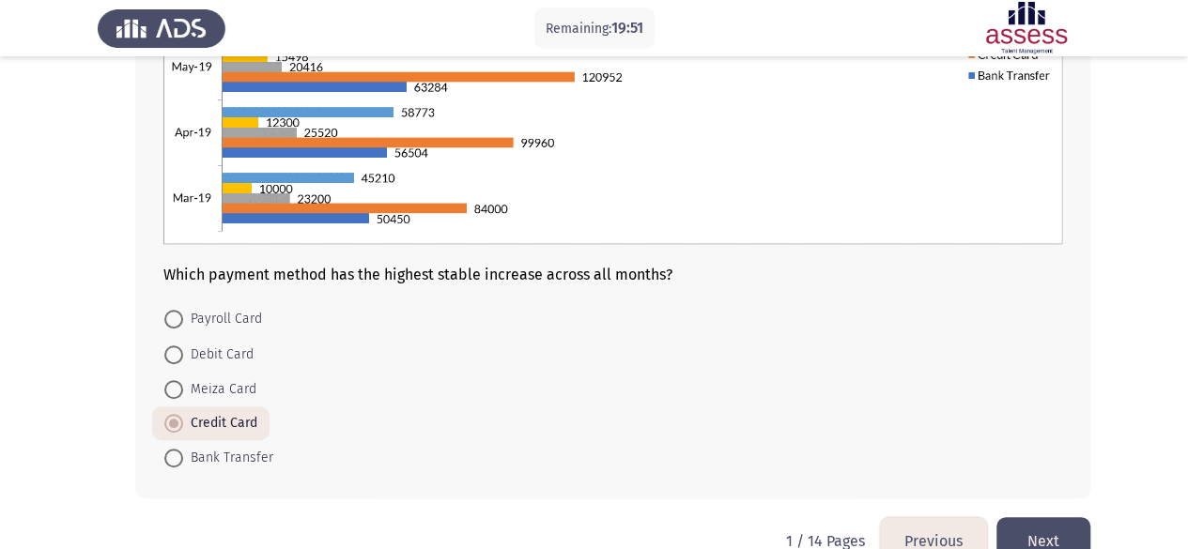
scroll to position [434, 0]
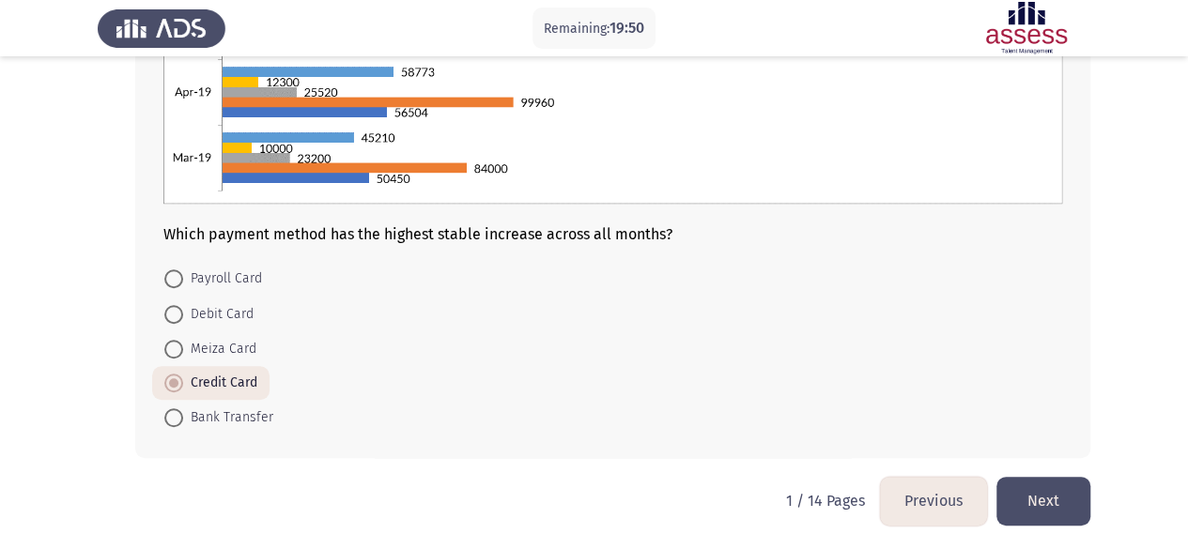
click at [1035, 502] on button "Next" at bounding box center [1043, 501] width 94 height 48
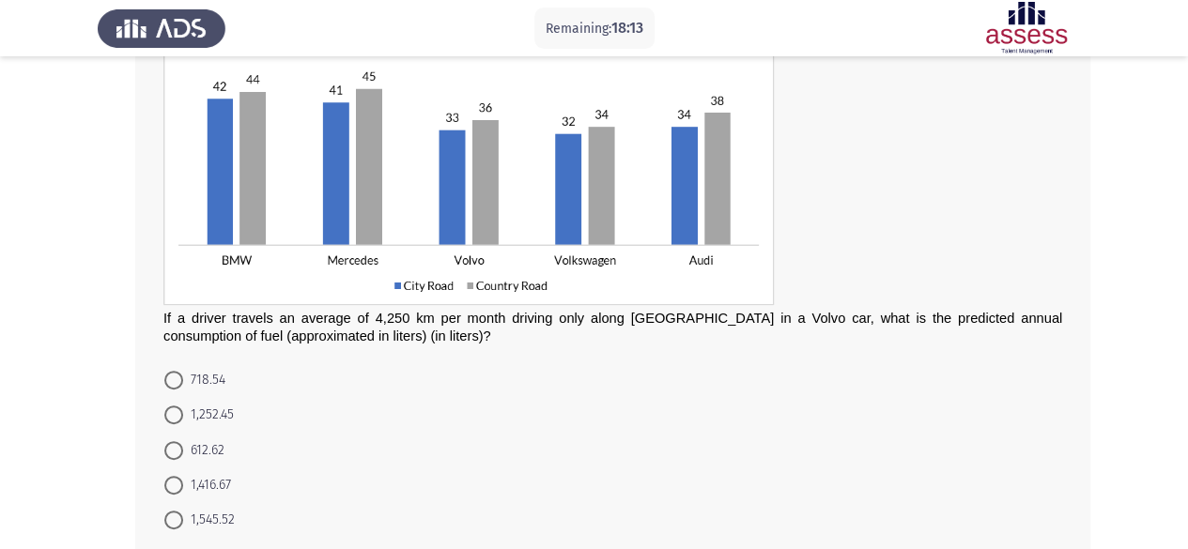
scroll to position [188, 0]
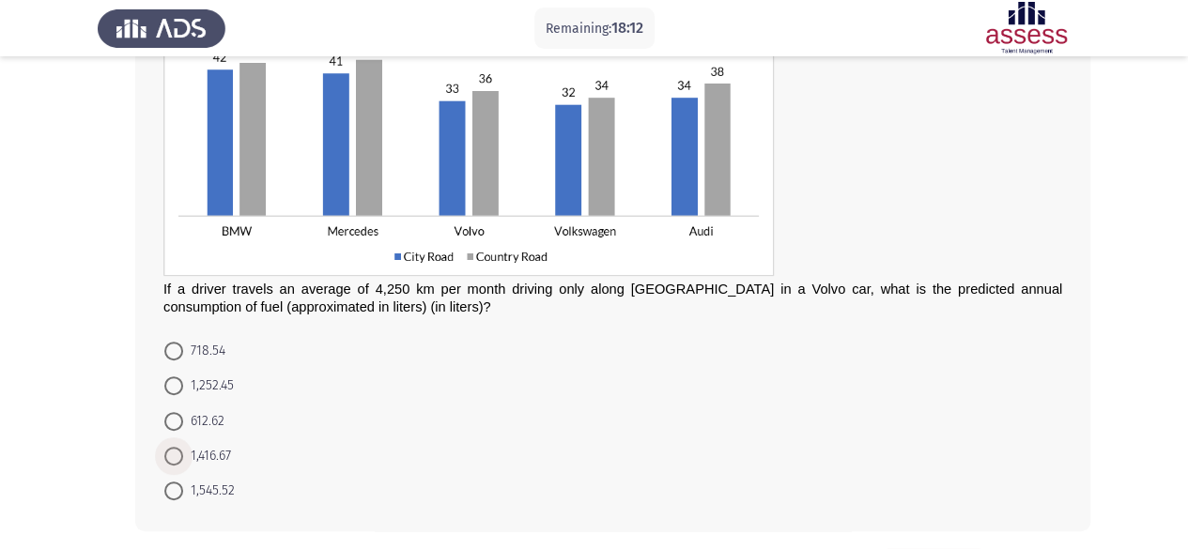
click at [226, 446] on span "1,416.67" at bounding box center [207, 456] width 48 height 23
click at [183, 447] on input "1,416.67" at bounding box center [173, 456] width 19 height 19
radio input "true"
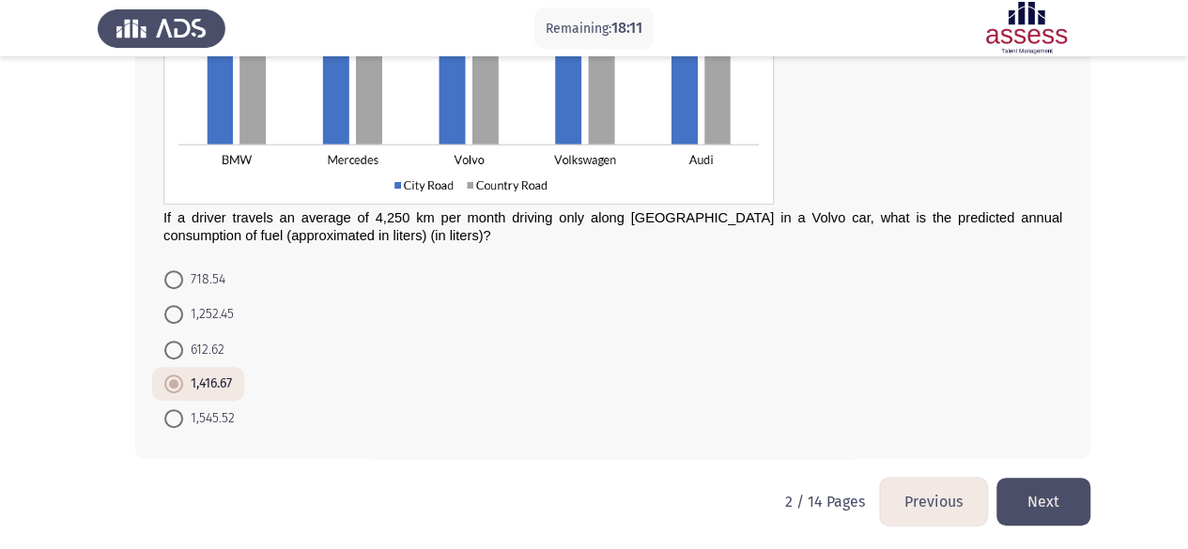
scroll to position [260, 0]
click at [1066, 502] on button "Next" at bounding box center [1043, 501] width 94 height 48
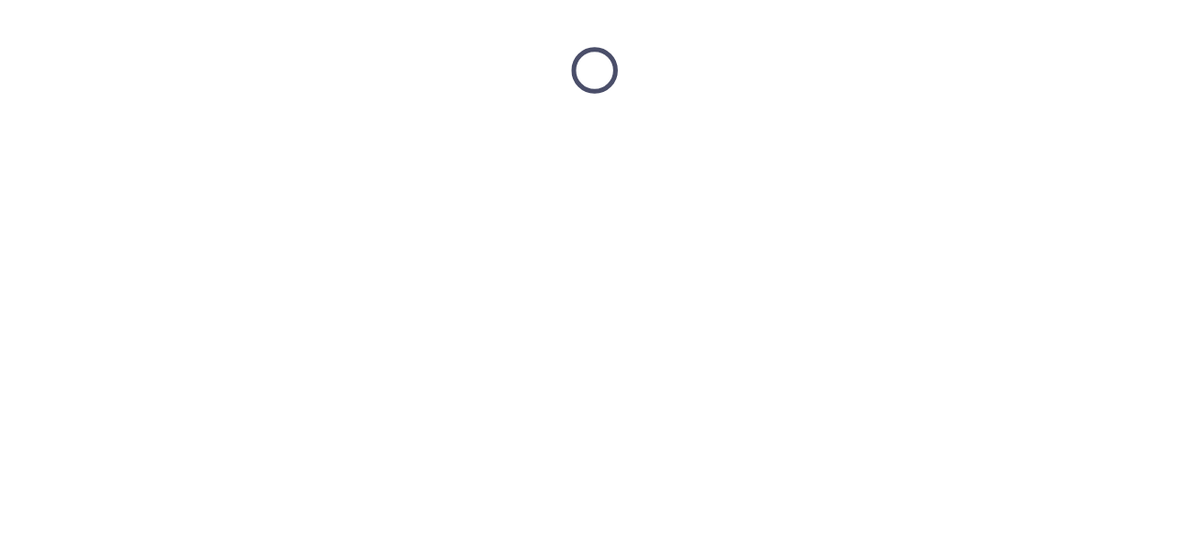
scroll to position [0, 0]
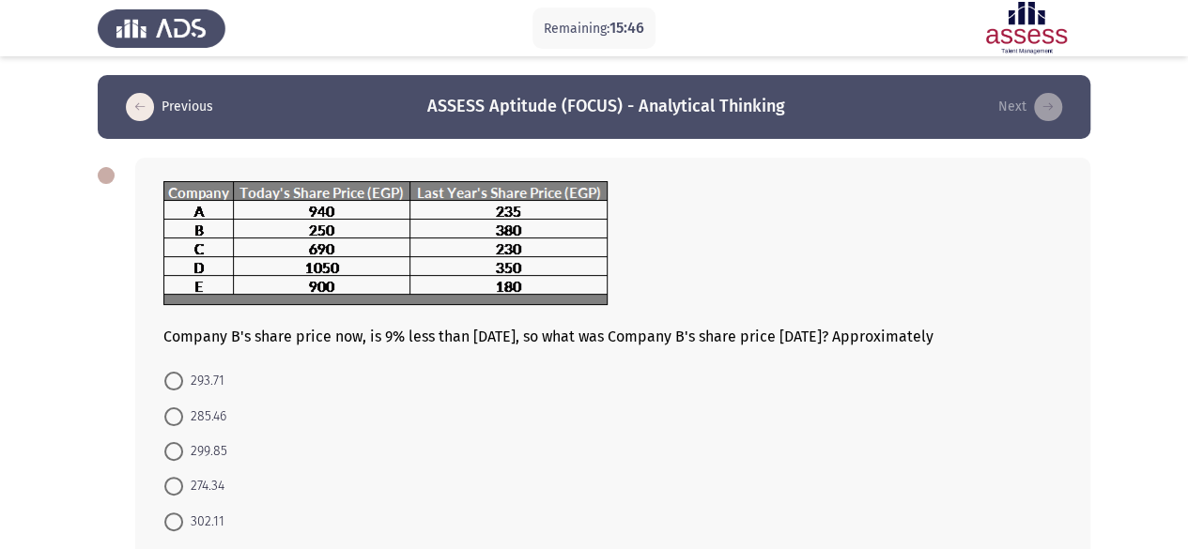
click at [180, 448] on span at bounding box center [173, 451] width 19 height 19
click at [180, 448] on input "299.85" at bounding box center [173, 451] width 19 height 19
radio input "true"
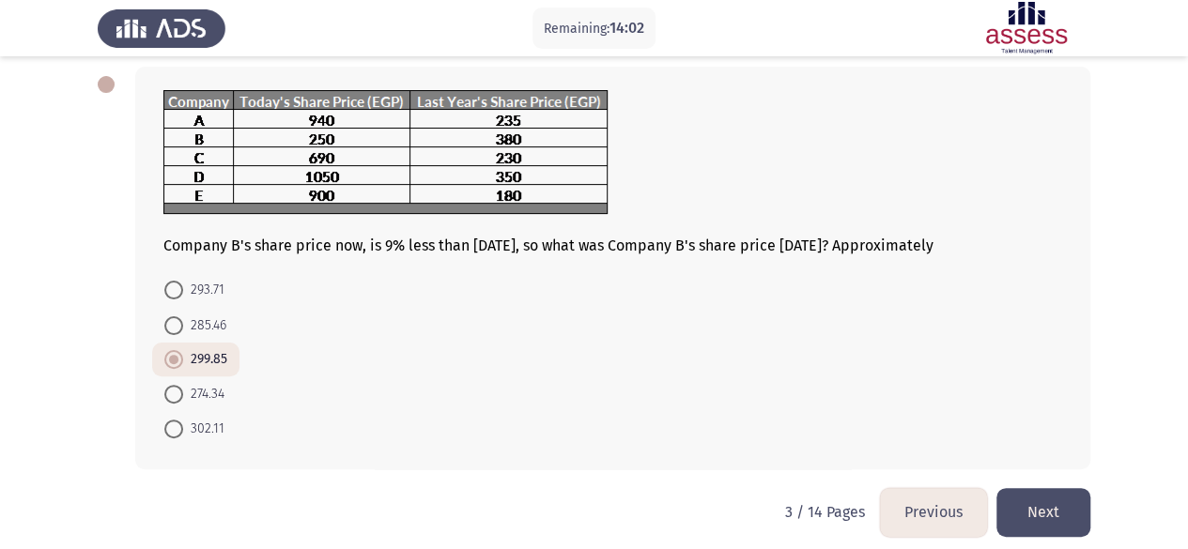
scroll to position [103, 0]
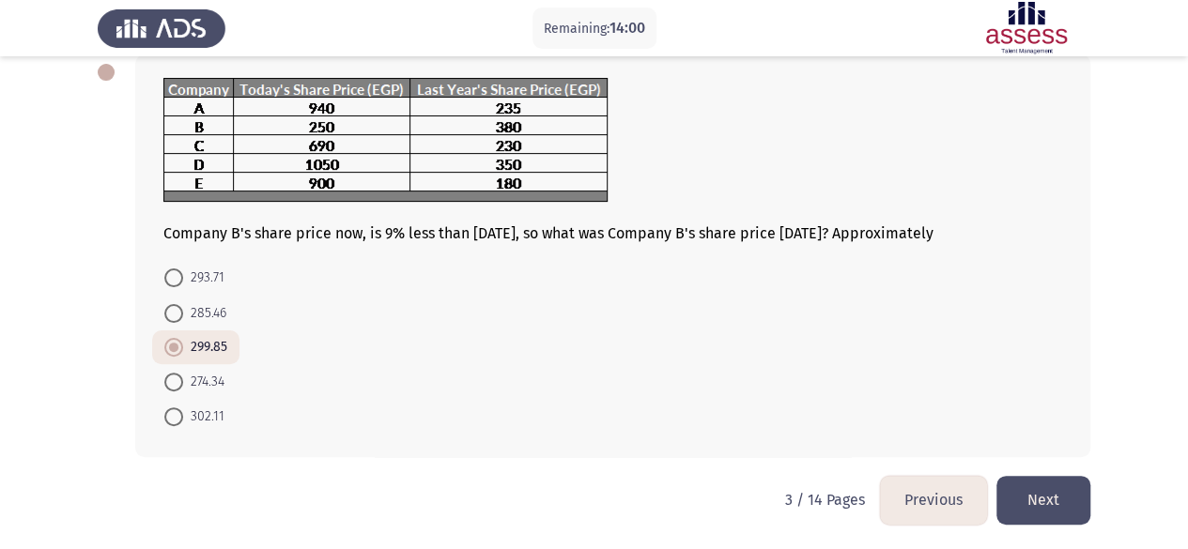
click at [1047, 494] on button "Next" at bounding box center [1043, 500] width 94 height 48
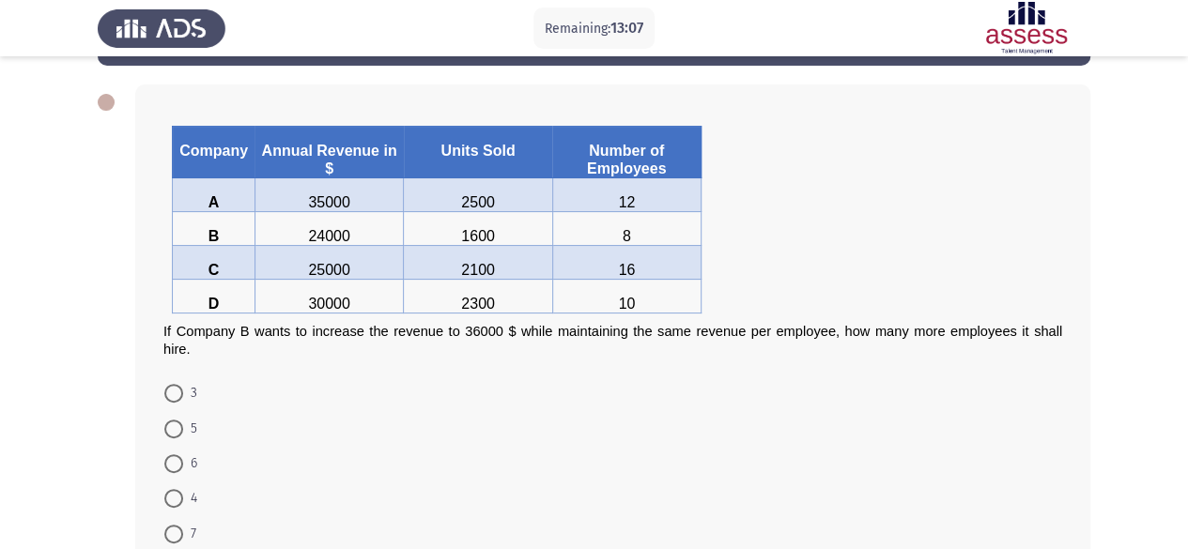
scroll to position [186, 0]
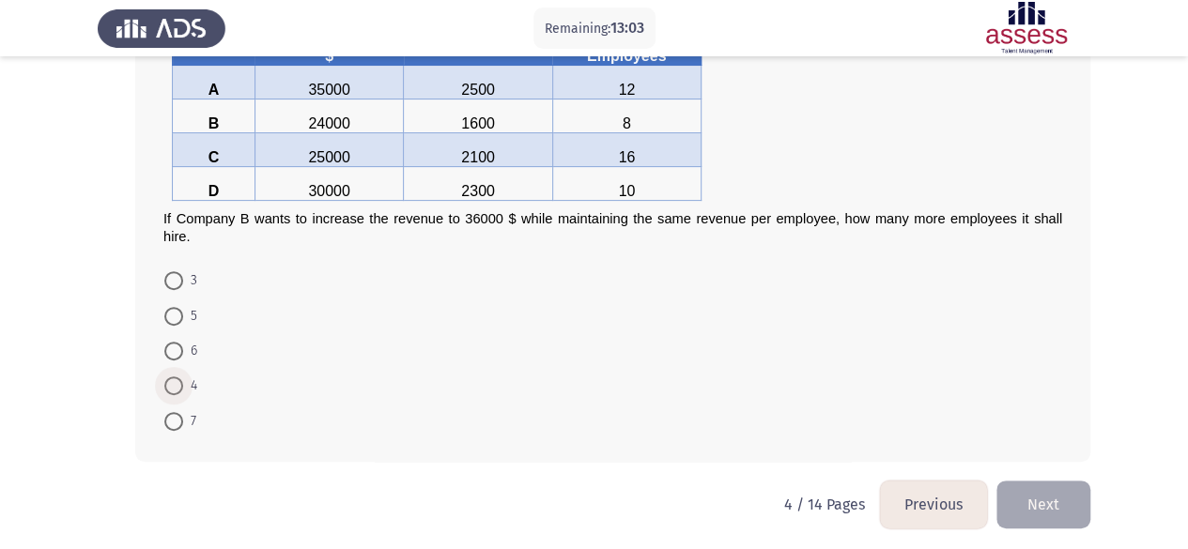
click at [186, 384] on span "4" at bounding box center [190, 386] width 14 height 23
click at [183, 384] on input "4" at bounding box center [173, 385] width 19 height 19
radio input "true"
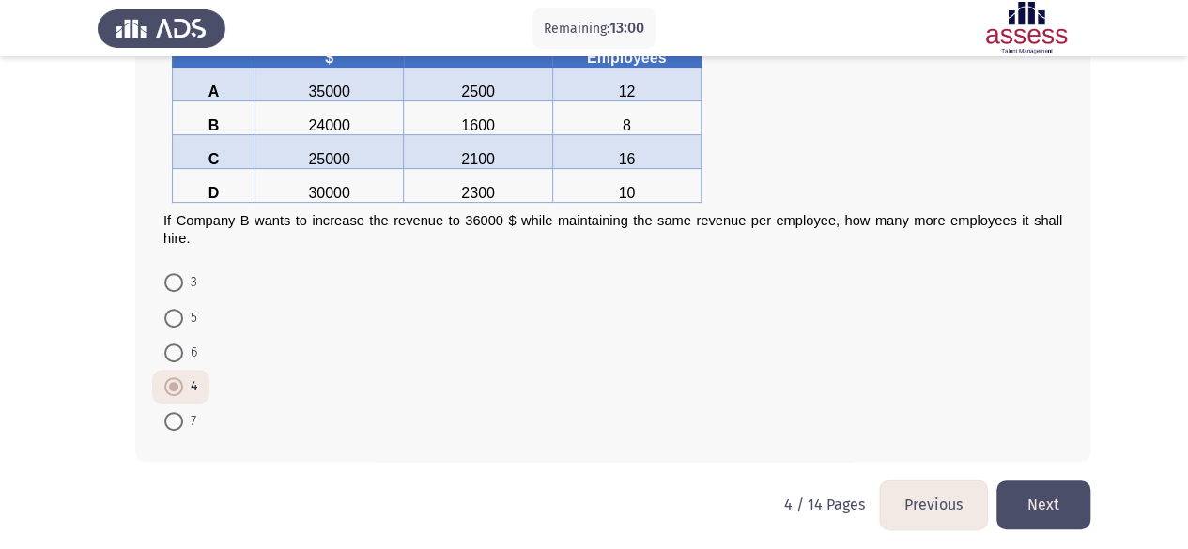
click at [1057, 502] on button "Next" at bounding box center [1043, 505] width 94 height 48
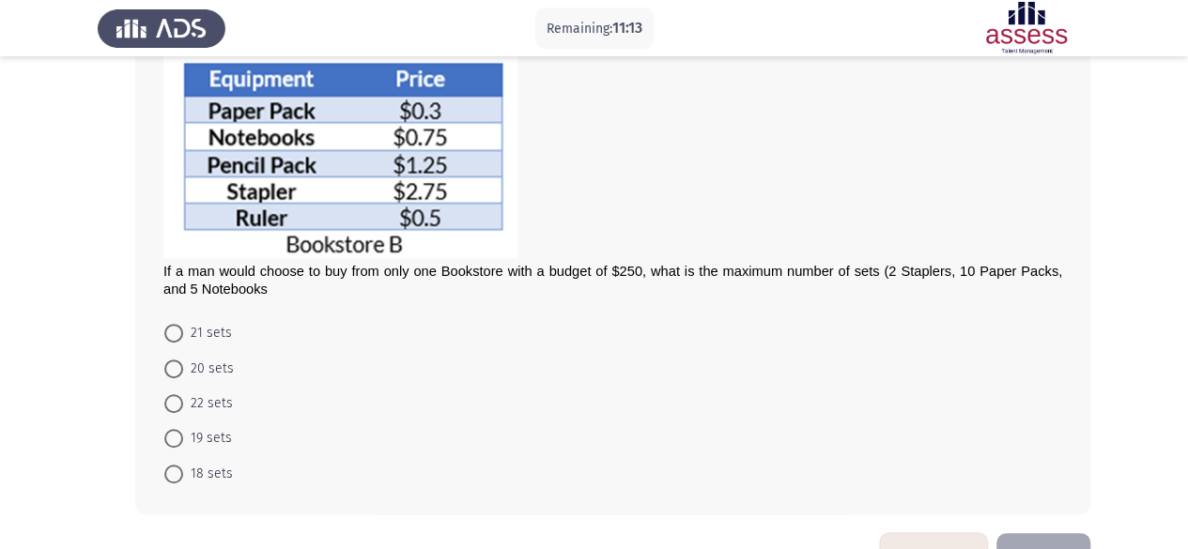
scroll to position [375, 0]
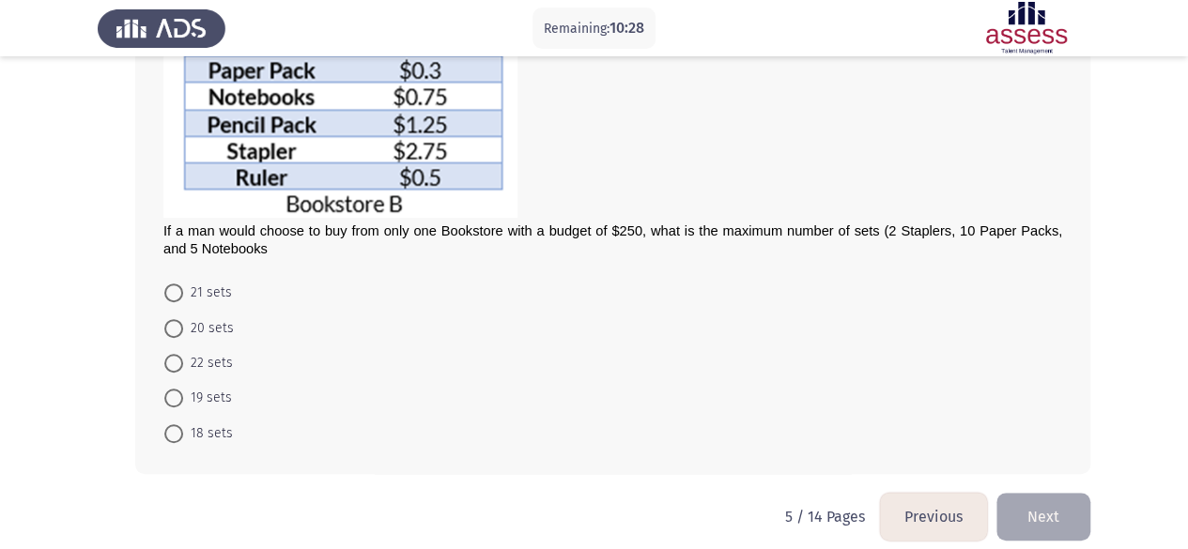
click at [184, 285] on span "21 sets" at bounding box center [207, 293] width 49 height 23
click at [183, 285] on input "21 sets" at bounding box center [173, 292] width 19 height 19
radio input "true"
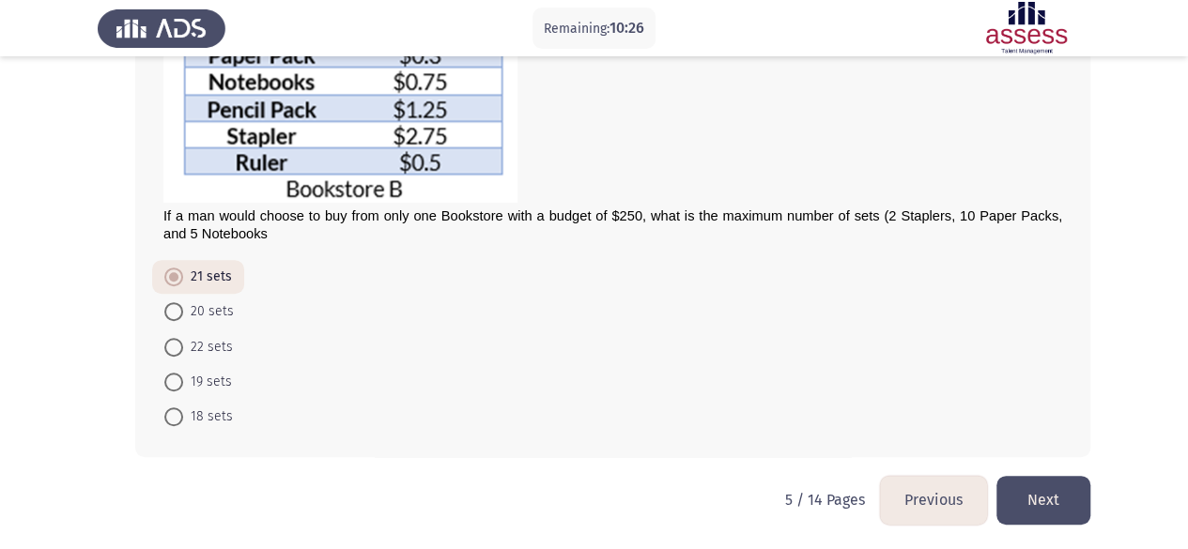
click at [1053, 497] on button "Next" at bounding box center [1043, 500] width 94 height 48
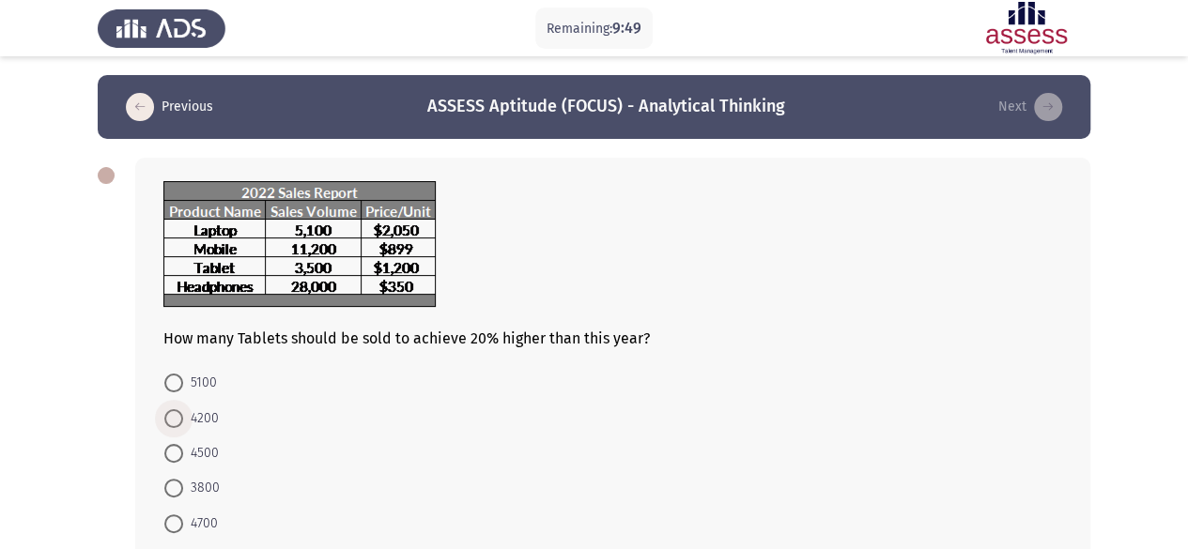
click at [199, 424] on span "4200" at bounding box center [201, 418] width 36 height 23
click at [183, 424] on input "4200" at bounding box center [173, 418] width 19 height 19
radio input "true"
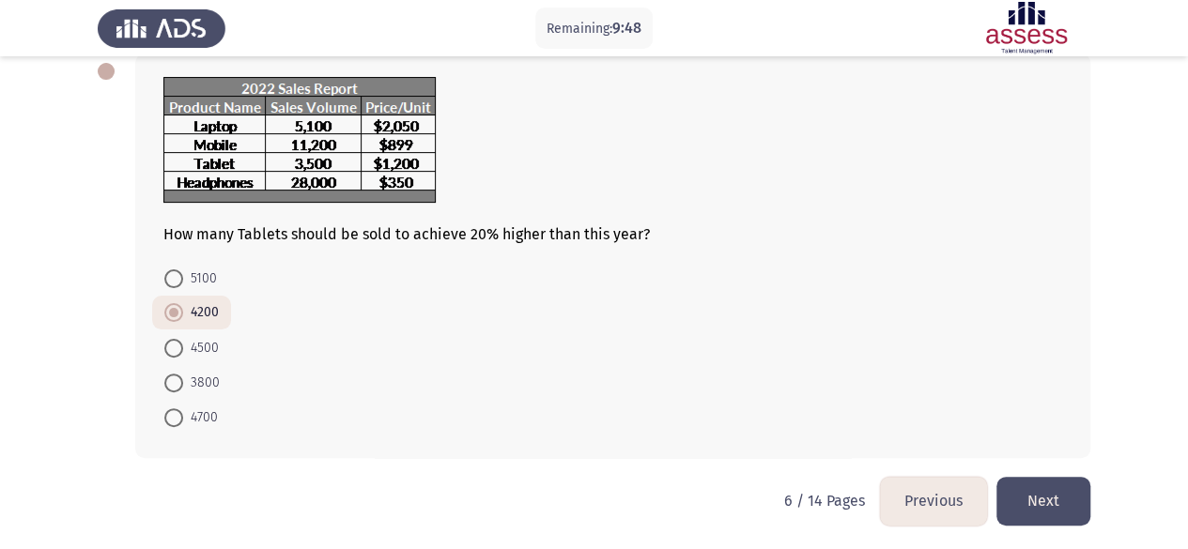
scroll to position [105, 0]
click at [1059, 505] on button "Next" at bounding box center [1043, 500] width 94 height 48
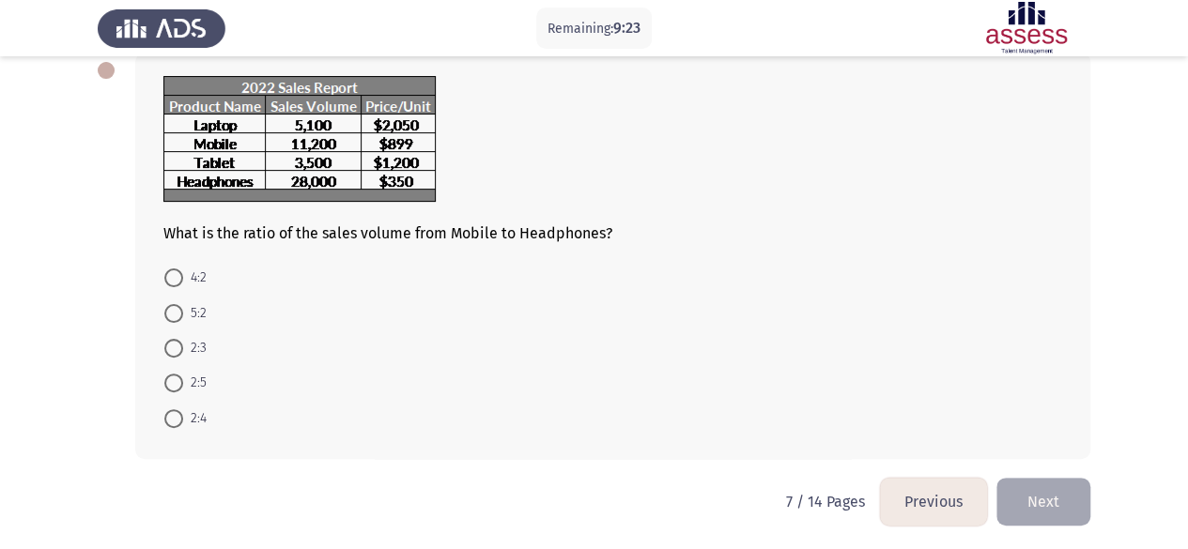
click at [931, 491] on button "Previous" at bounding box center [933, 502] width 107 height 48
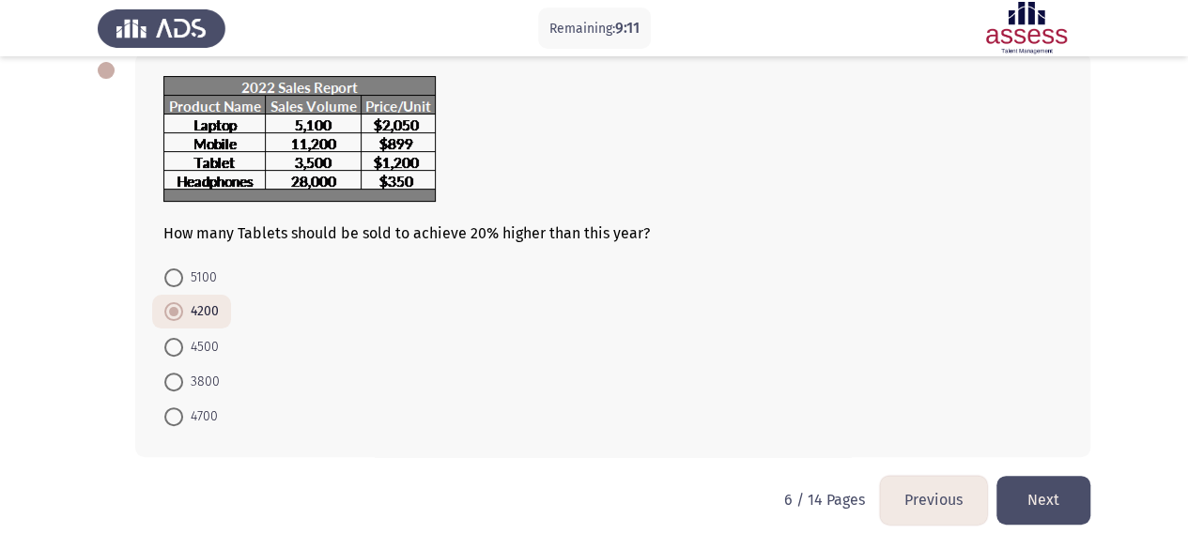
click at [1058, 501] on button "Next" at bounding box center [1043, 500] width 94 height 48
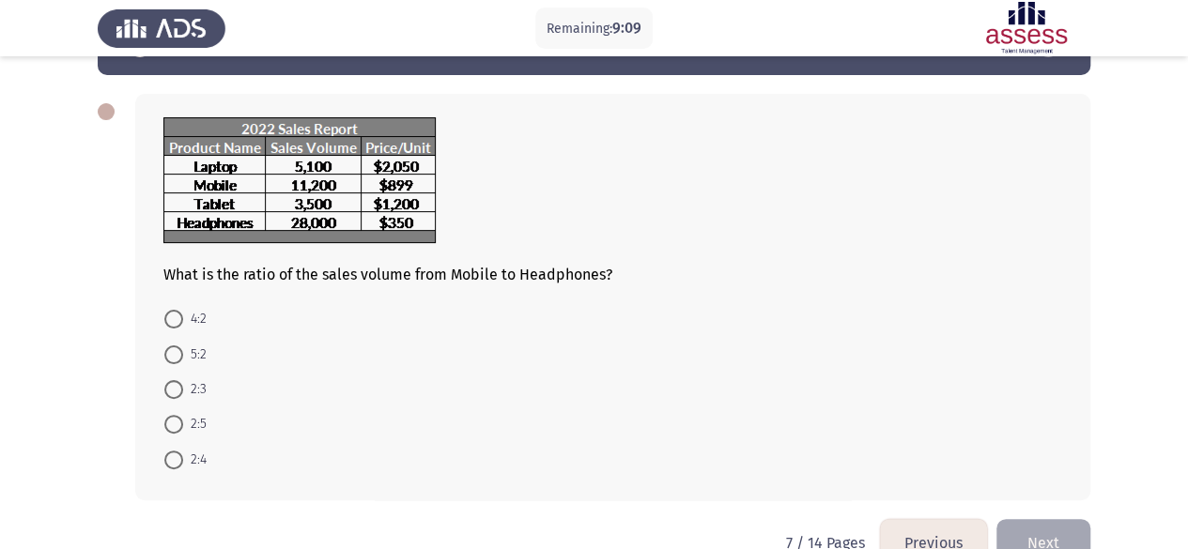
scroll to position [94, 0]
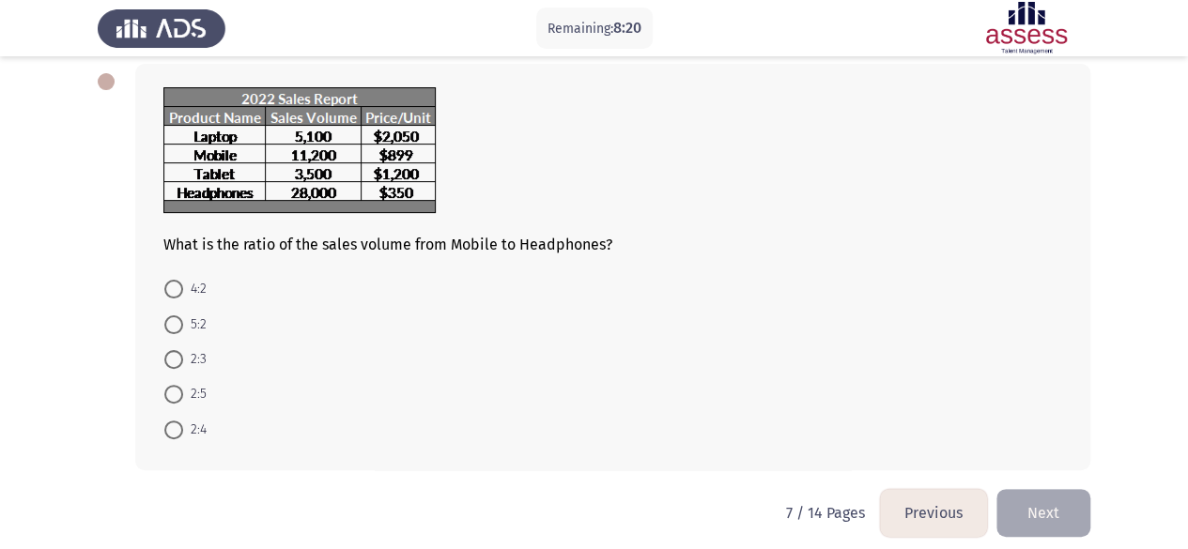
click at [176, 392] on span at bounding box center [173, 394] width 19 height 19
click at [176, 392] on input "2:5" at bounding box center [173, 394] width 19 height 19
radio input "true"
click at [1056, 509] on button "Next" at bounding box center [1043, 511] width 94 height 48
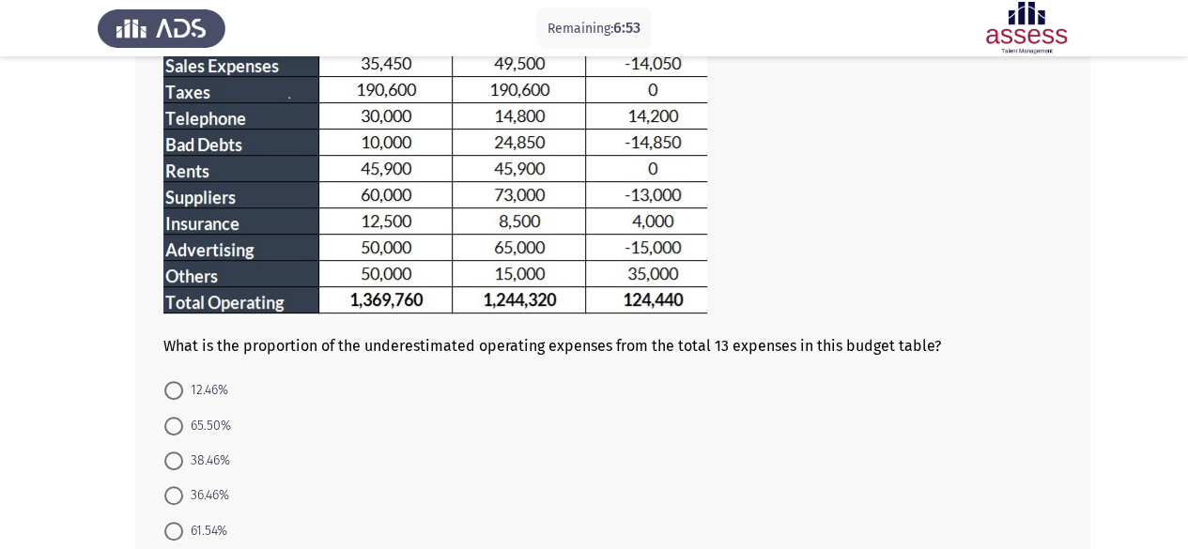
scroll to position [406, 0]
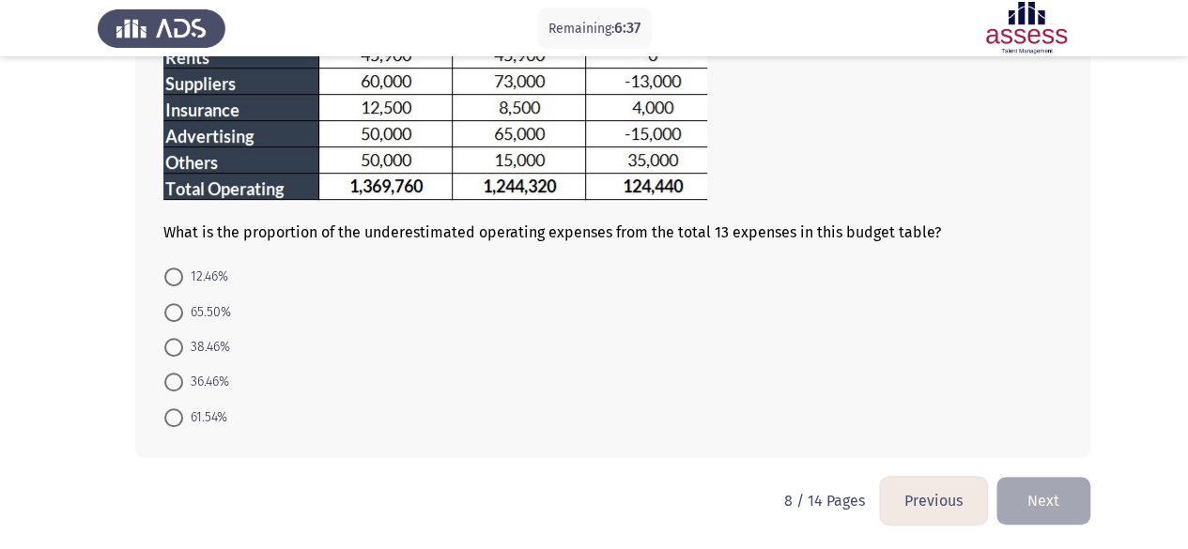
click at [213, 311] on span "65.50%" at bounding box center [207, 312] width 48 height 23
click at [183, 311] on input "65.50%" at bounding box center [173, 312] width 19 height 19
radio input "true"
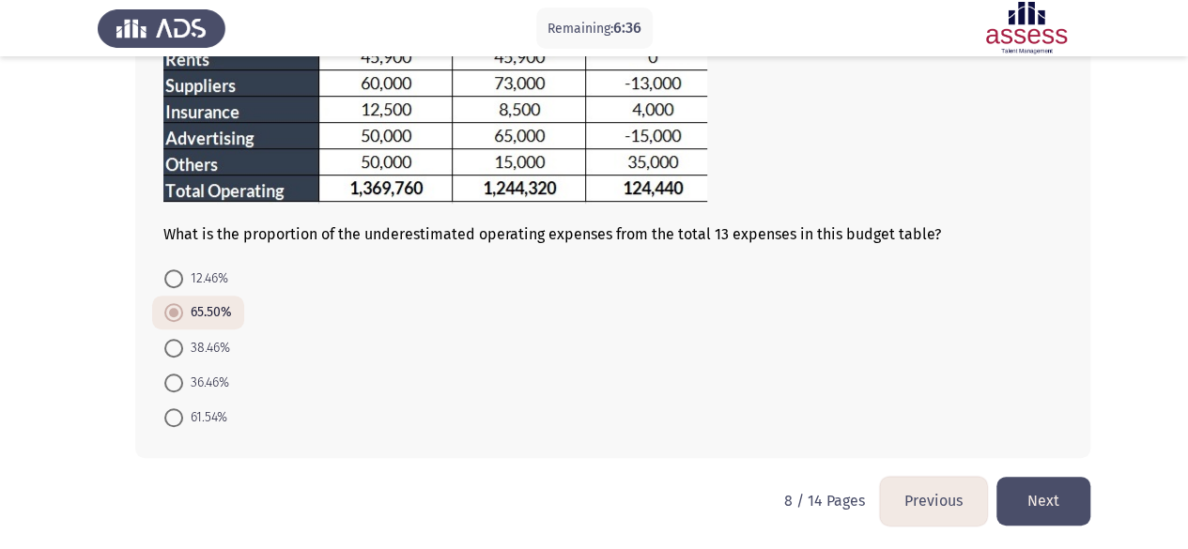
click at [1050, 510] on button "Next" at bounding box center [1043, 501] width 94 height 48
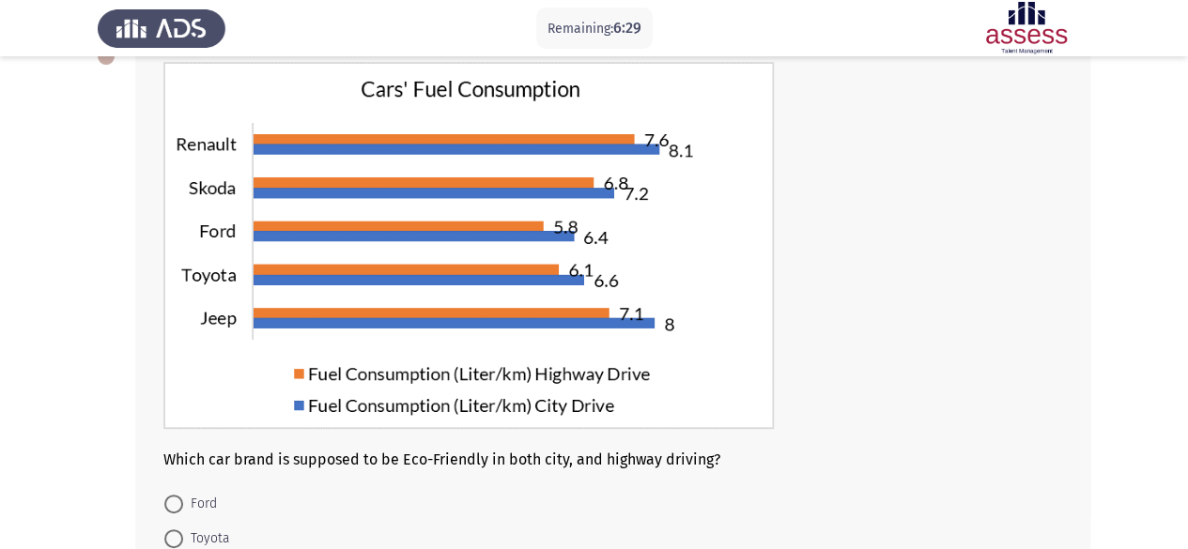
scroll to position [158, 0]
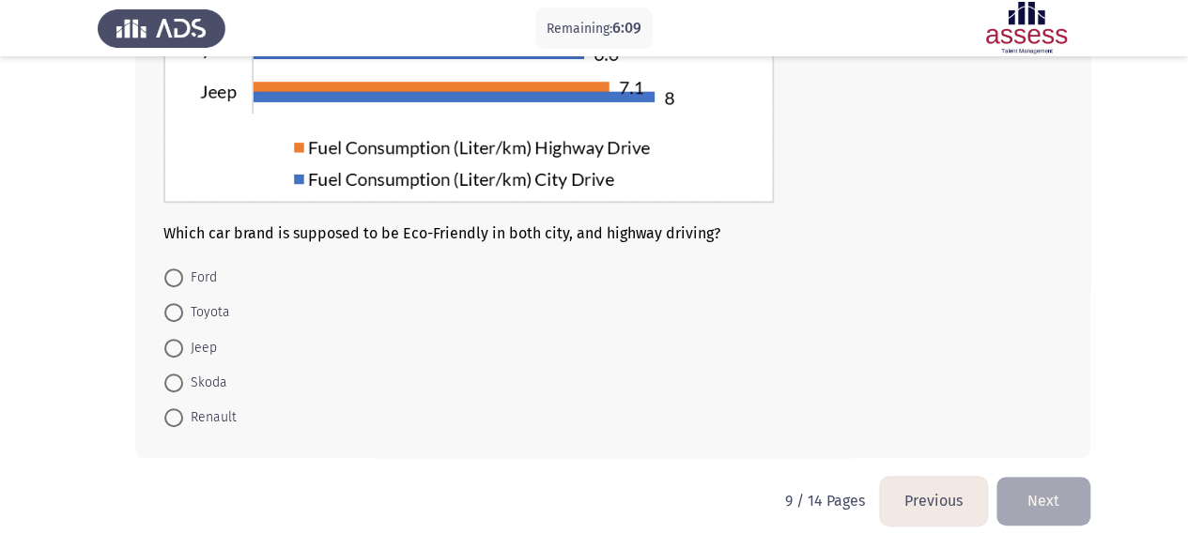
click at [181, 271] on span at bounding box center [173, 277] width 19 height 19
click at [181, 271] on input "Ford" at bounding box center [173, 277] width 19 height 19
radio input "true"
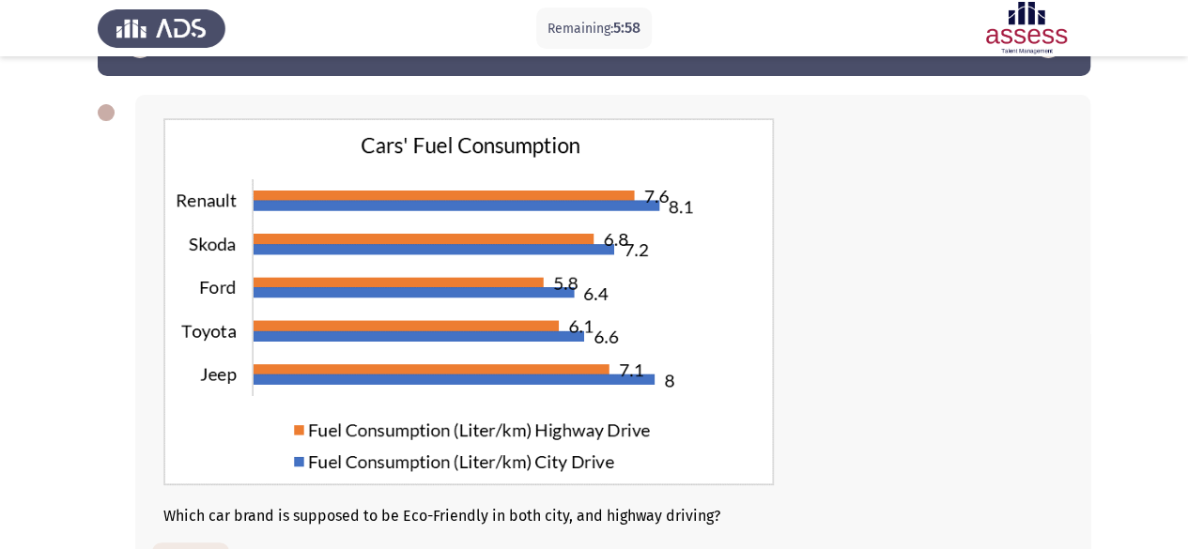
scroll to position [345, 0]
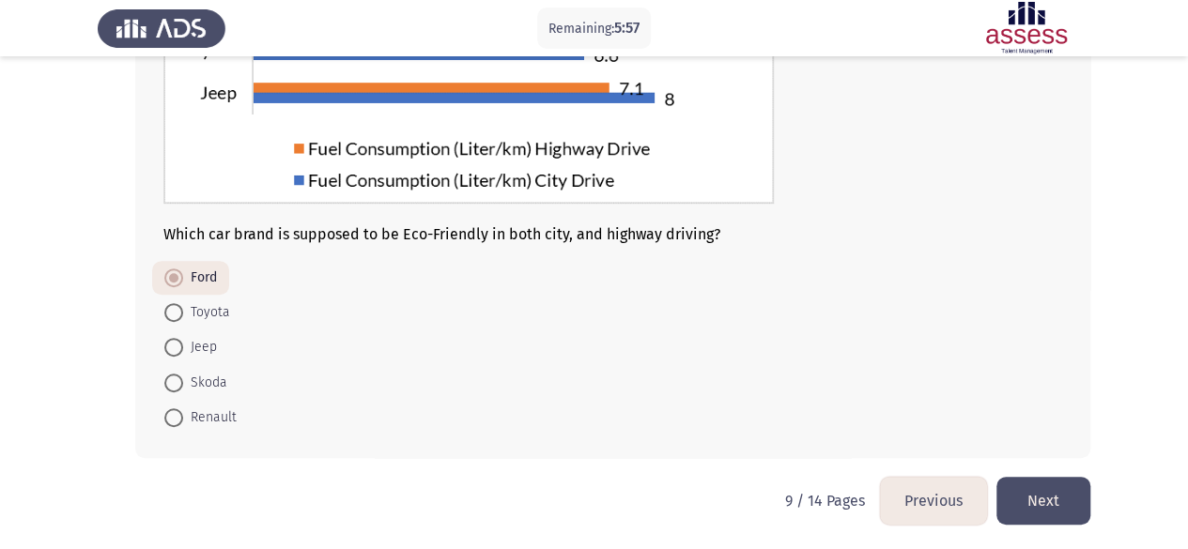
click at [1062, 490] on button "Next" at bounding box center [1043, 501] width 94 height 48
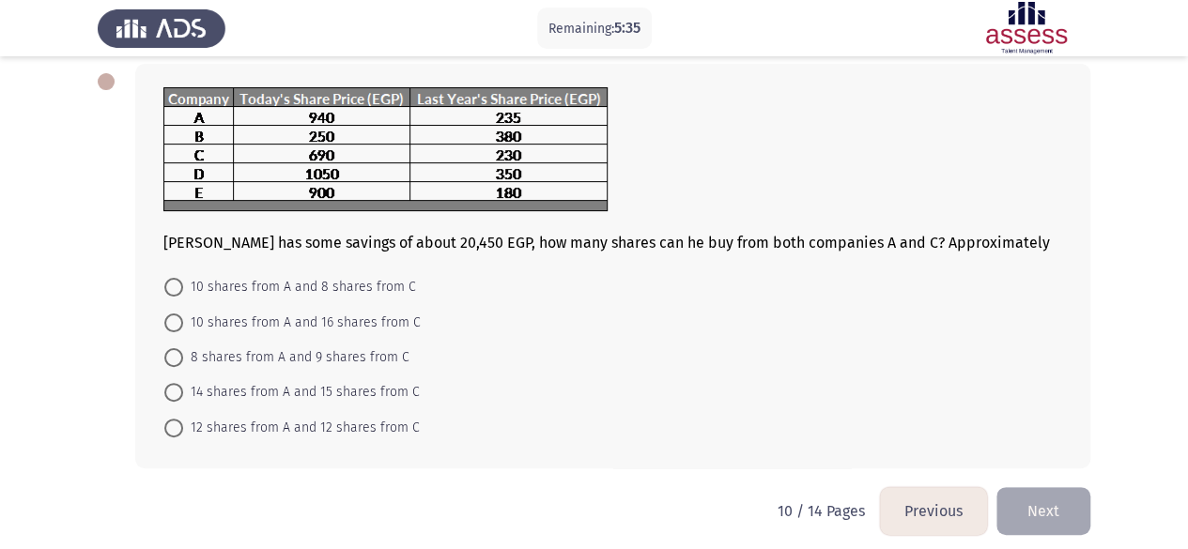
scroll to position [0, 0]
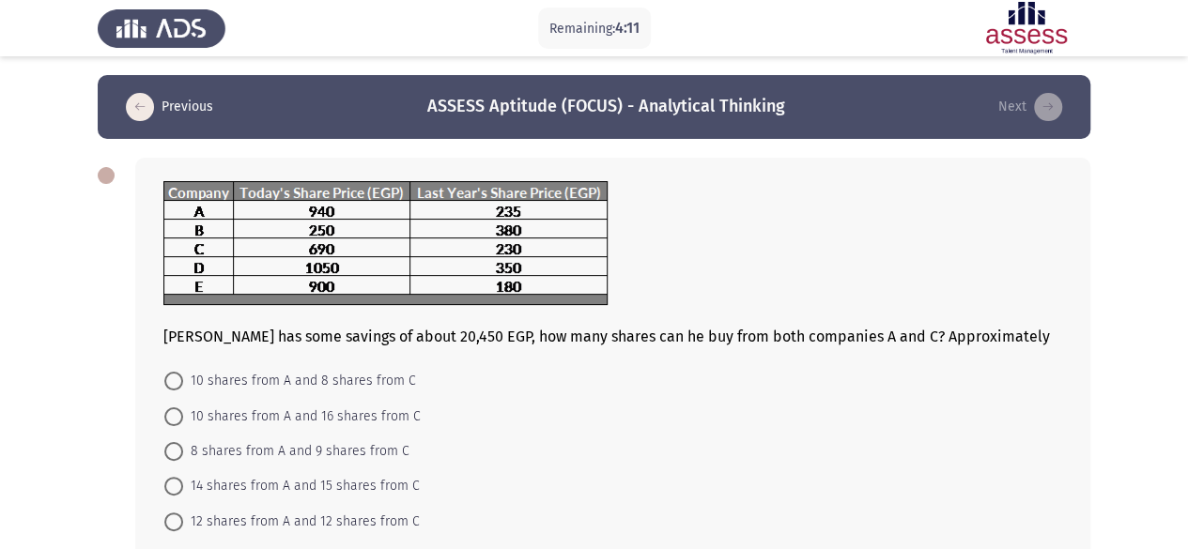
click at [360, 418] on span "10 shares from A and 16 shares from C" at bounding box center [302, 417] width 238 height 23
click at [183, 418] on input "10 shares from A and 16 shares from C" at bounding box center [173, 416] width 19 height 19
radio input "true"
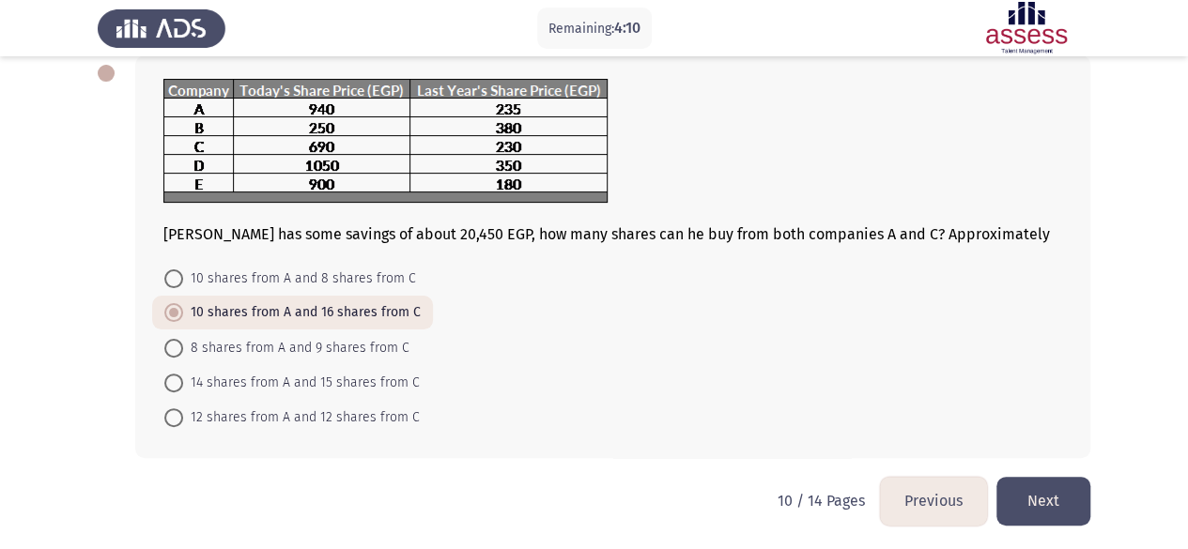
scroll to position [103, 0]
click at [1065, 509] on button "Next" at bounding box center [1043, 500] width 94 height 48
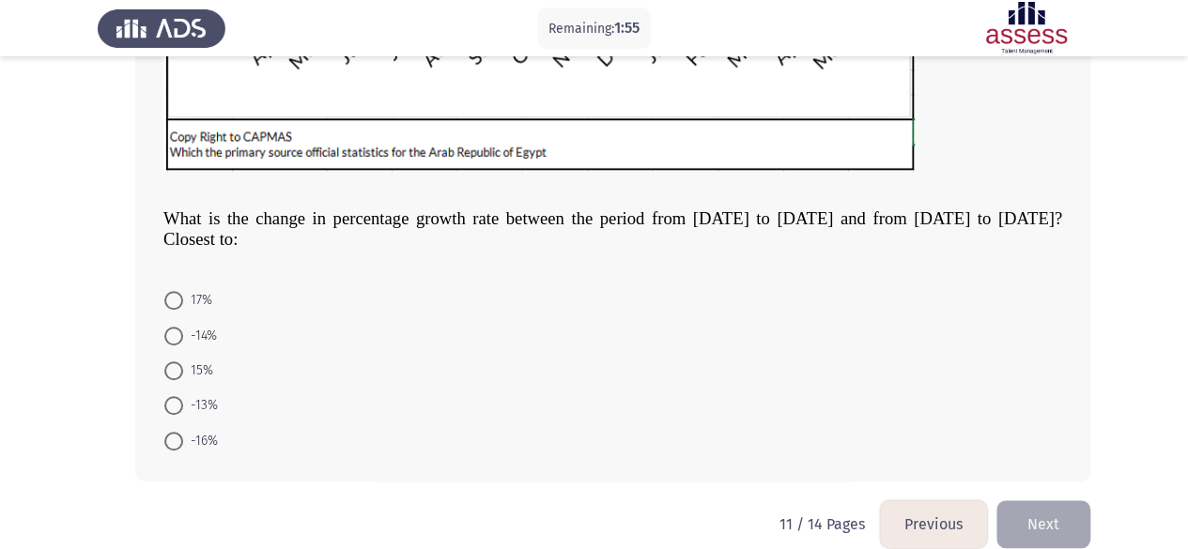
scroll to position [625, 0]
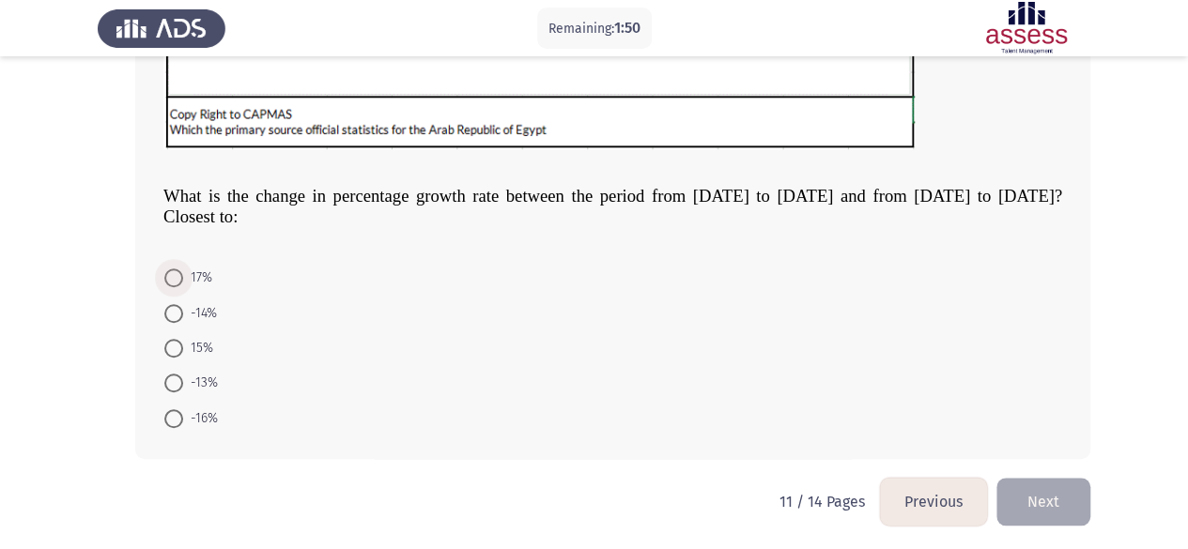
click at [180, 281] on span at bounding box center [173, 277] width 19 height 19
click at [180, 281] on input "17%" at bounding box center [173, 277] width 19 height 19
radio input "true"
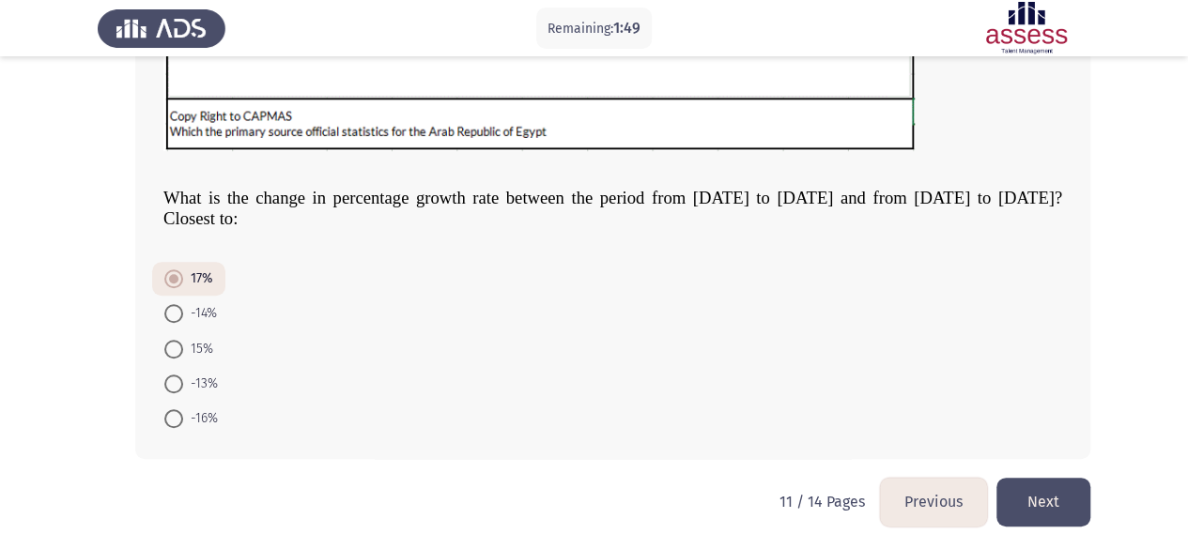
click at [1040, 504] on button "Next" at bounding box center [1043, 502] width 94 height 48
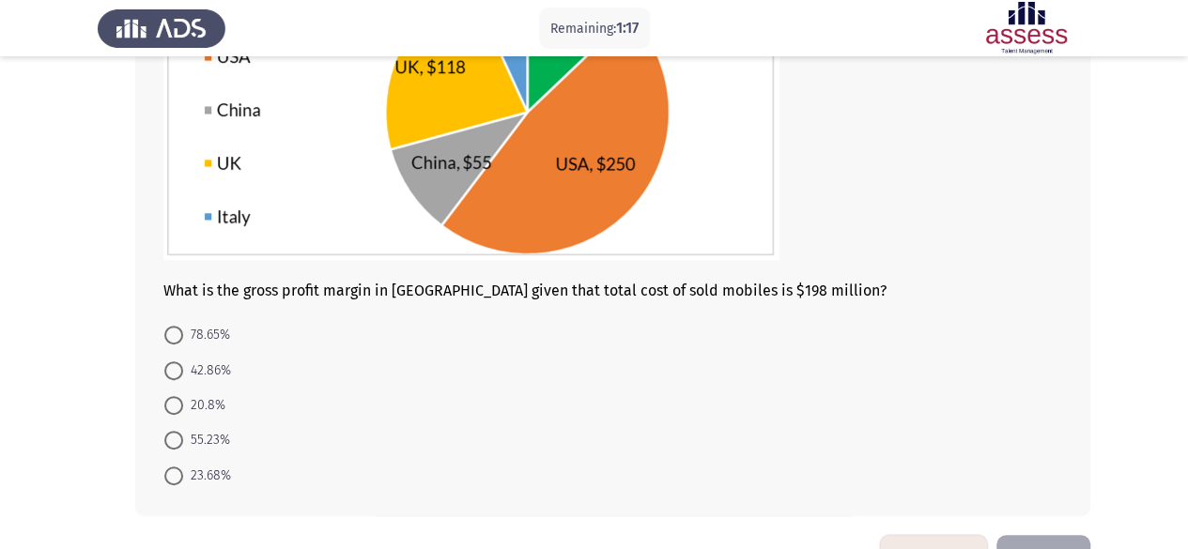
scroll to position [282, 0]
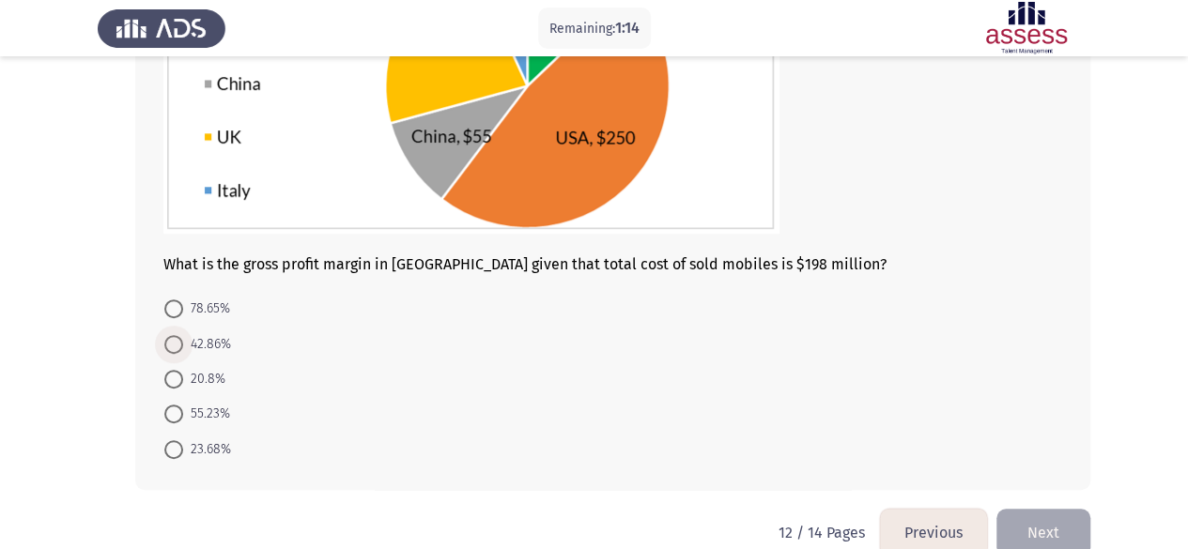
click at [184, 346] on span "42.86%" at bounding box center [207, 344] width 48 height 23
click at [183, 346] on input "42.86%" at bounding box center [173, 344] width 19 height 19
radio input "true"
click at [1031, 517] on button "Next" at bounding box center [1043, 531] width 94 height 48
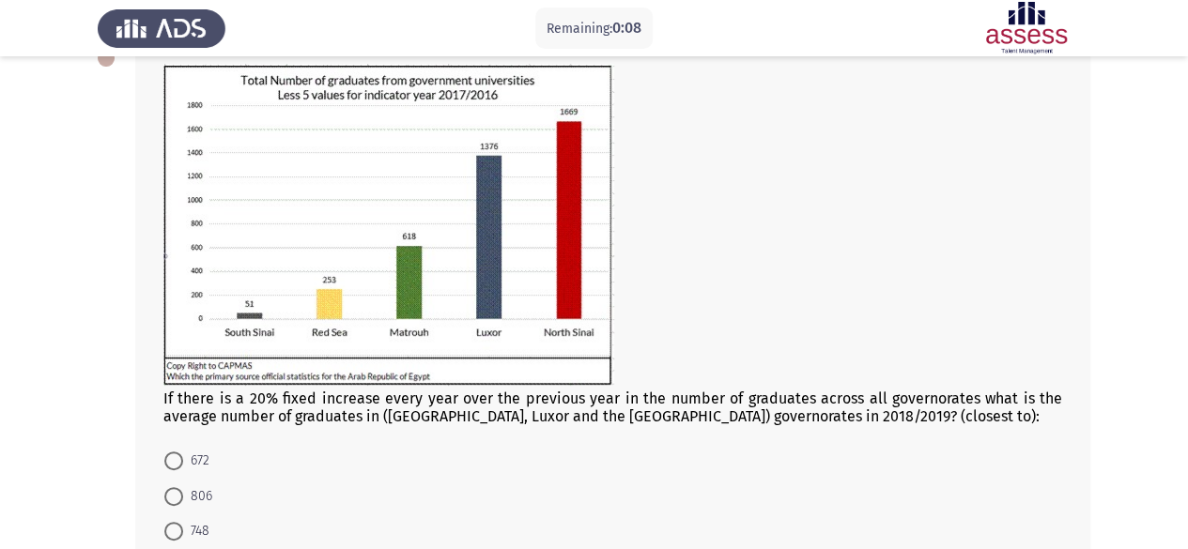
scroll to position [0, 0]
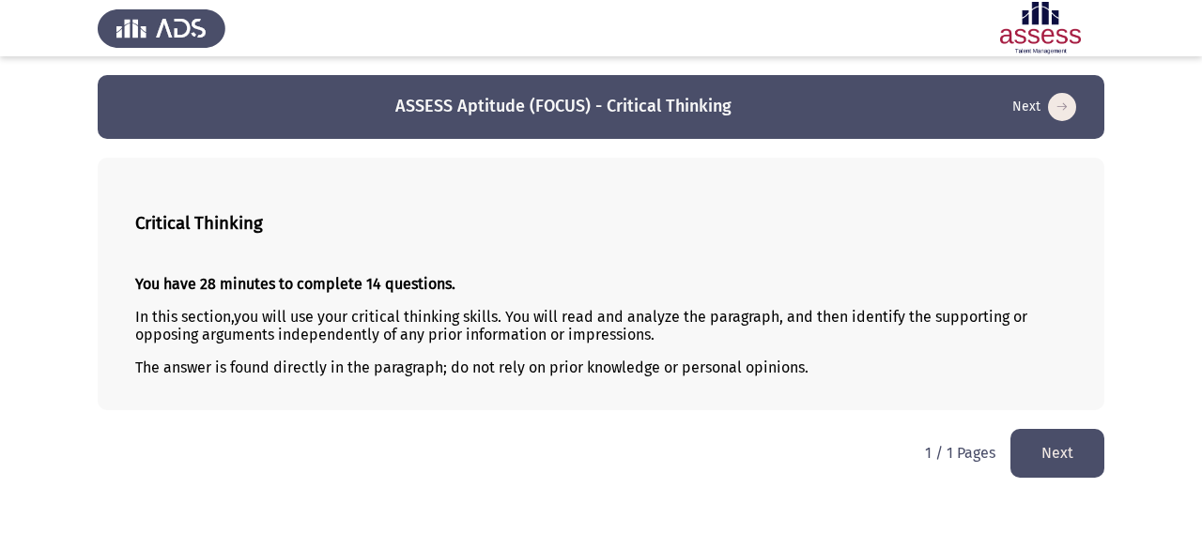
click at [1076, 457] on button "Next" at bounding box center [1057, 453] width 94 height 48
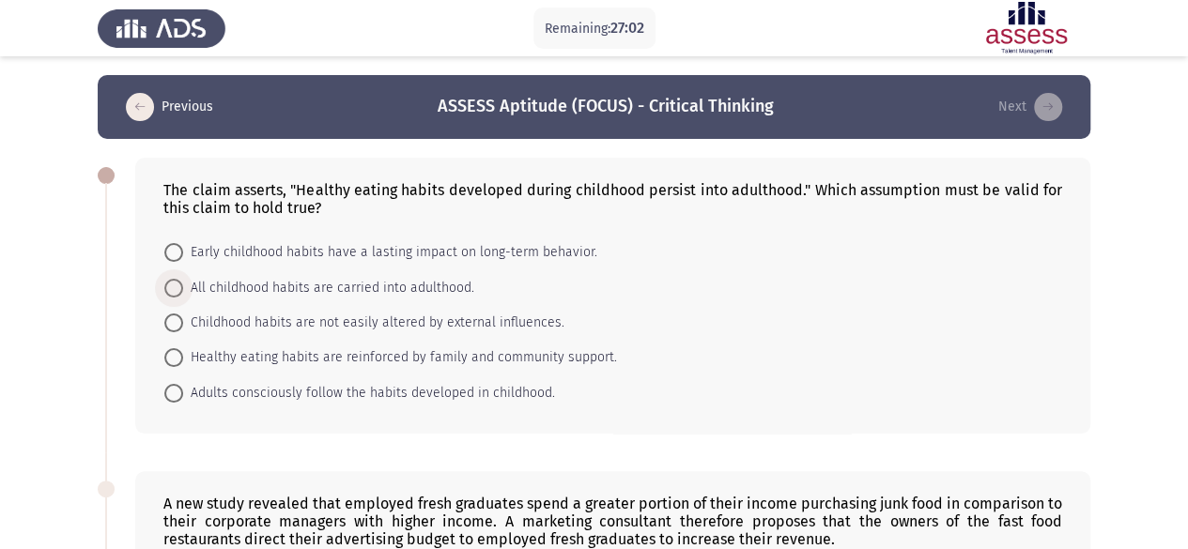
click at [171, 285] on span at bounding box center [173, 288] width 19 height 19
click at [171, 285] on input "All childhood habits are carried into adulthood." at bounding box center [173, 288] width 19 height 19
radio input "true"
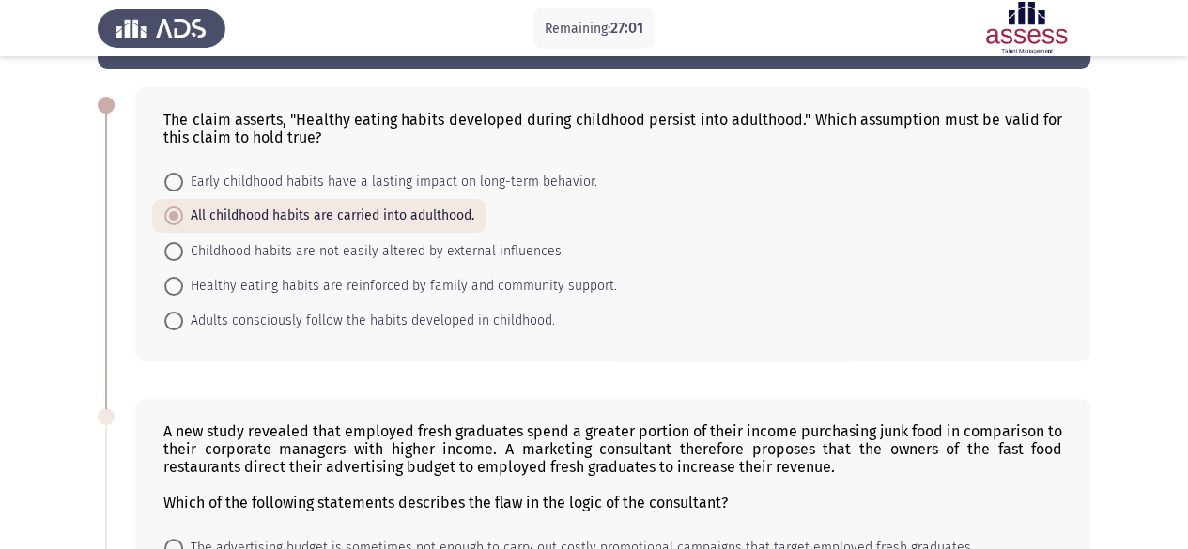
scroll to position [282, 0]
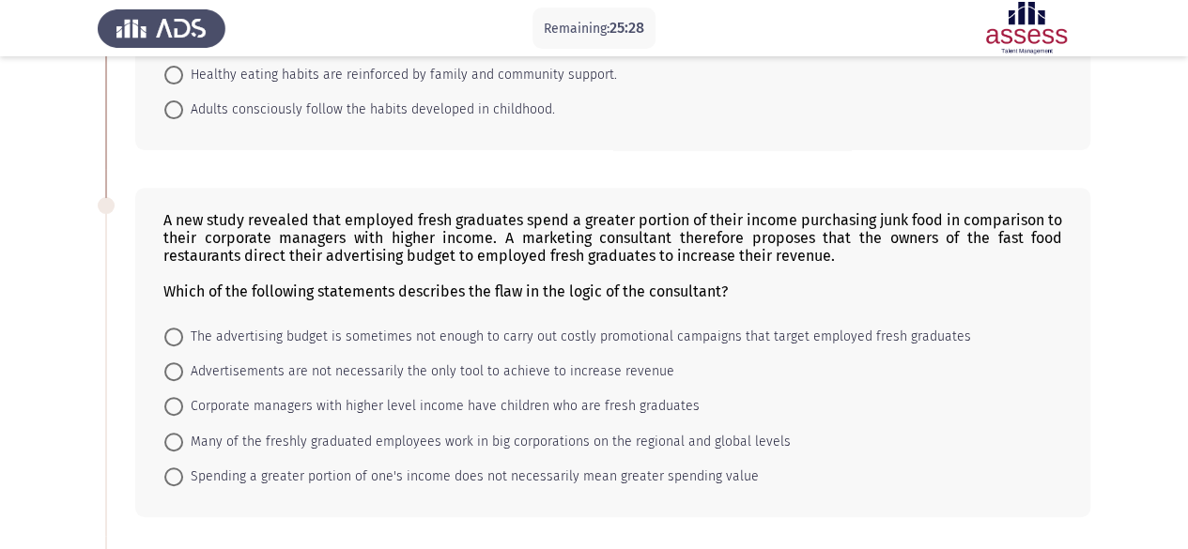
click at [179, 480] on span at bounding box center [173, 476] width 19 height 19
click at [179, 480] on input "Spending a greater portion of one's income does not necessarily mean greater sp…" at bounding box center [173, 476] width 19 height 19
radio input "true"
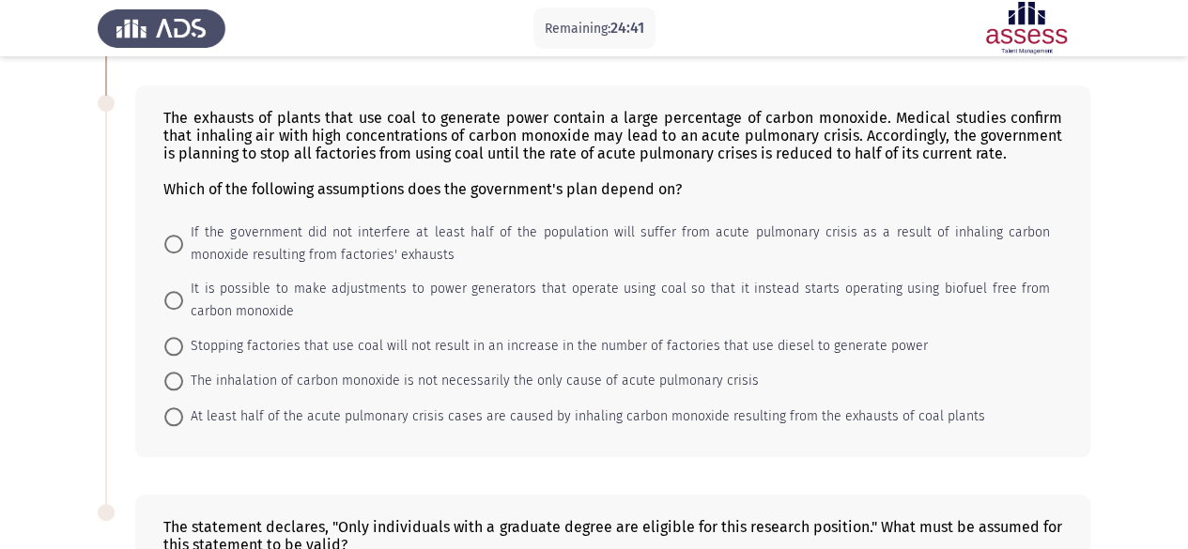
scroll to position [751, 0]
click at [173, 290] on span at bounding box center [173, 299] width 19 height 19
click at [173, 290] on input "It is possible to make adjustments to power generators that operate using coal …" at bounding box center [173, 299] width 19 height 19
radio input "true"
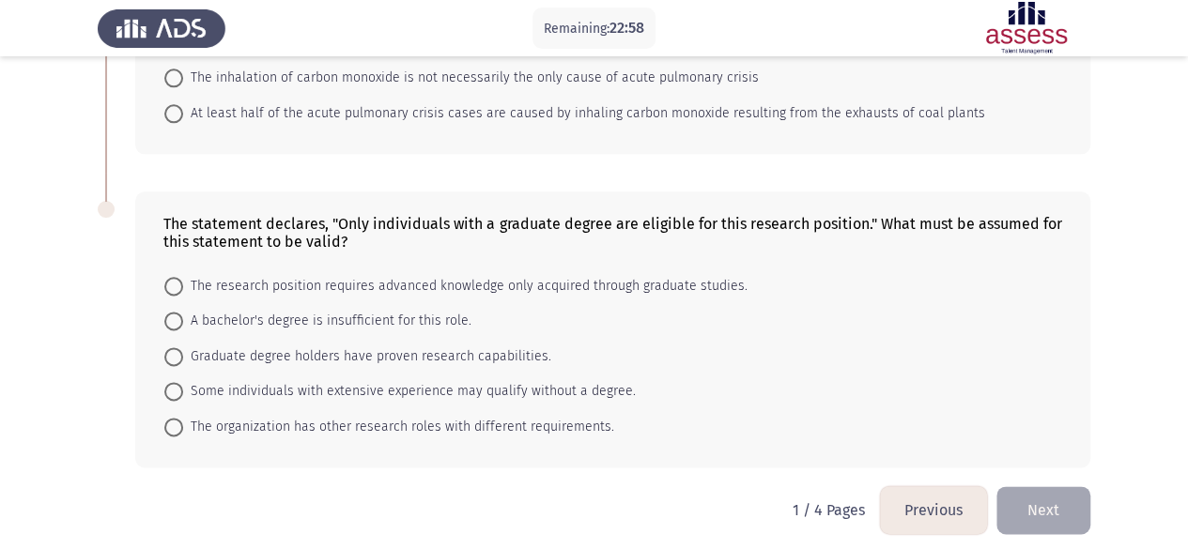
scroll to position [1054, 0]
click at [168, 346] on span at bounding box center [173, 355] width 19 height 19
click at [168, 346] on input "Graduate degree holders have proven research capabilities." at bounding box center [173, 355] width 19 height 19
radio input "true"
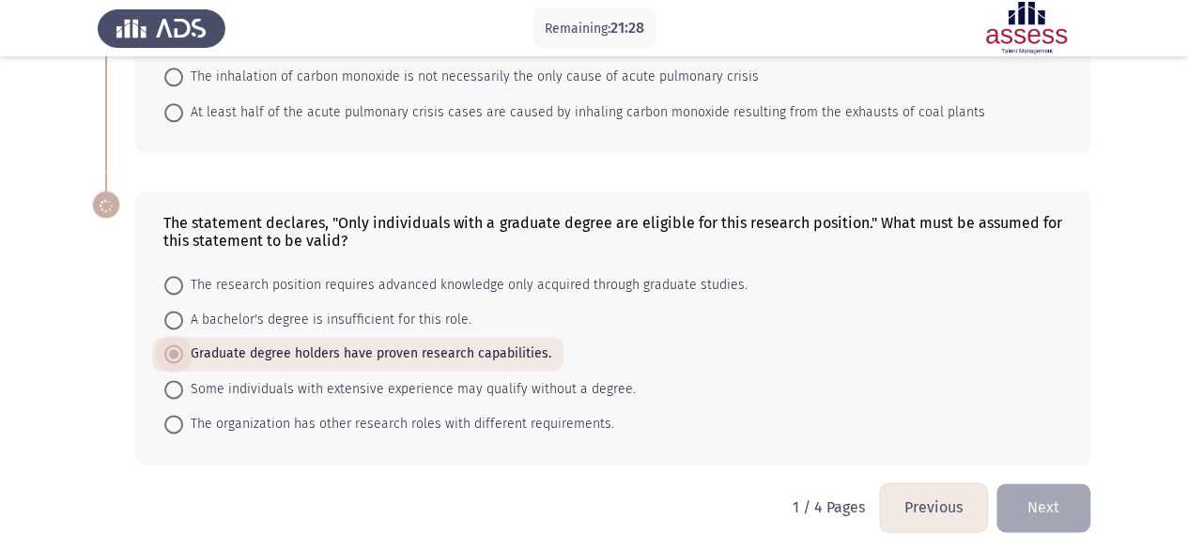
scroll to position [1053, 0]
click at [1021, 497] on button "Next" at bounding box center [1043, 508] width 94 height 48
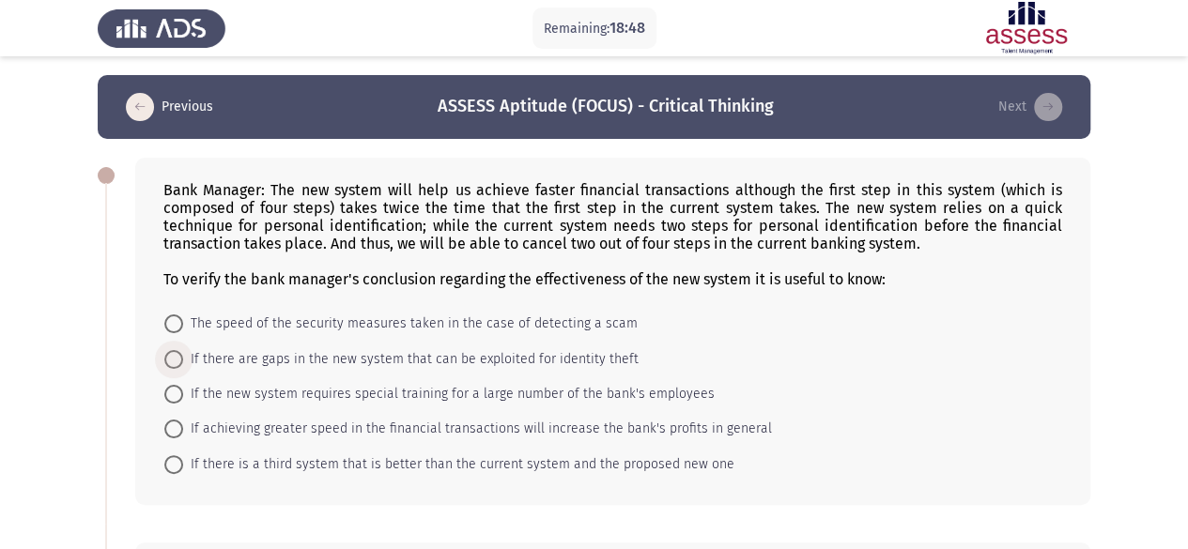
click at [176, 361] on span at bounding box center [173, 359] width 19 height 19
click at [176, 361] on input "If there are gaps in the new system that can be exploited for identity theft" at bounding box center [173, 359] width 19 height 19
radio input "true"
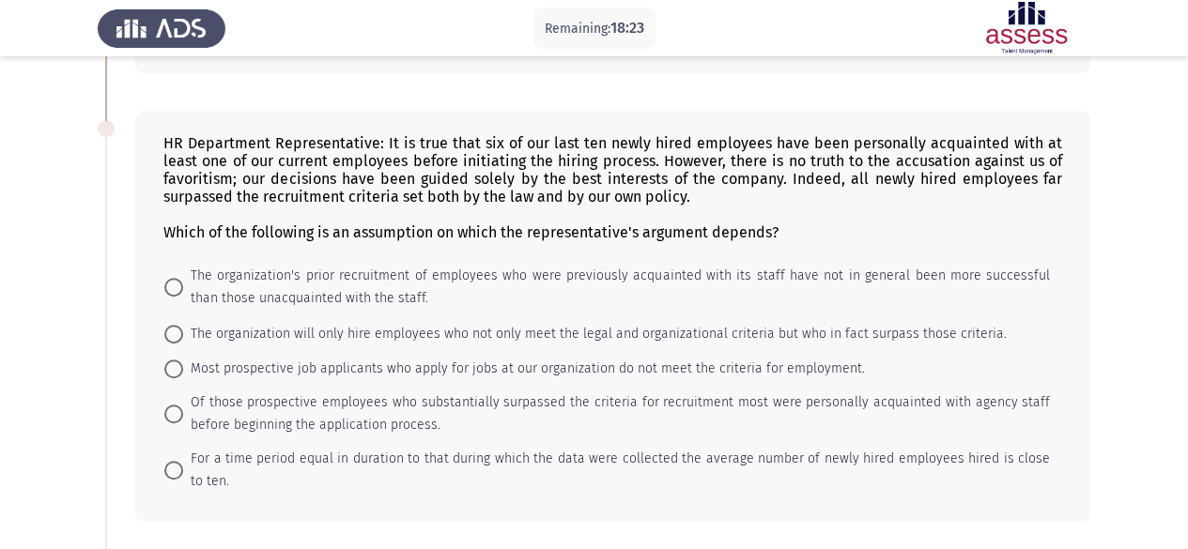
scroll to position [469, 0]
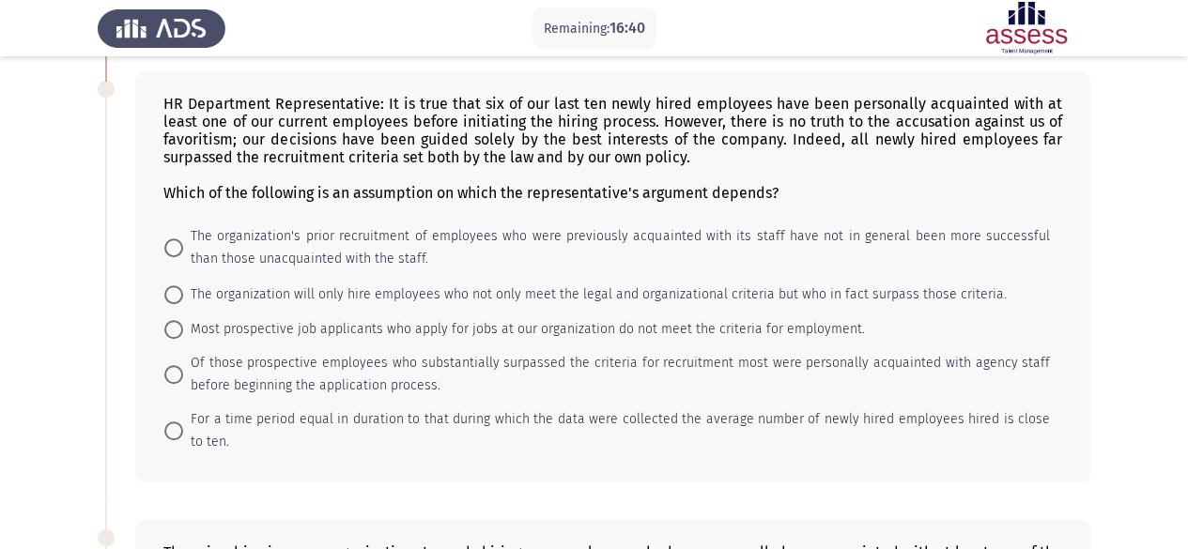
click at [171, 375] on span at bounding box center [173, 374] width 19 height 19
click at [171, 375] on input "Of those prospective employees who substantially surpassed the criteria for rec…" at bounding box center [173, 374] width 19 height 19
radio input "true"
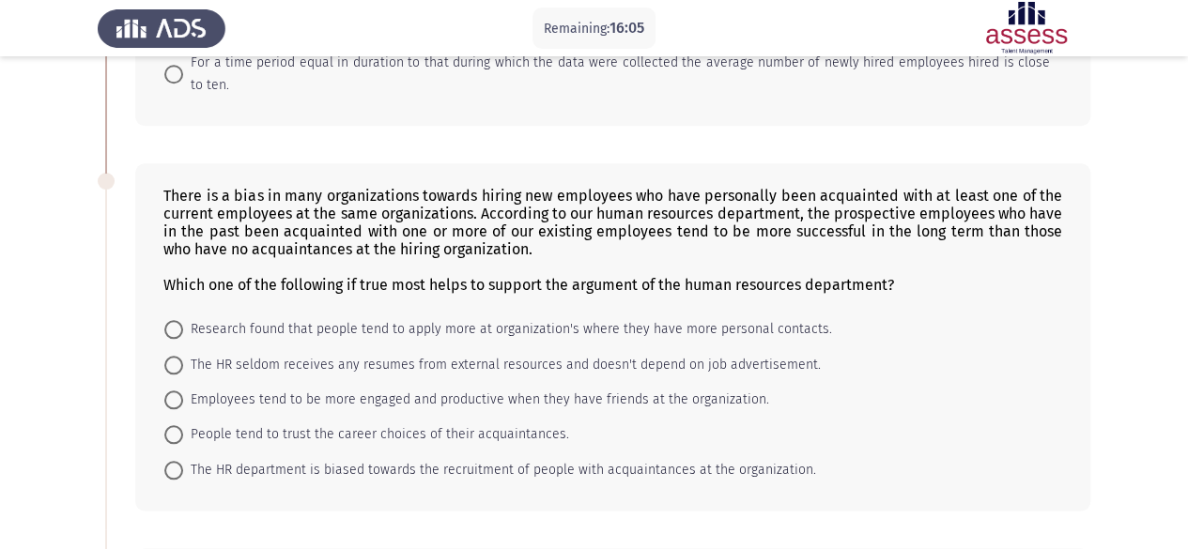
scroll to position [845, 0]
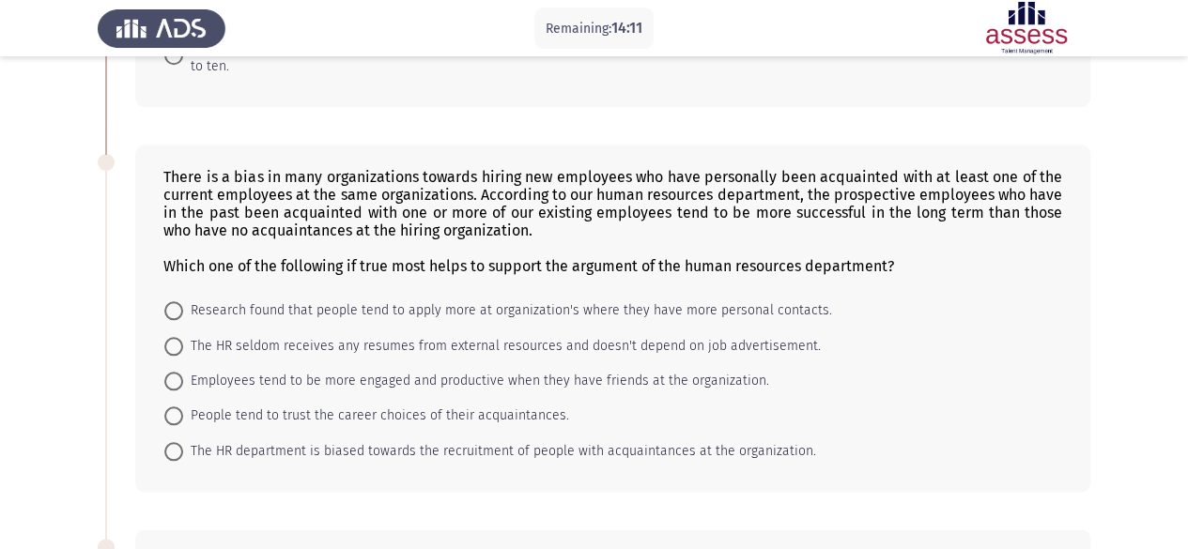
click at [203, 378] on span "Employees tend to be more engaged and productive when they have friends at the …" at bounding box center [476, 381] width 586 height 23
click at [183, 378] on input "Employees tend to be more engaged and productive when they have friends at the …" at bounding box center [173, 381] width 19 height 19
radio input "true"
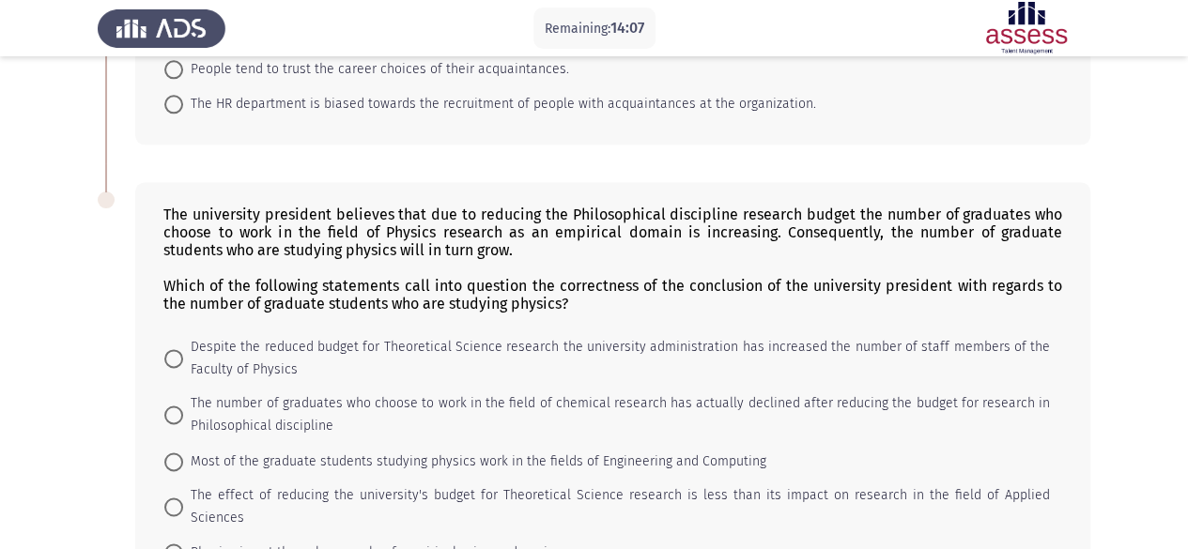
scroll to position [1220, 0]
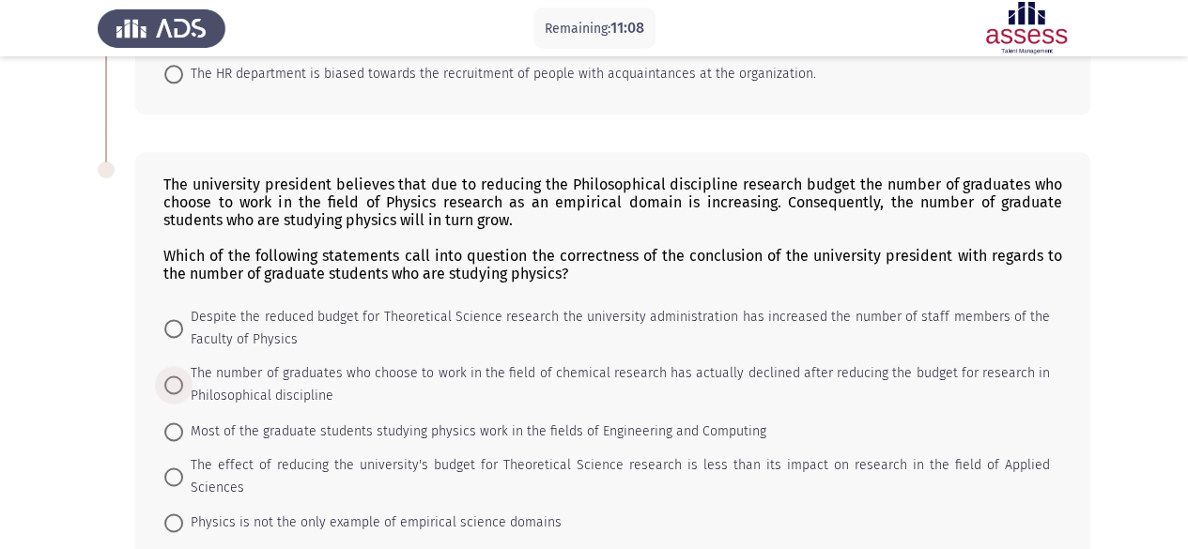
click at [182, 375] on span at bounding box center [173, 384] width 19 height 19
click at [182, 375] on input "The number of graduates who choose to work in the field of chemical research ha…" at bounding box center [173, 384] width 19 height 19
radio input "true"
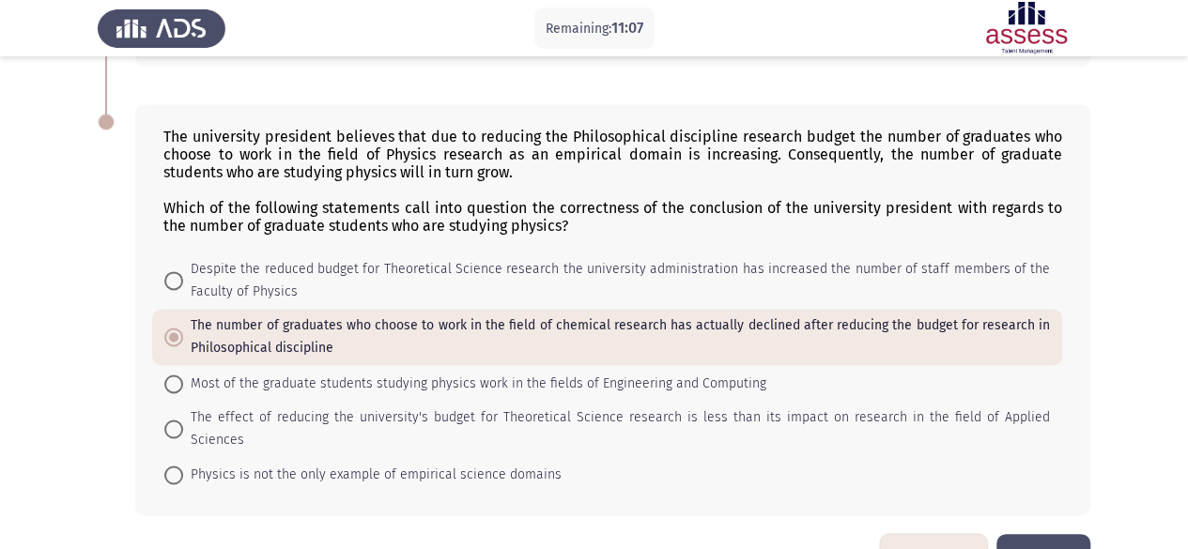
scroll to position [1295, 0]
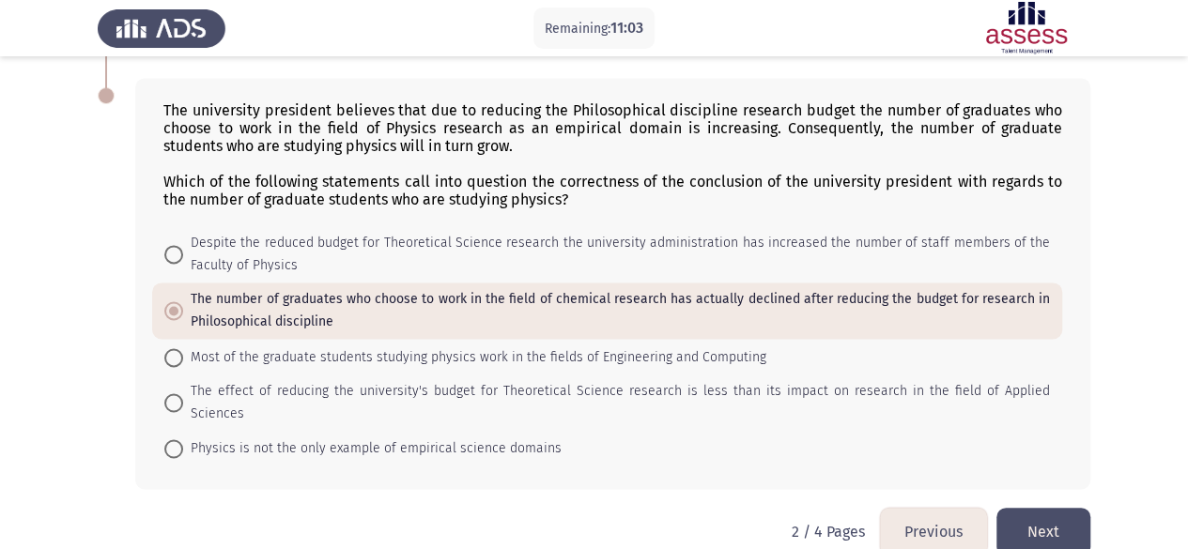
click at [1040, 508] on button "Next" at bounding box center [1043, 532] width 94 height 48
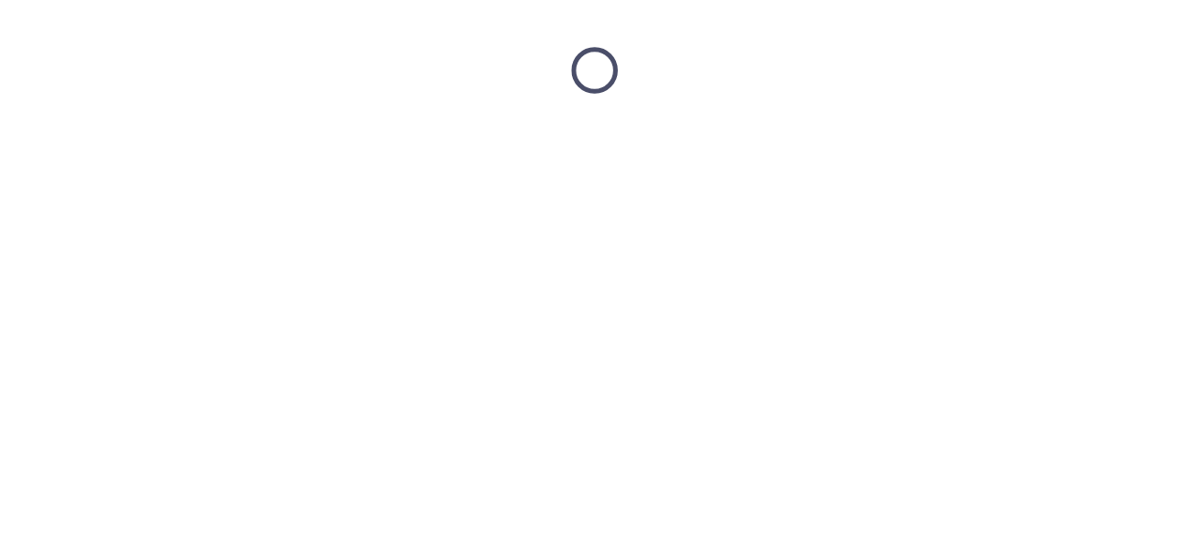
scroll to position [0, 0]
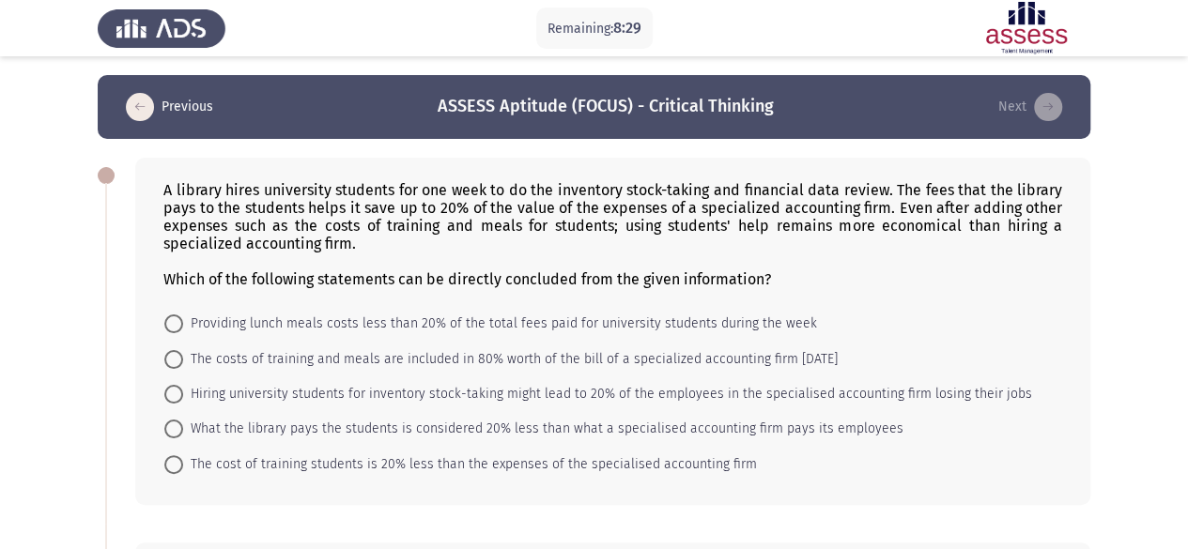
click at [173, 361] on span at bounding box center [173, 359] width 19 height 19
click at [173, 361] on input "The costs of training and meals are included in 80% worth of the bill of a spec…" at bounding box center [173, 359] width 19 height 19
radio input "true"
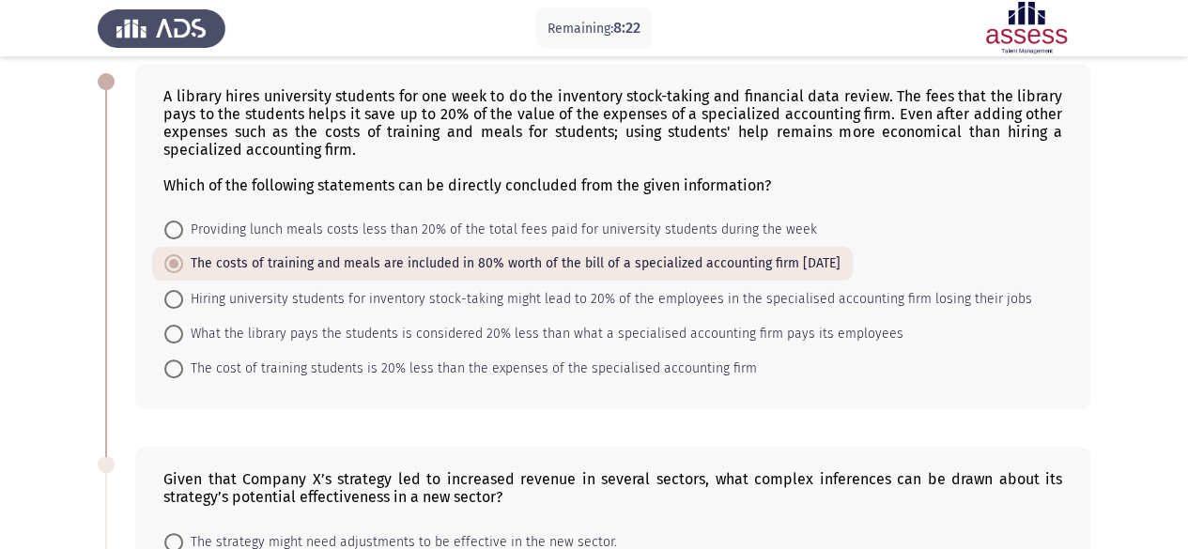
scroll to position [282, 0]
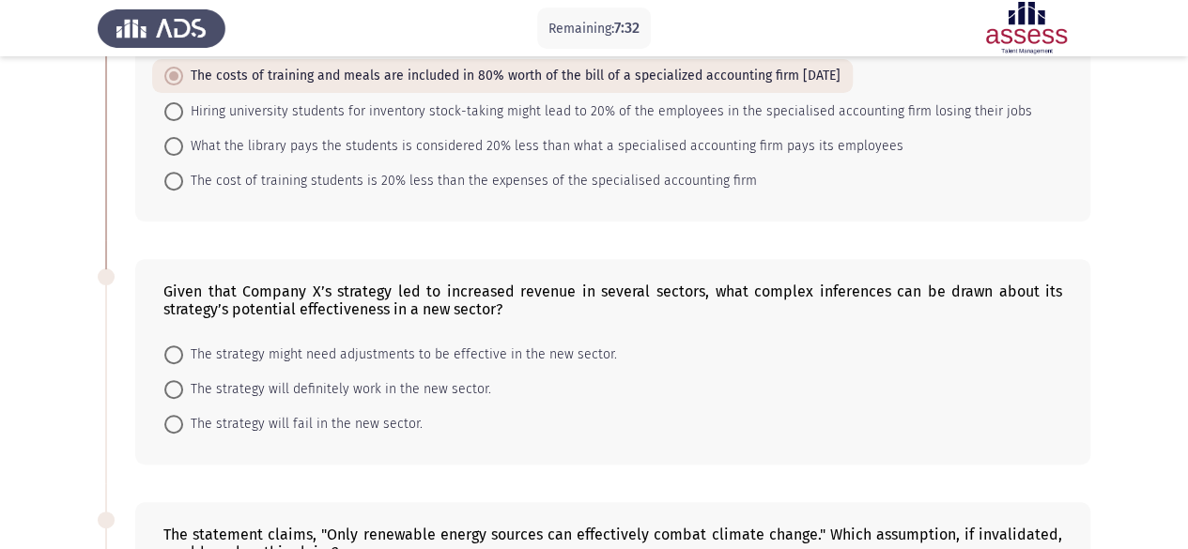
click at [292, 391] on span "The strategy will definitely work in the new sector." at bounding box center [337, 389] width 308 height 23
click at [183, 391] on input "The strategy will definitely work in the new sector." at bounding box center [173, 389] width 19 height 19
radio input "true"
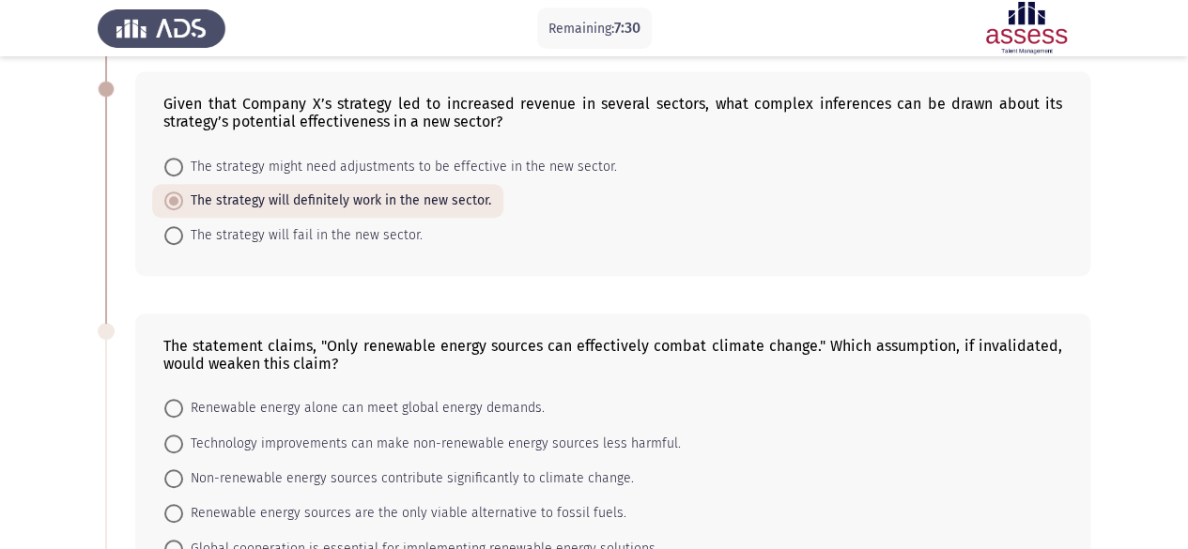
scroll to position [563, 0]
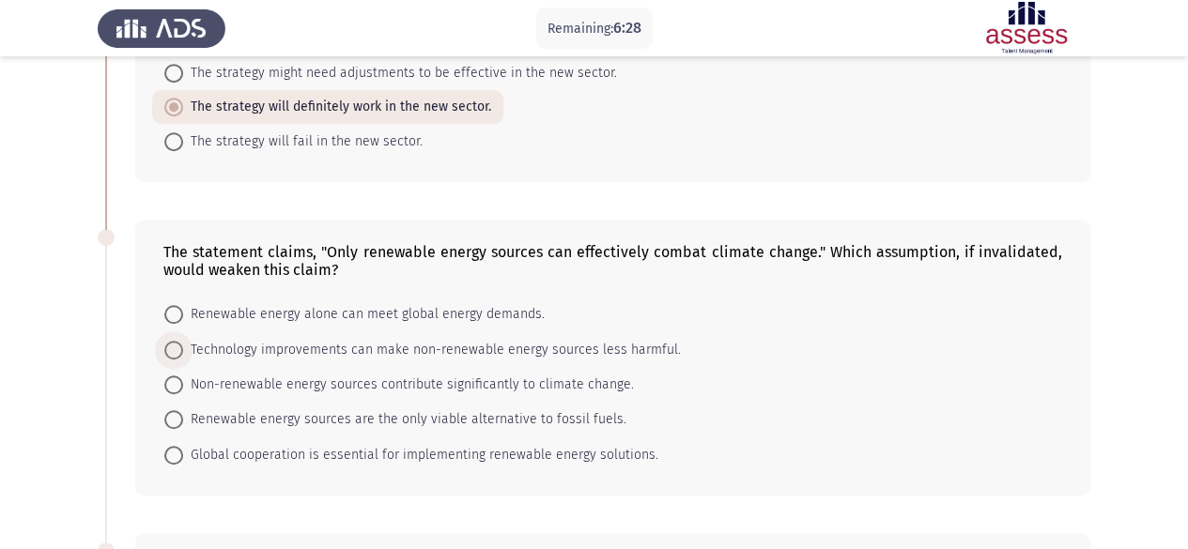
click at [403, 349] on span "Technology improvements can make non-renewable energy sources less harmful." at bounding box center [432, 350] width 498 height 23
click at [183, 349] on input "Technology improvements can make non-renewable energy sources less harmful." at bounding box center [173, 350] width 19 height 19
radio input "true"
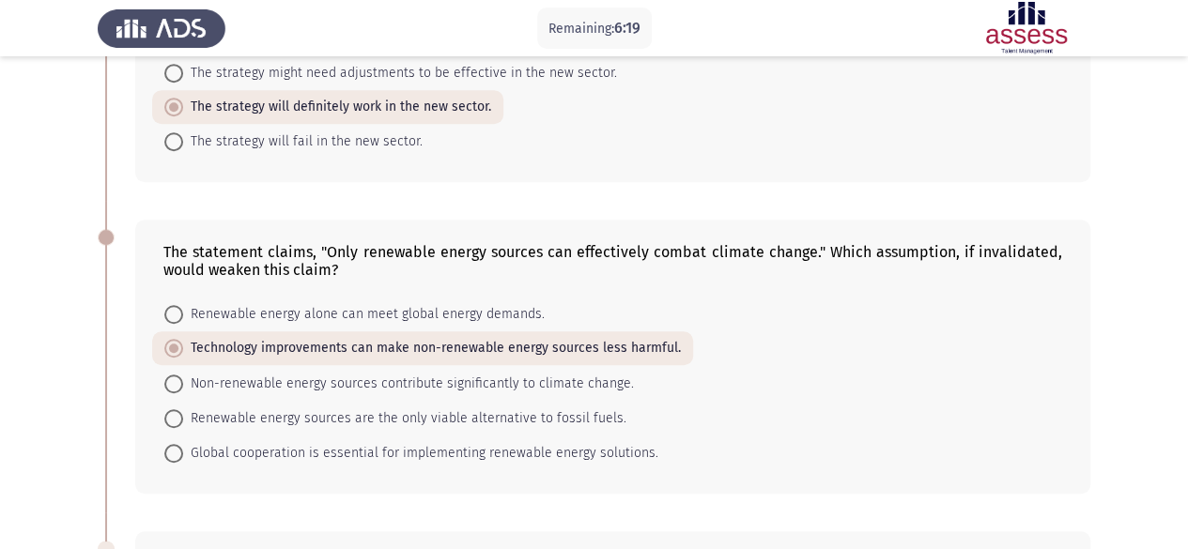
click at [362, 375] on span "Non-renewable energy sources contribute significantly to climate change." at bounding box center [408, 384] width 451 height 23
click at [183, 375] on input "Non-renewable energy sources contribute significantly to climate change." at bounding box center [173, 384] width 19 height 19
radio input "true"
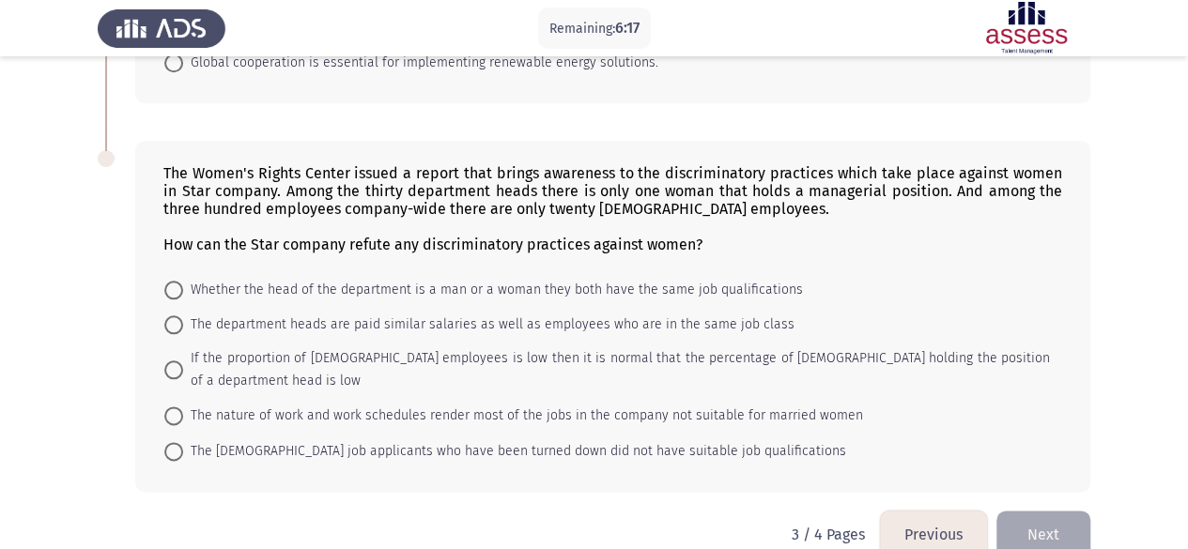
scroll to position [958, 0]
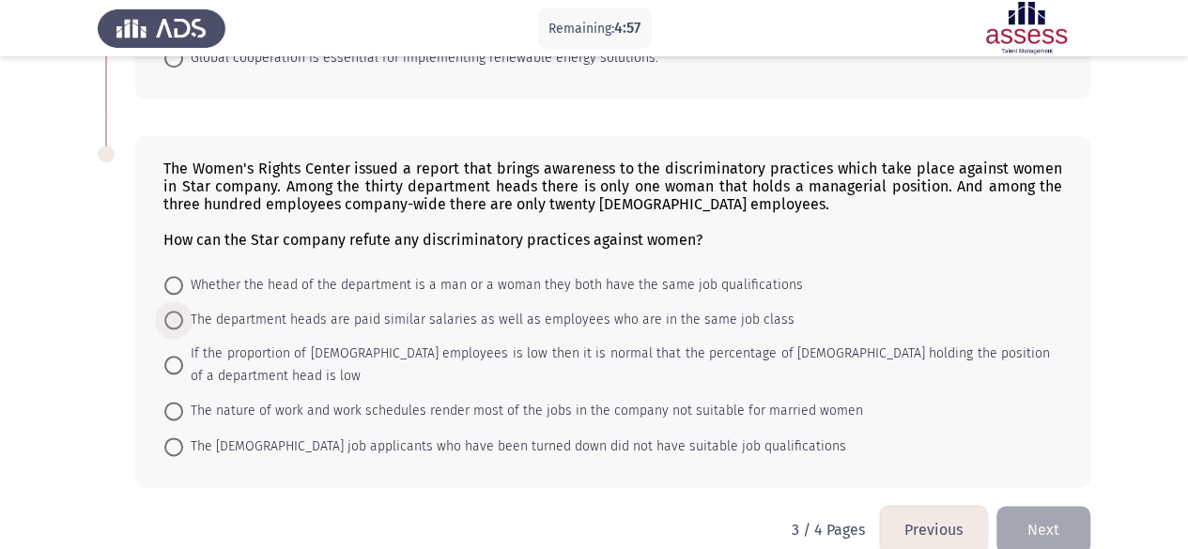
click at [176, 314] on span at bounding box center [173, 320] width 19 height 19
click at [176, 314] on input "The department heads are paid similar salaries as well as employees who are in …" at bounding box center [173, 320] width 19 height 19
radio input "true"
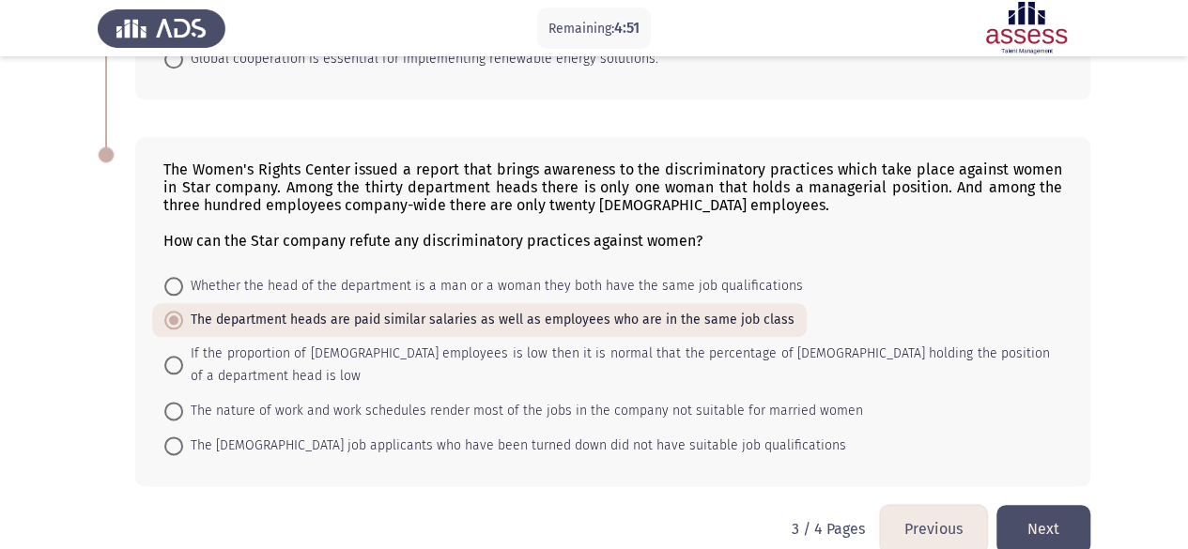
click at [176, 437] on span at bounding box center [173, 446] width 19 height 19
click at [176, 437] on input "The female job applicants who have been turned down did not have suitable job q…" at bounding box center [173, 446] width 19 height 19
radio input "true"
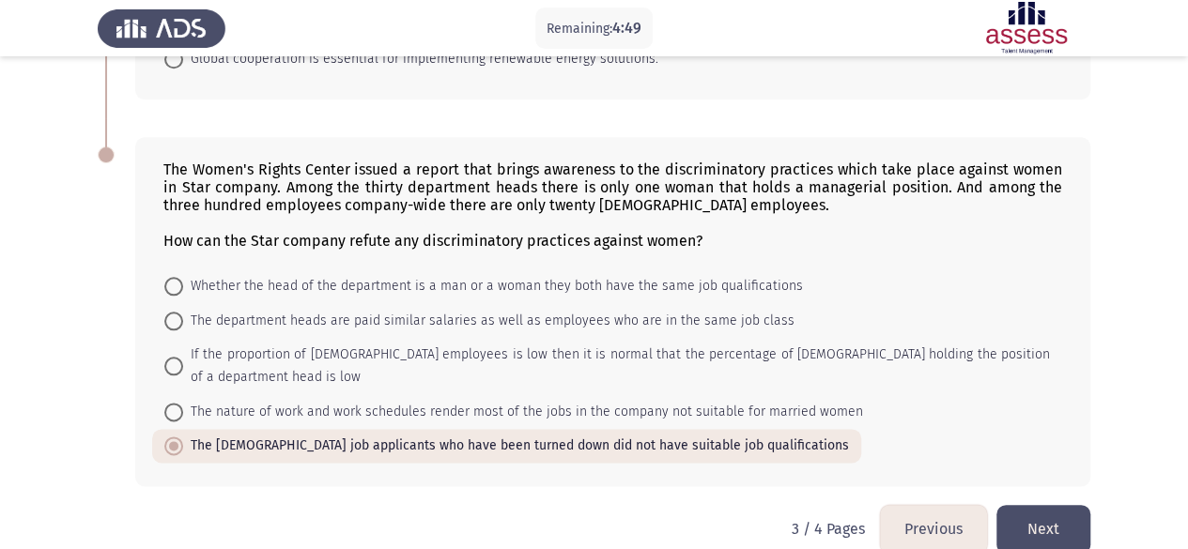
click at [1046, 505] on button "Next" at bounding box center [1043, 529] width 94 height 48
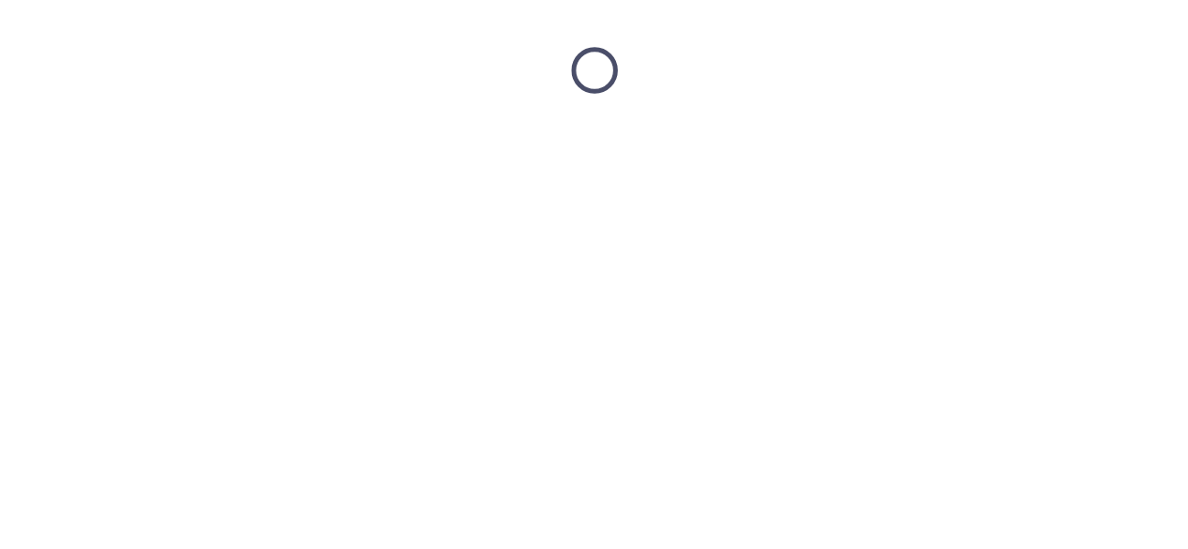
scroll to position [0, 0]
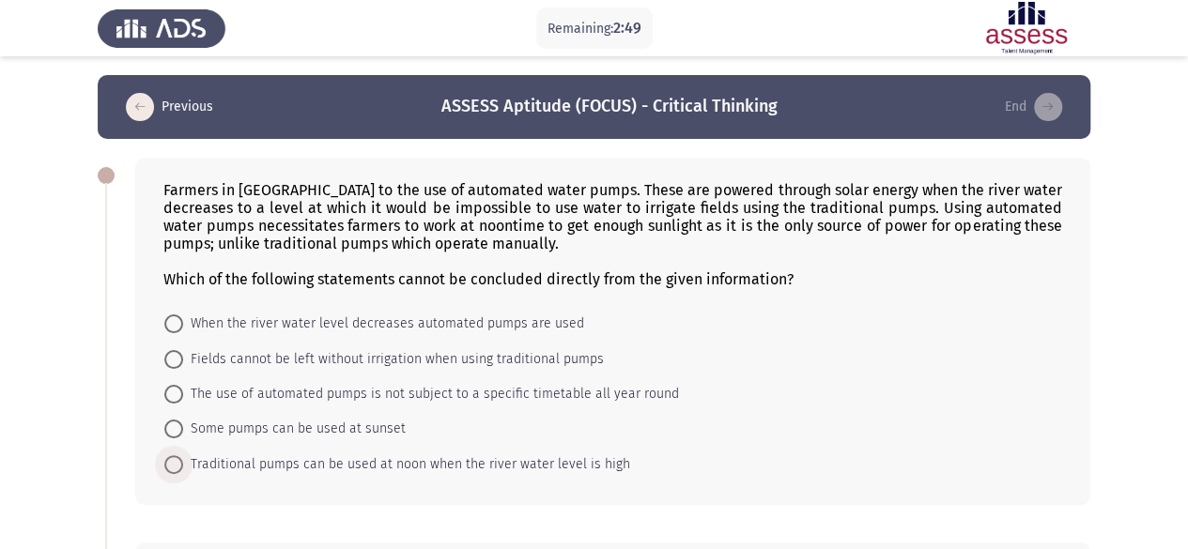
click at [225, 463] on span "Traditional pumps can be used at noon when the river water level is high" at bounding box center [406, 464] width 447 height 23
click at [183, 463] on input "Traditional pumps can be used at noon when the river water level is high" at bounding box center [173, 464] width 19 height 19
radio input "true"
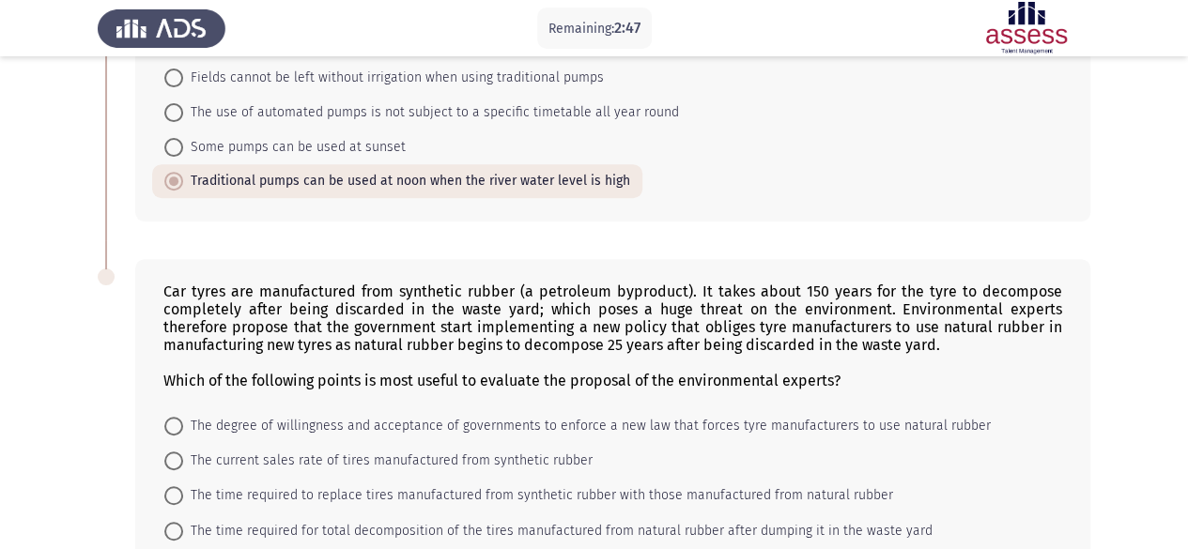
scroll to position [425, 0]
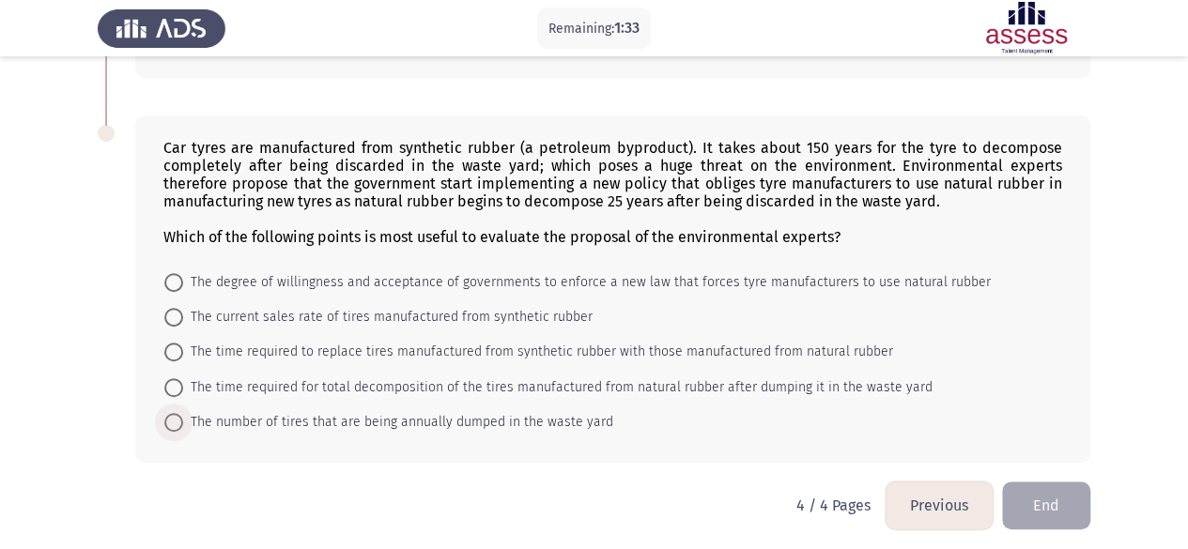
click at [287, 415] on span "The number of tires that are being annually dumped in the waste yard" at bounding box center [398, 422] width 430 height 23
click at [183, 415] on input "The number of tires that are being annually dumped in the waste yard" at bounding box center [173, 422] width 19 height 19
radio input "true"
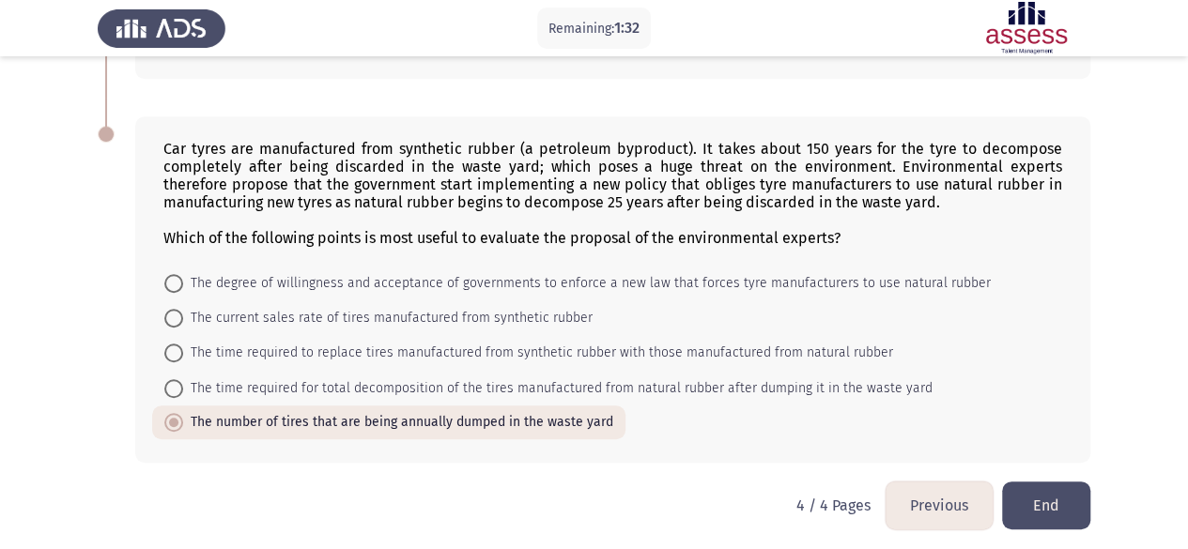
click at [180, 344] on span at bounding box center [173, 353] width 19 height 19
click at [180, 344] on input "The time required to replace tires manufactured from synthetic rubber with thos…" at bounding box center [173, 353] width 19 height 19
radio input "true"
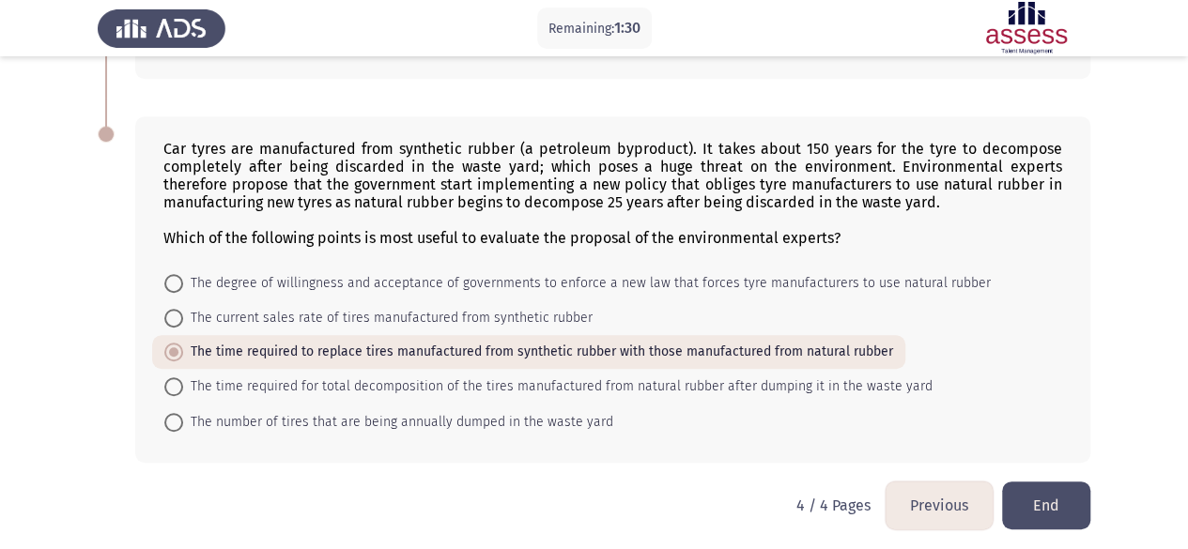
click at [176, 415] on span at bounding box center [173, 422] width 19 height 19
click at [176, 415] on input "The number of tires that are being annually dumped in the waste yard" at bounding box center [173, 422] width 19 height 19
radio input "true"
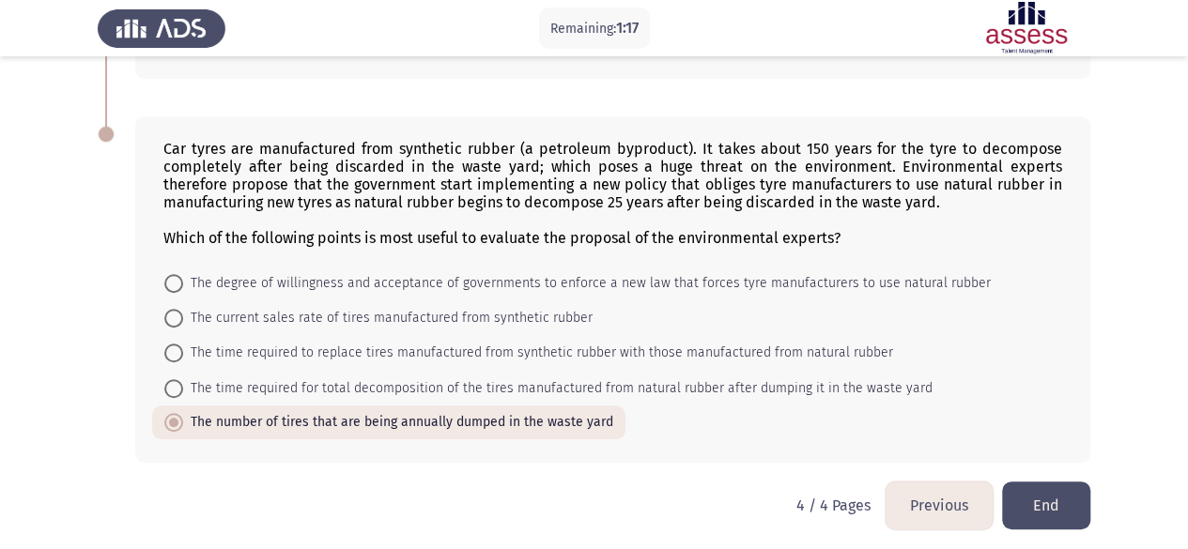
click at [1045, 502] on button "End" at bounding box center [1046, 506] width 88 height 48
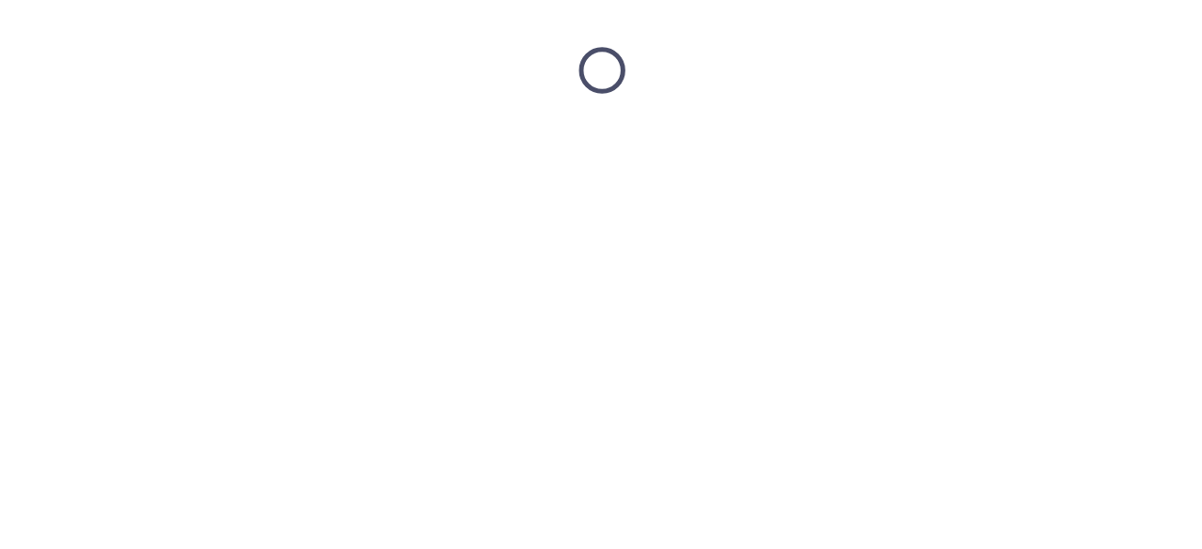
scroll to position [0, 0]
